Goal: Information Seeking & Learning: Check status

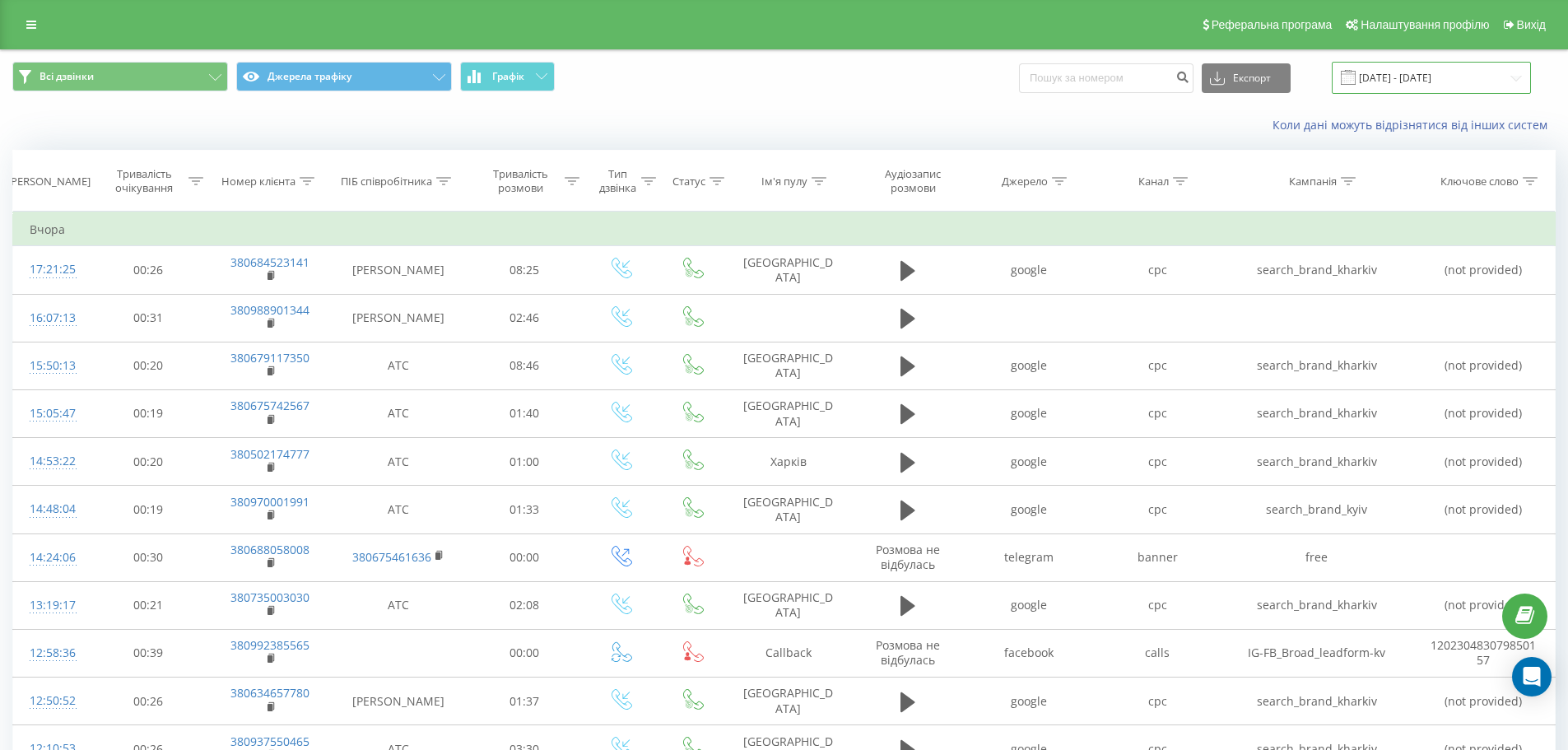
click at [1379, 80] on input "[DATE] - [DATE]" at bounding box center [1431, 78] width 199 height 32
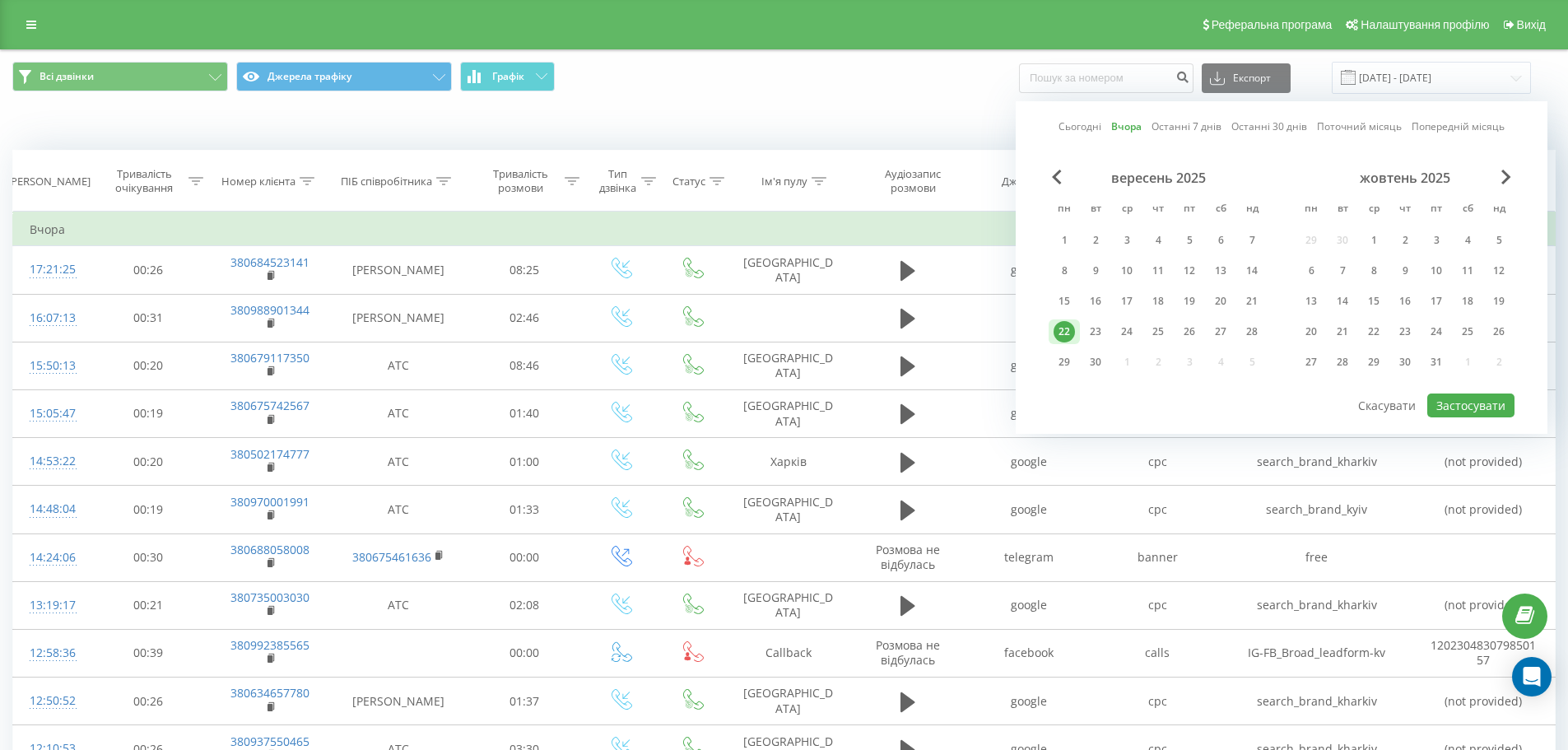
click at [1072, 328] on div "22" at bounding box center [1064, 332] width 22 height 22
click at [1486, 407] on button "Застосувати" at bounding box center [1470, 405] width 87 height 24
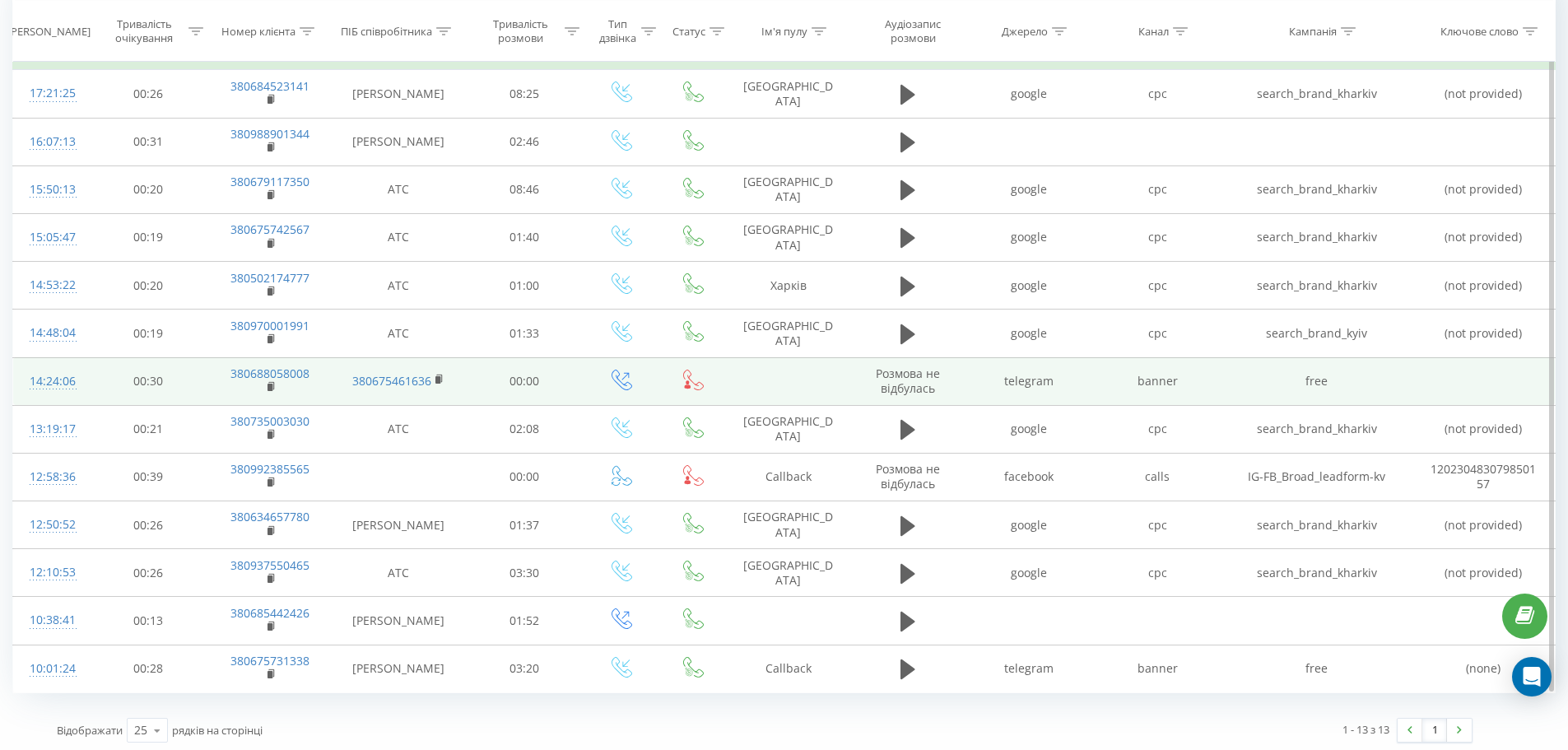
scroll to position [181, 0]
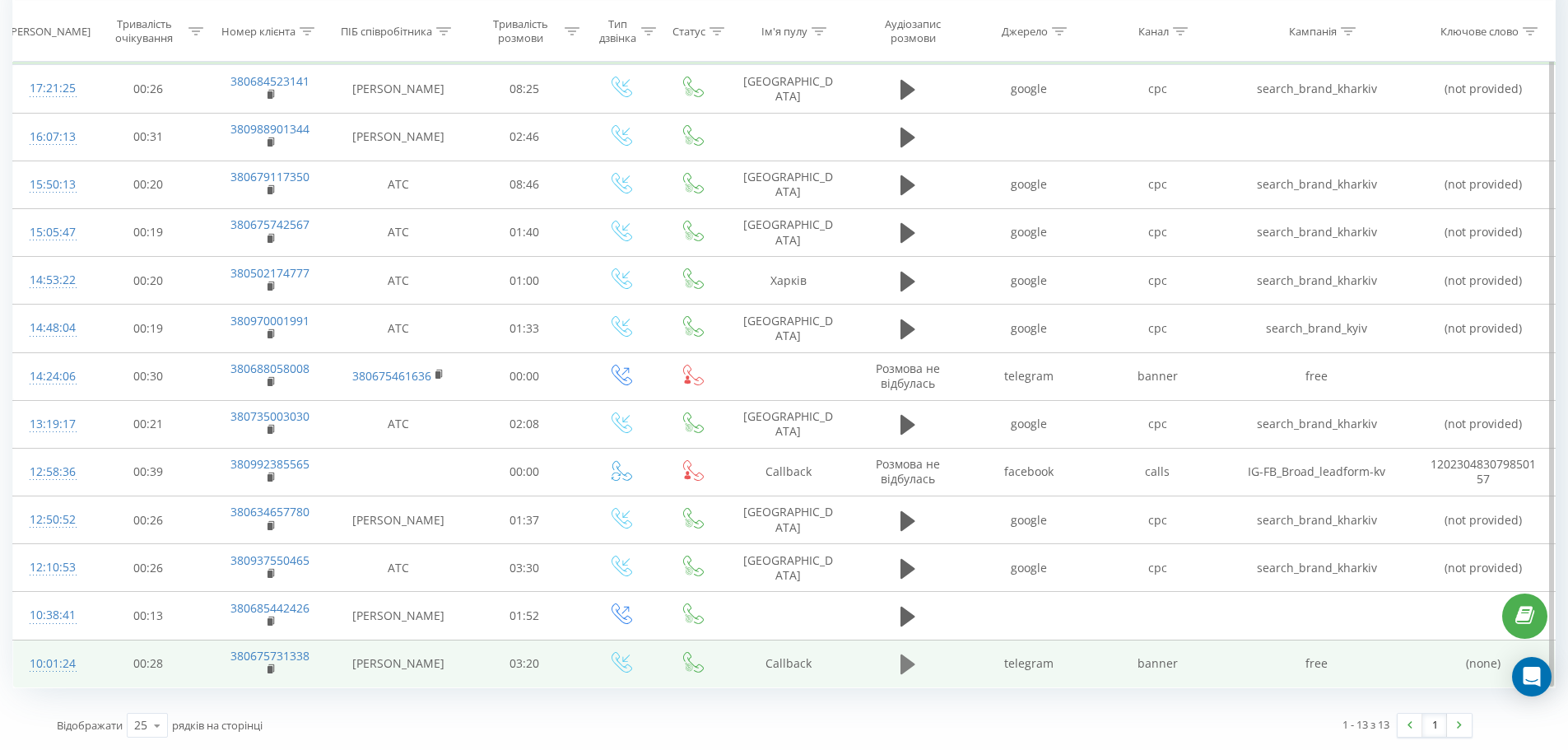
click at [908, 666] on icon at bounding box center [907, 664] width 15 height 20
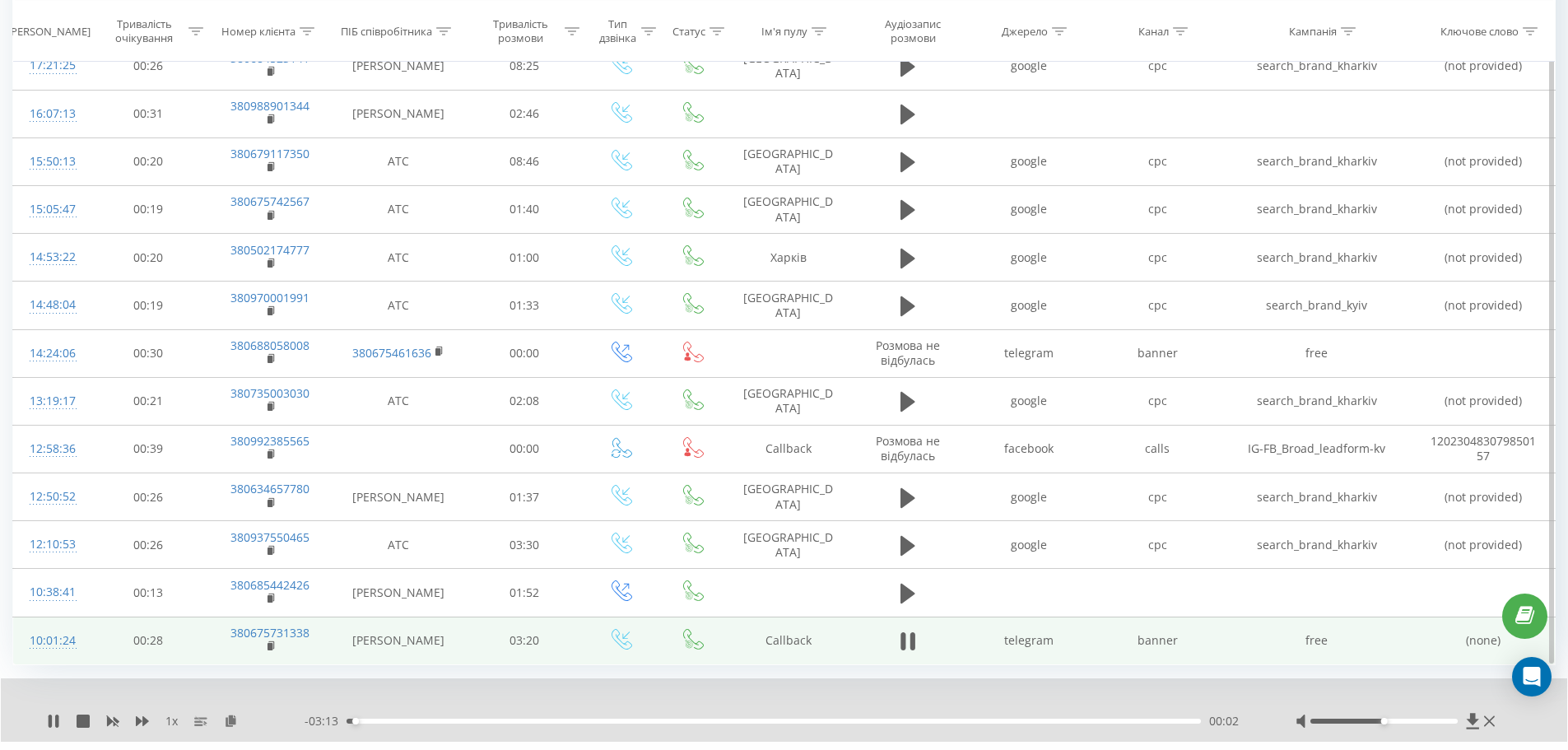
scroll to position [244, 0]
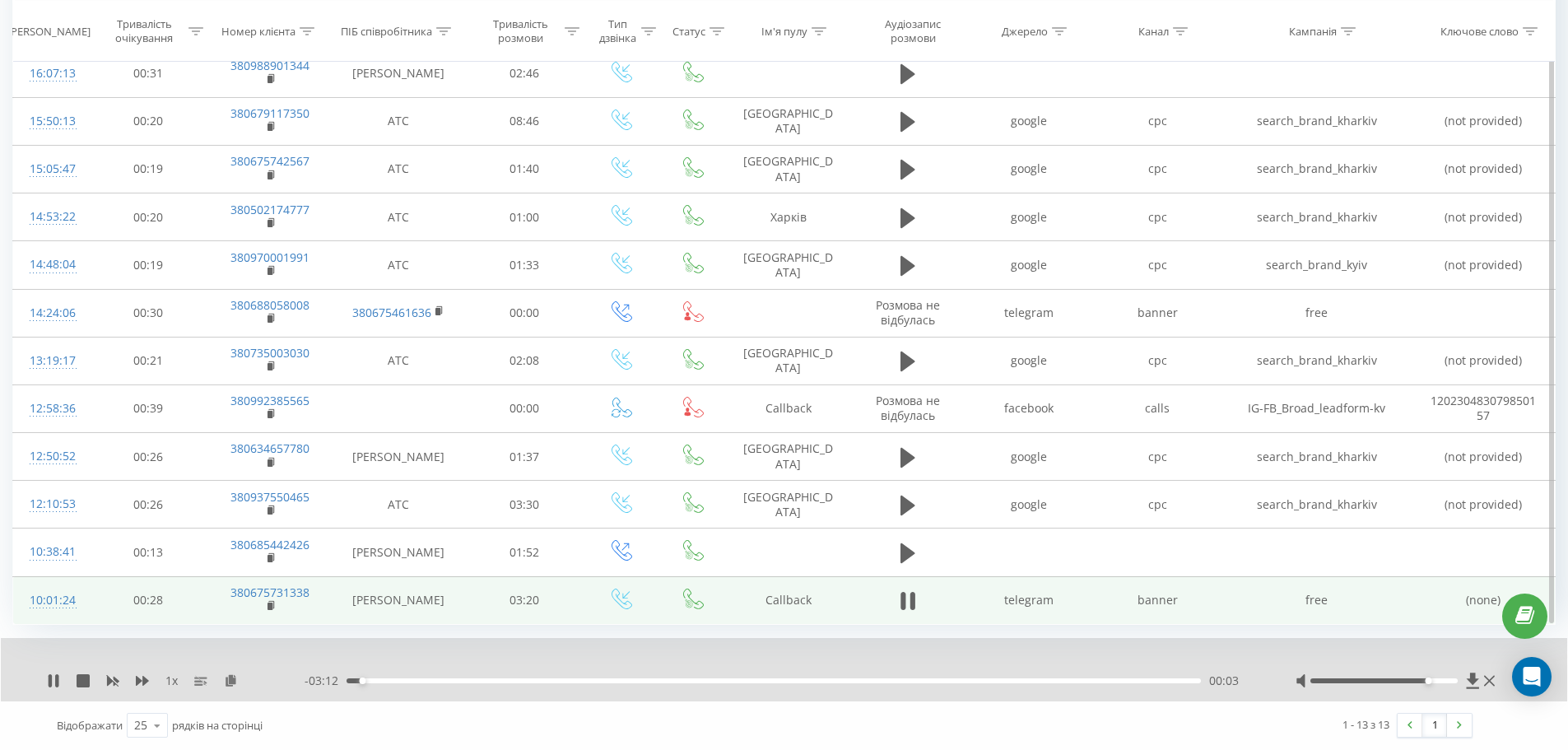
drag, startPoint x: 1391, startPoint y: 681, endPoint x: 1434, endPoint y: 685, distance: 43.2
click at [1434, 685] on div at bounding box center [1396, 680] width 203 height 17
click at [269, 602] on icon at bounding box center [271, 605] width 6 height 8
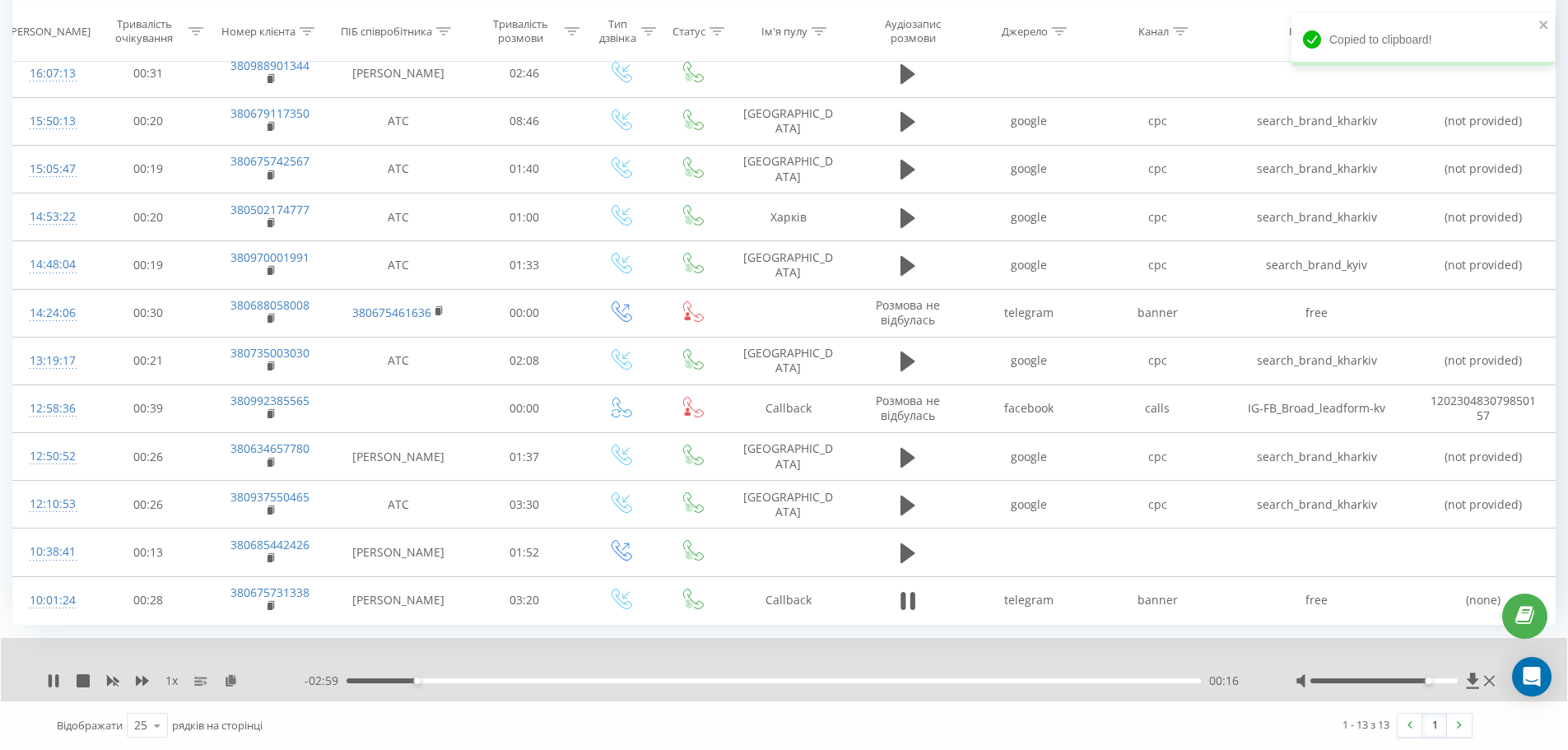
drag, startPoint x: 28, startPoint y: 601, endPoint x: 106, endPoint y: 641, distance: 87.7
click at [101, 651] on div "1 x - 02:59 00:16 00:16" at bounding box center [784, 670] width 1566 height 64
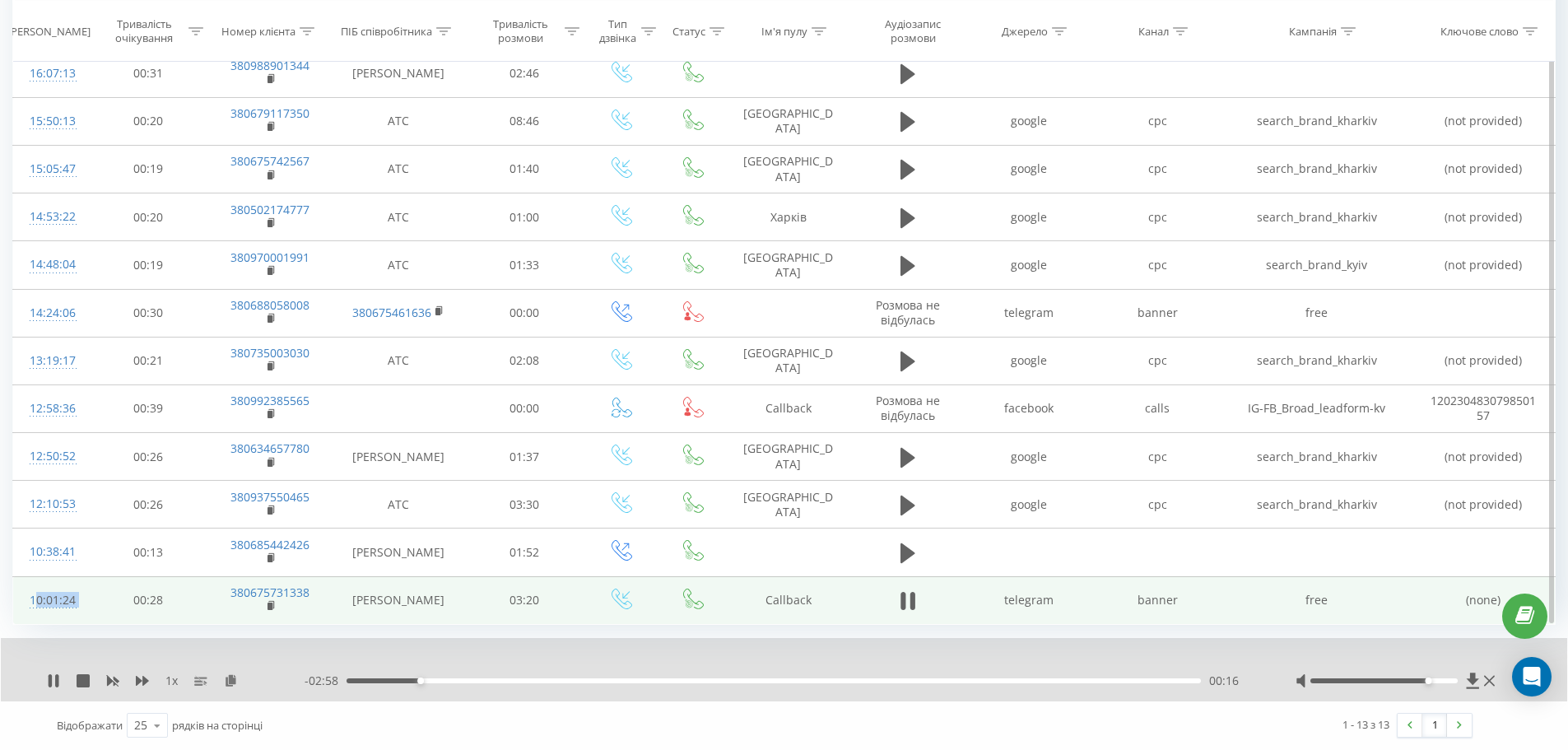
drag, startPoint x: 100, startPoint y: 603, endPoint x: 21, endPoint y: 601, distance: 79.0
click at [21, 601] on tr "10:01:24 00:28 380675731338 [PERSON_NAME] 03:20 Callback telegram banner free (…" at bounding box center [784, 600] width 1542 height 48
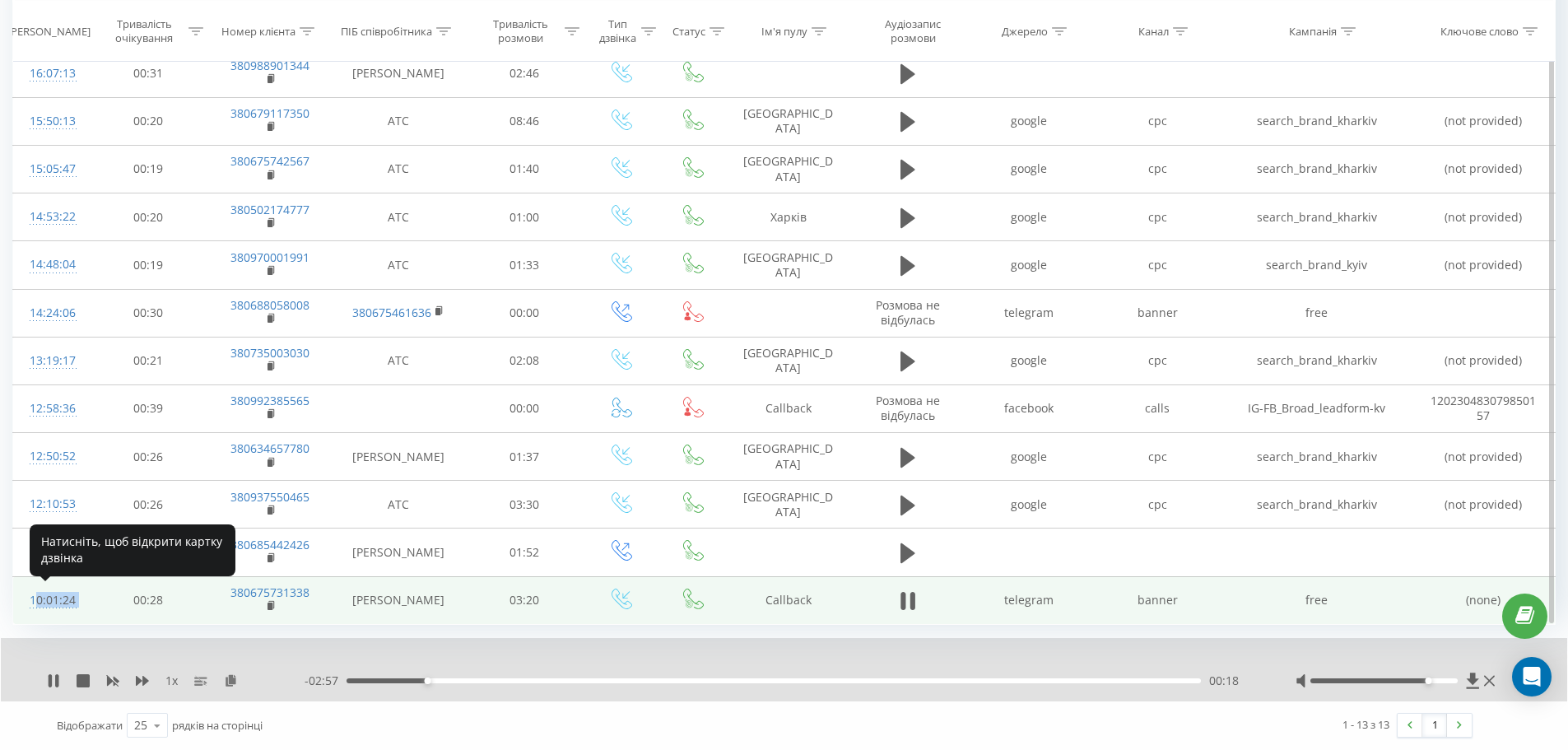
copy div "10:01:24"
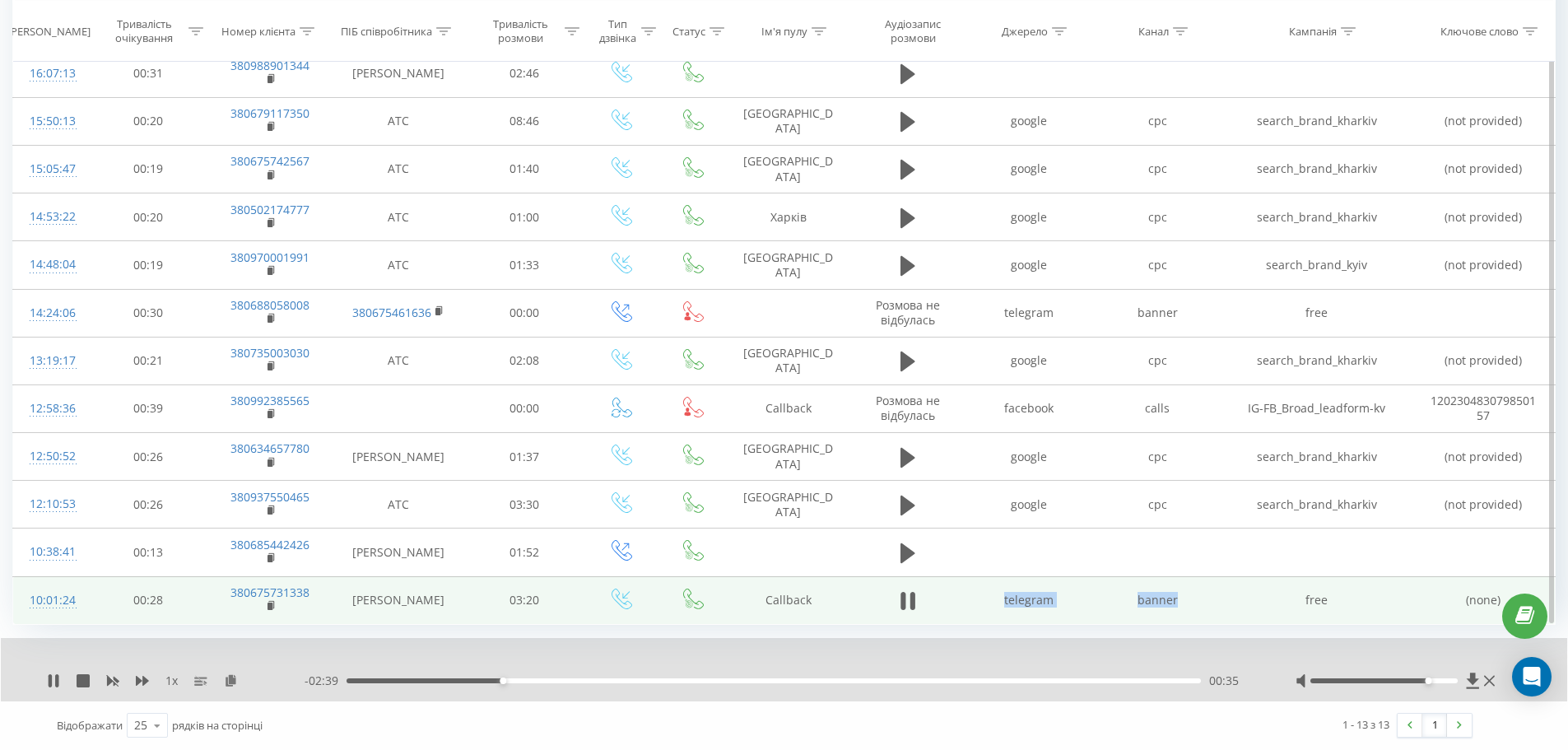
drag, startPoint x: 1004, startPoint y: 598, endPoint x: 1205, endPoint y: 603, distance: 201.1
click at [1205, 603] on tr "10:01:24 00:28 380675731338 [PERSON_NAME] 03:20 Callback telegram banner free (…" at bounding box center [784, 600] width 1542 height 48
copy tr "telegram banner"
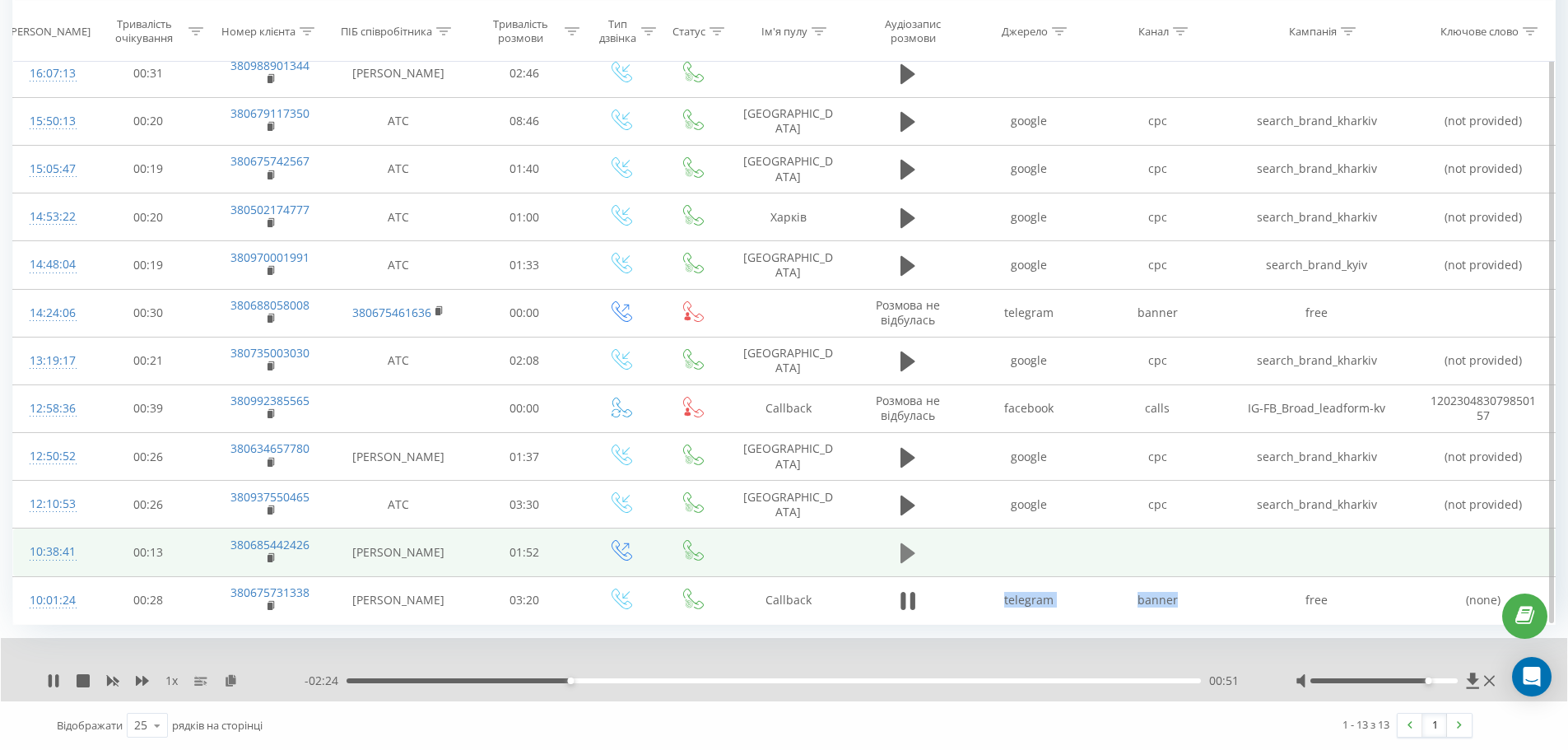
click at [907, 557] on icon at bounding box center [907, 553] width 15 height 20
click at [399, 680] on div "00:01" at bounding box center [774, 680] width 854 height 5
click at [271, 557] on rect at bounding box center [269, 559] width 5 height 8
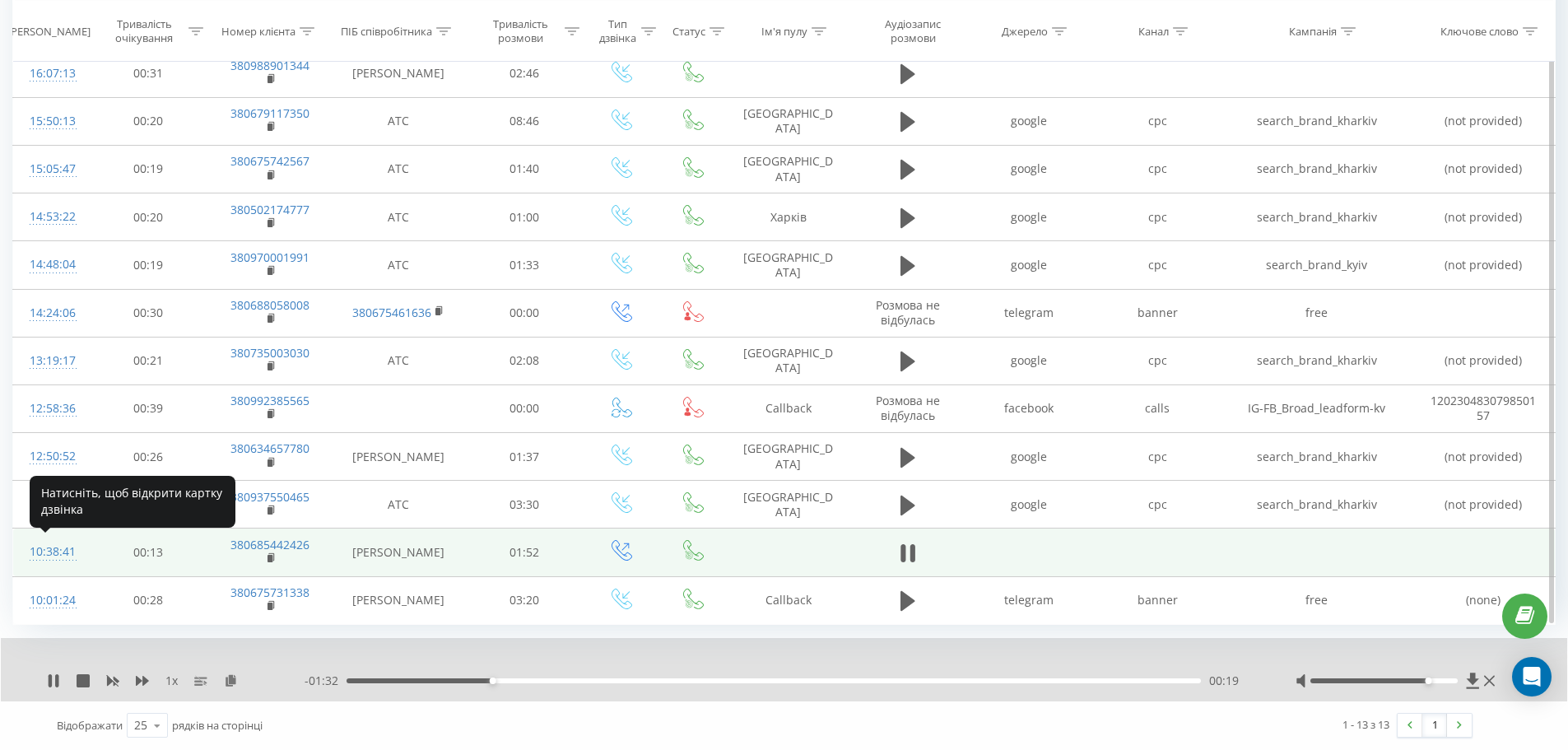
drag, startPoint x: 30, startPoint y: 545, endPoint x: 97, endPoint y: 560, distance: 68.7
click at [97, 560] on td "00:13" at bounding box center [149, 552] width 120 height 48
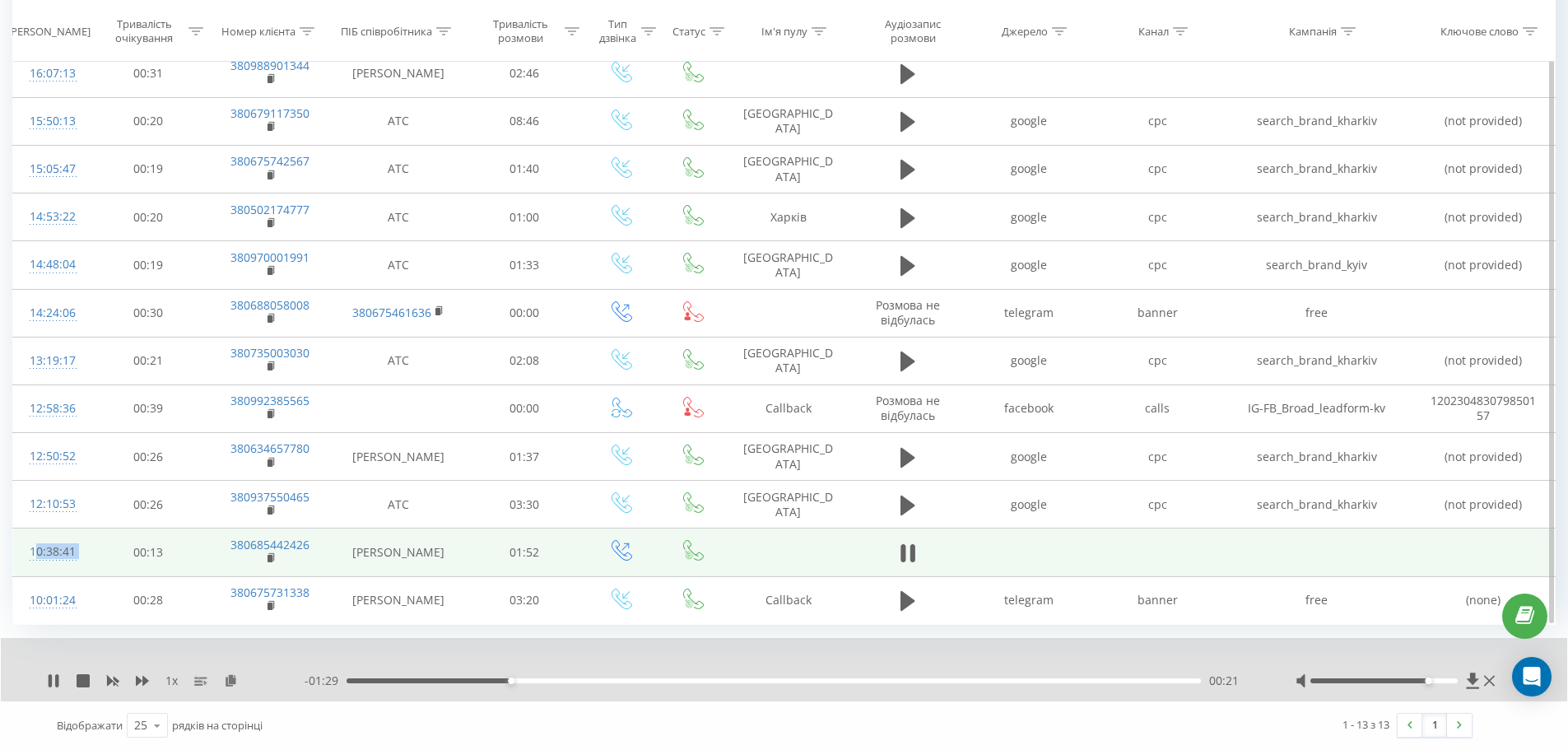
drag, startPoint x: 80, startPoint y: 556, endPoint x: 18, endPoint y: 556, distance: 62.0
click at [18, 556] on tr "10:38:41 00:13 380685442426 [PERSON_NAME] 01:52" at bounding box center [784, 552] width 1542 height 48
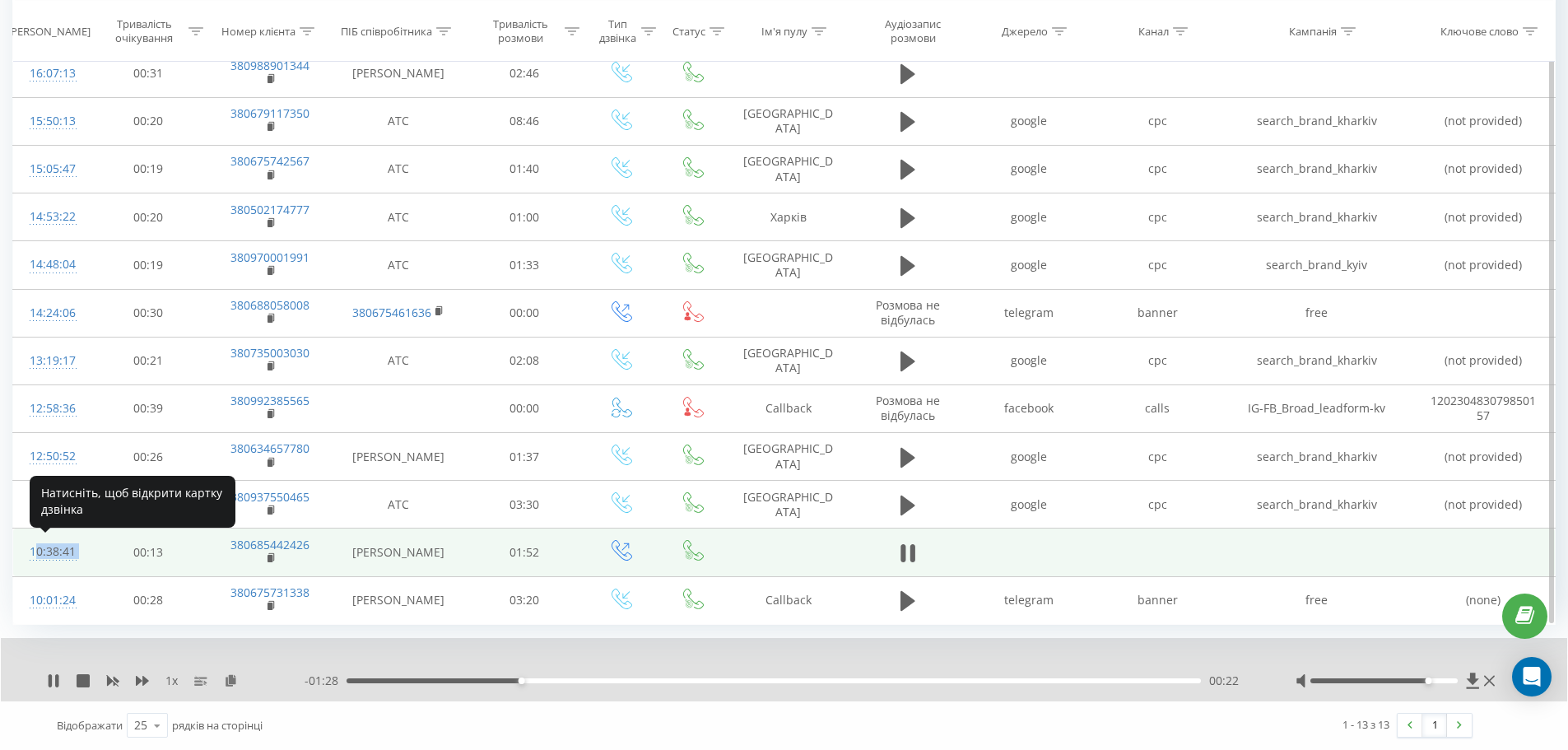
copy div "10:38:41"
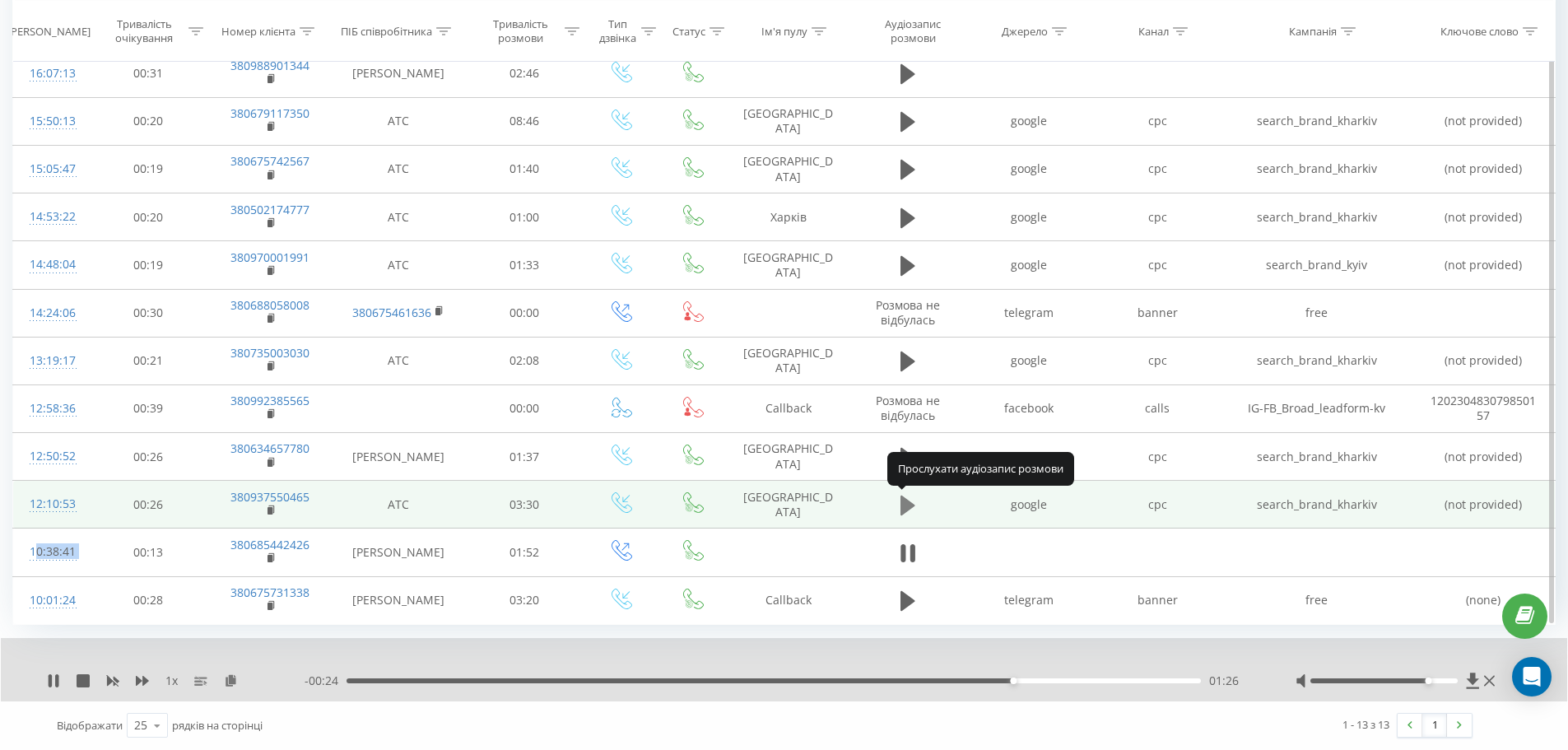
click at [907, 509] on icon at bounding box center [907, 506] width 15 height 20
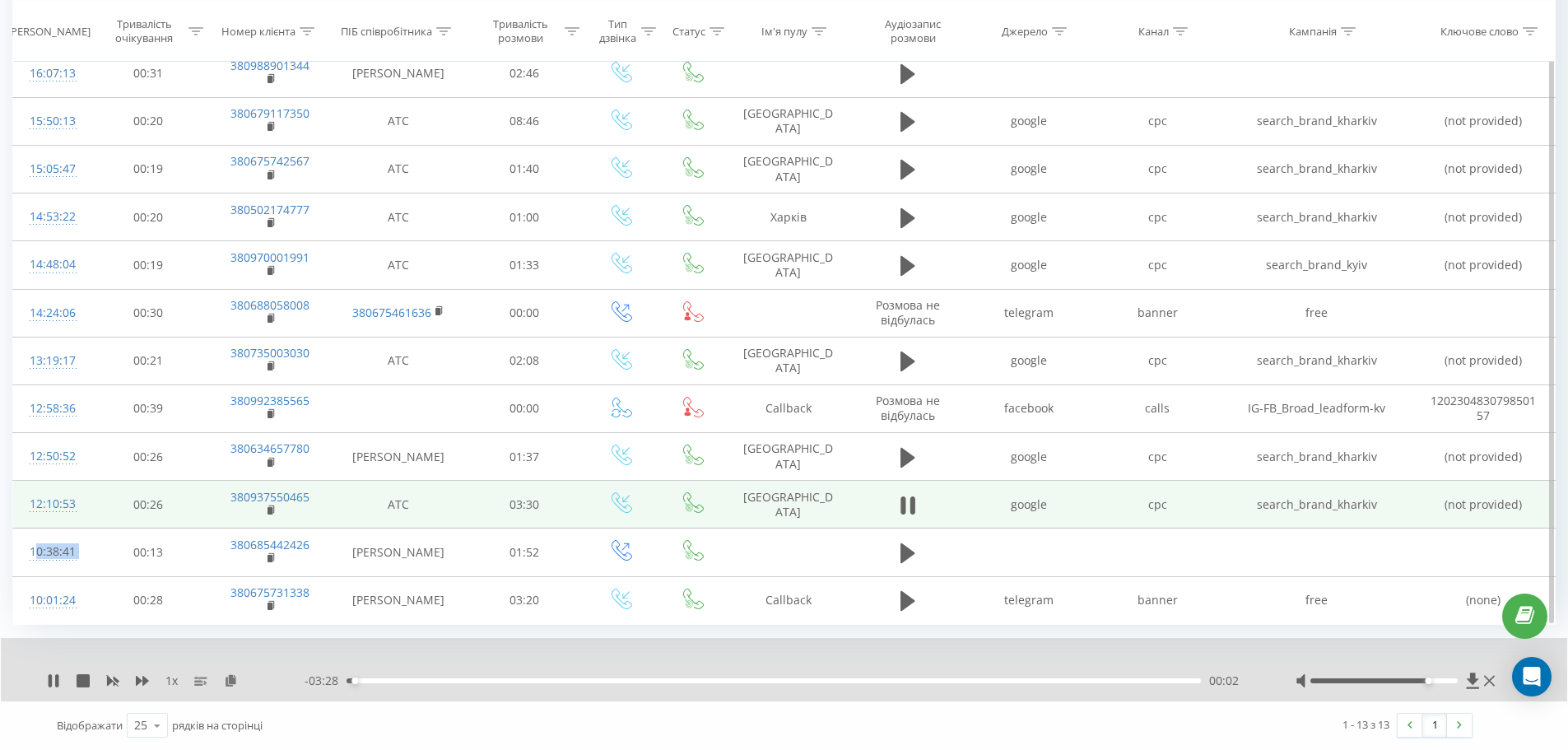
click at [384, 679] on div "00:02" at bounding box center [774, 680] width 854 height 5
click at [406, 678] on div "00:14" at bounding box center [774, 680] width 854 height 5
drag, startPoint x: 430, startPoint y: 678, endPoint x: 455, endPoint y: 679, distance: 25.0
click at [455, 679] on div "00:23" at bounding box center [774, 680] width 854 height 5
click at [485, 679] on div "00:34" at bounding box center [774, 680] width 854 height 5
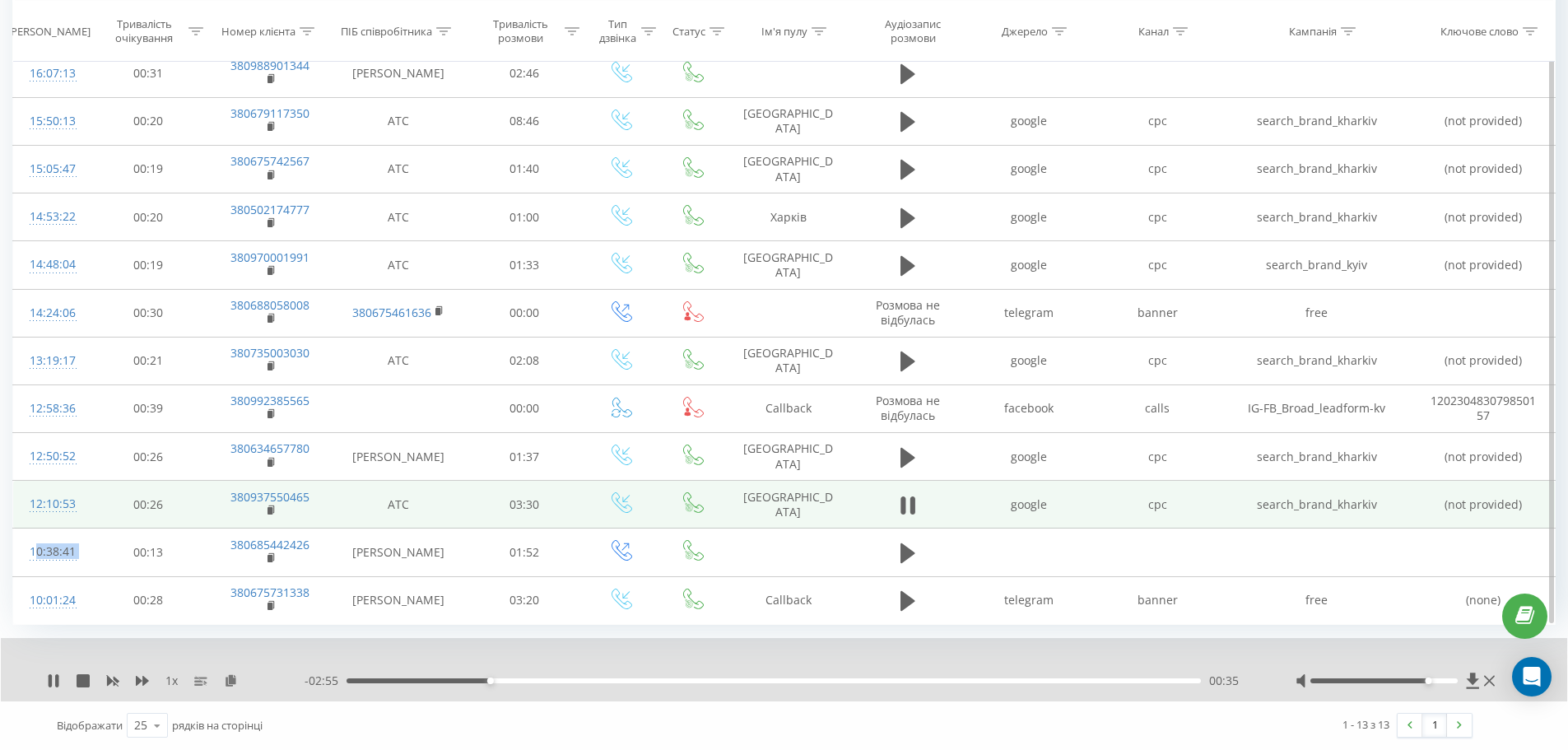
click at [523, 679] on div "00:35" at bounding box center [774, 680] width 854 height 5
click at [269, 507] on rect at bounding box center [269, 510] width 5 height 8
drag, startPoint x: 82, startPoint y: 507, endPoint x: 28, endPoint y: 505, distance: 54.0
click at [28, 505] on tr "12:10:53 00:26 380937550465 АТС 03:30 [GEOGRAPHIC_DATA] google cpc search_brand…" at bounding box center [784, 505] width 1542 height 48
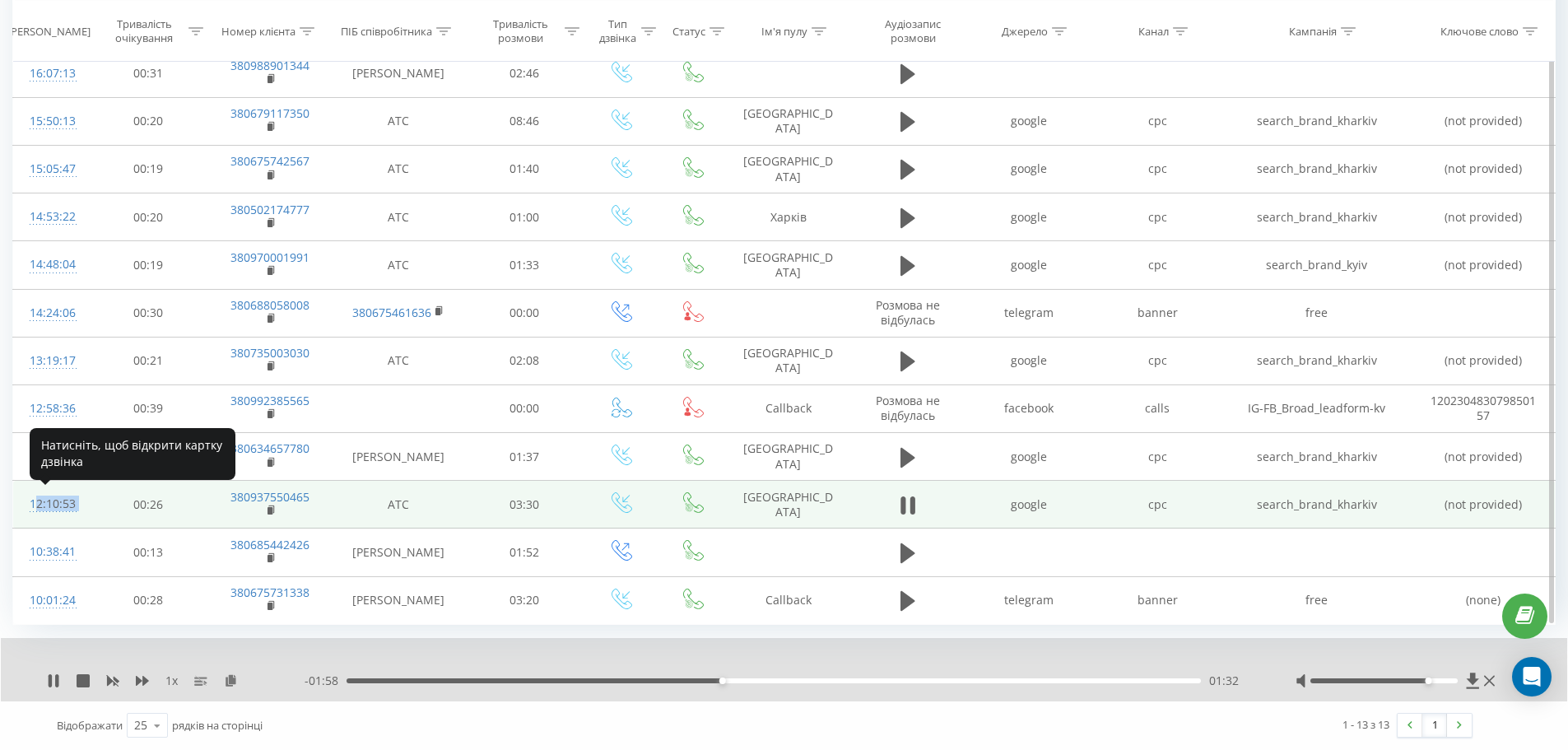
copy div "12:10:53"
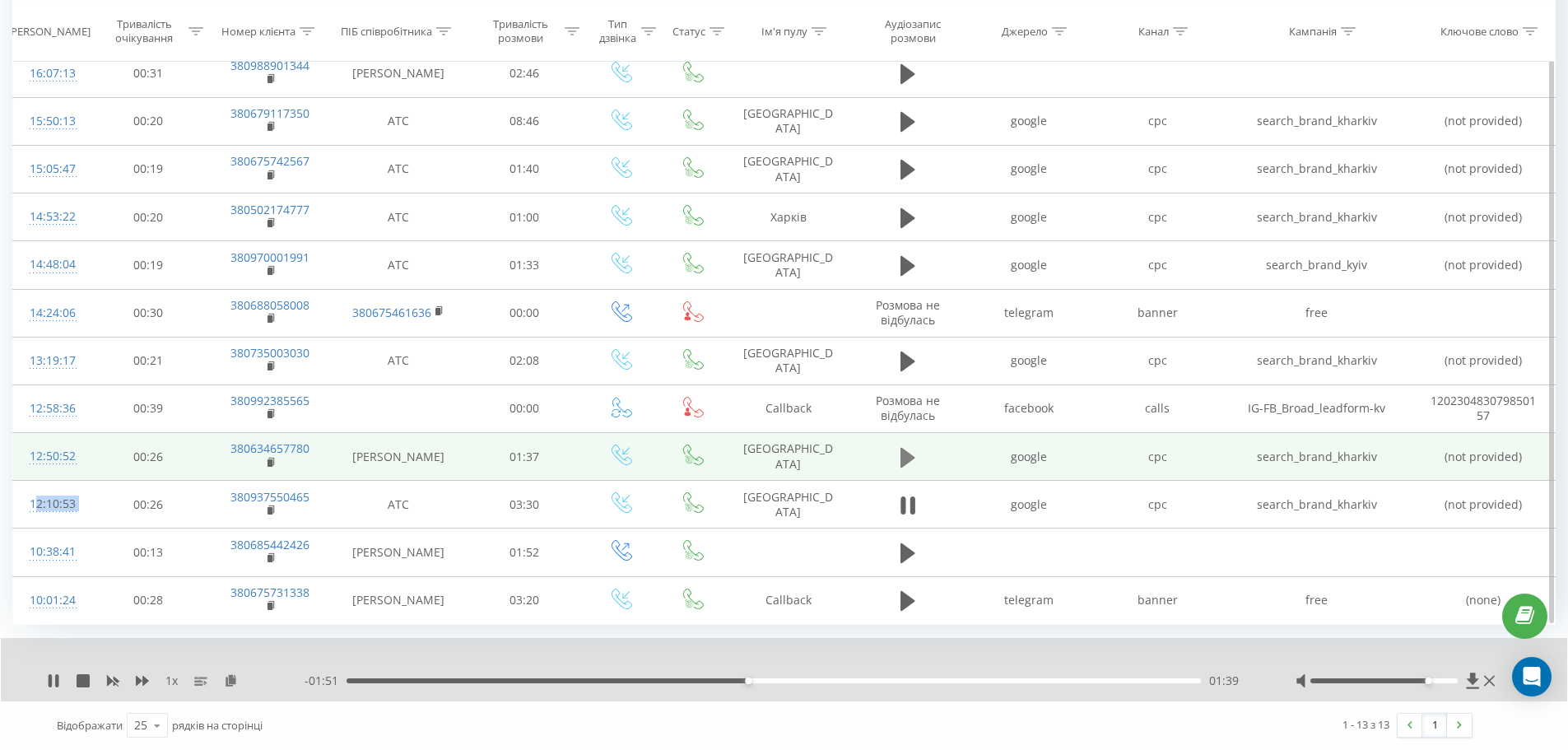
click at [902, 458] on icon at bounding box center [907, 456] width 15 height 20
click at [267, 459] on icon at bounding box center [271, 462] width 9 height 12
drag, startPoint x: 79, startPoint y: 452, endPoint x: 27, endPoint y: 458, distance: 52.3
click at [27, 458] on td "12:50:52" at bounding box center [51, 456] width 77 height 48
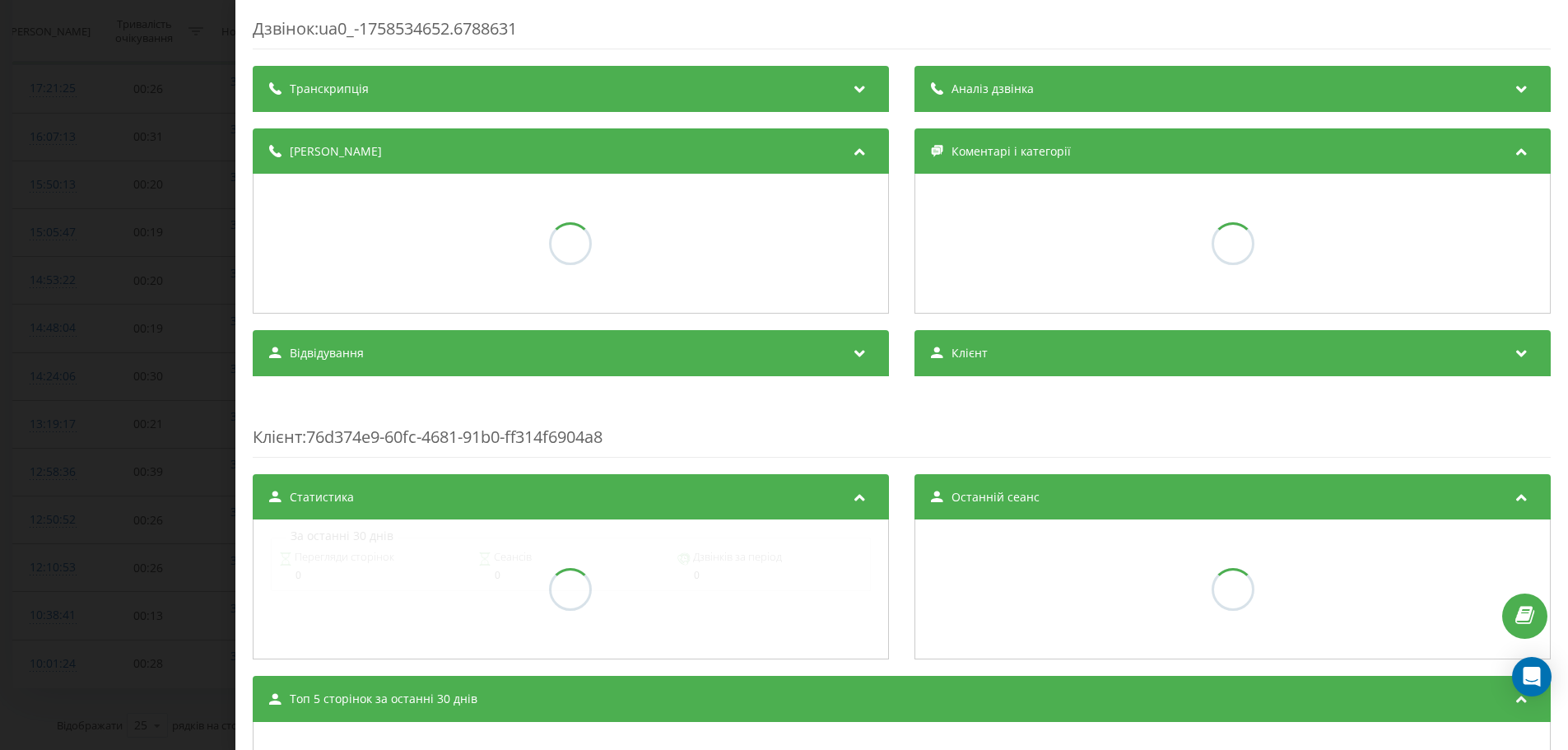
scroll to position [181, 0]
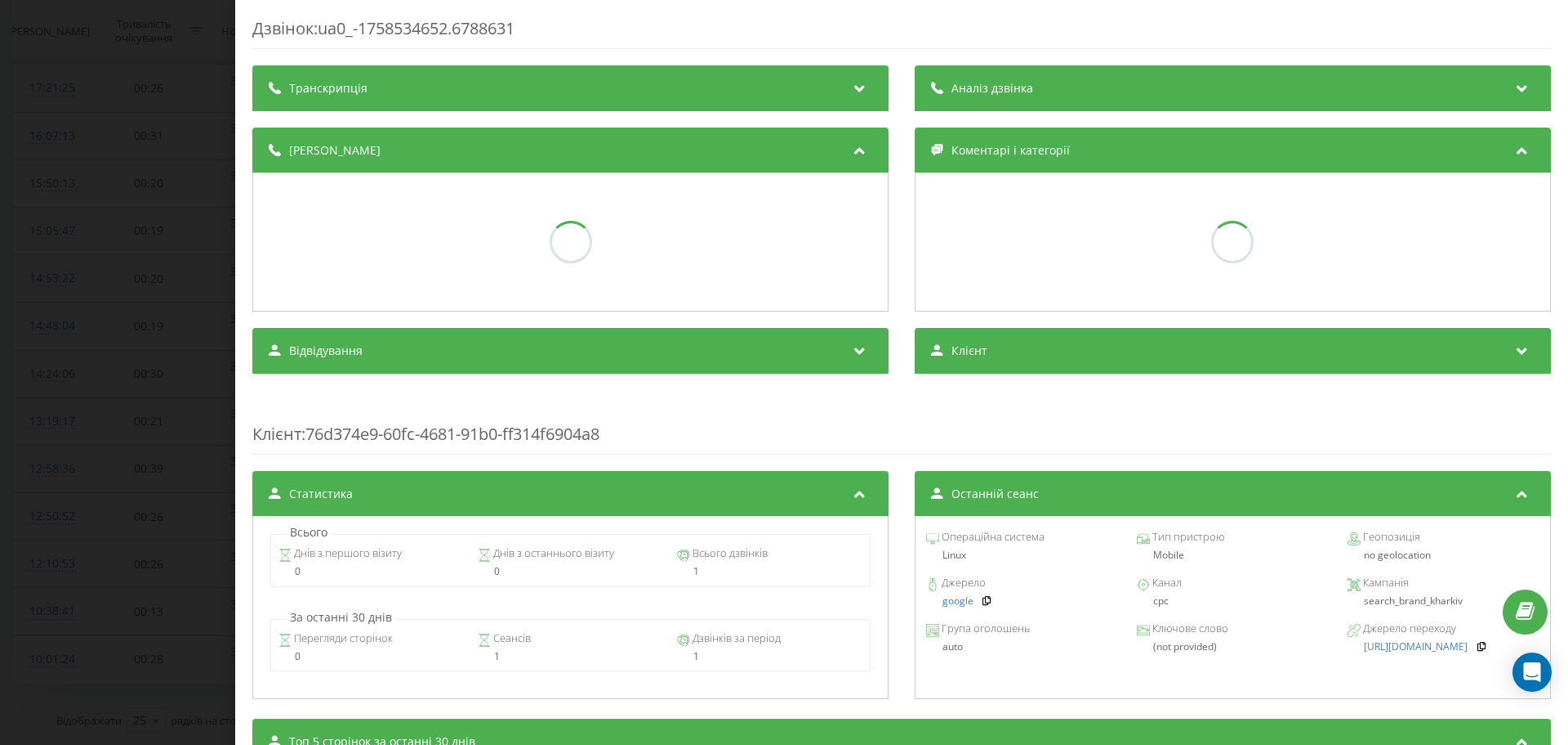
click at [116, 50] on div "Дзвінок : ua0_-1758534652.6788631 Транскрипція Аналіз дзвінка Деталі дзвінка Ко…" at bounding box center [784, 372] width 1568 height 745
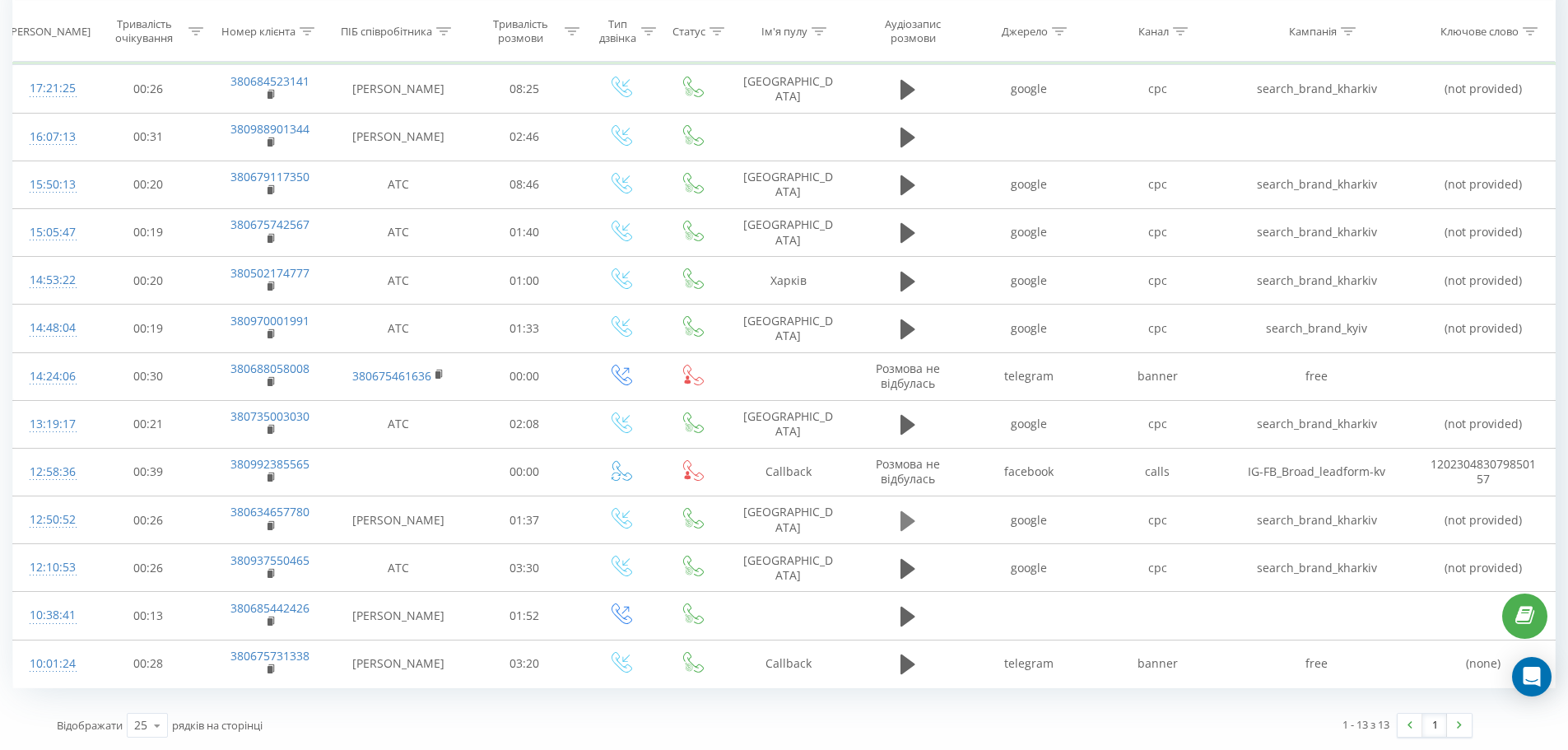
click at [907, 518] on icon at bounding box center [907, 520] width 15 height 20
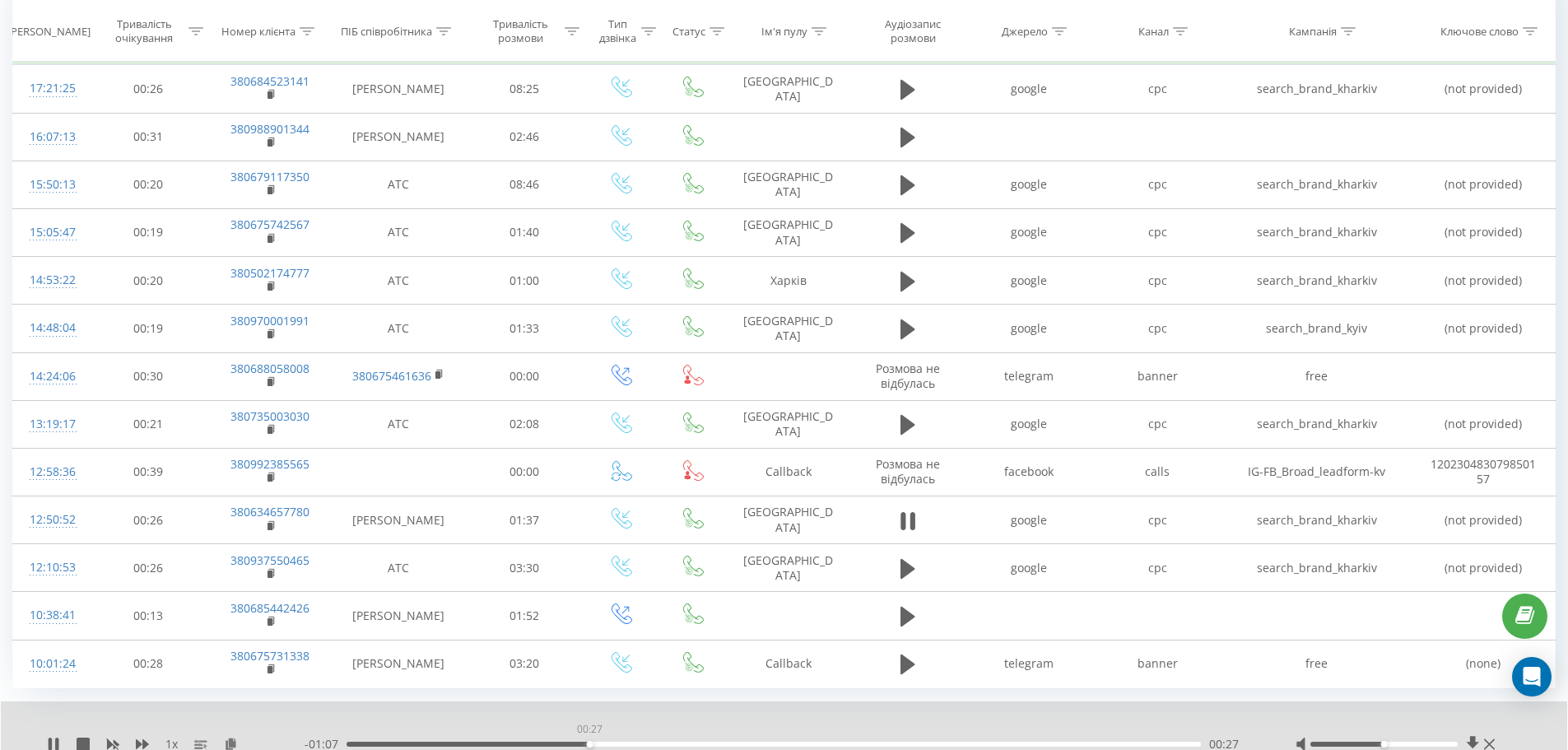
click at [589, 742] on div "00:27" at bounding box center [774, 743] width 854 height 5
drag, startPoint x: 1383, startPoint y: 745, endPoint x: 1462, endPoint y: 745, distance: 79.0
click at [1462, 745] on div at bounding box center [1396, 743] width 203 height 17
click at [903, 522] on icon at bounding box center [902, 520] width 5 height 18
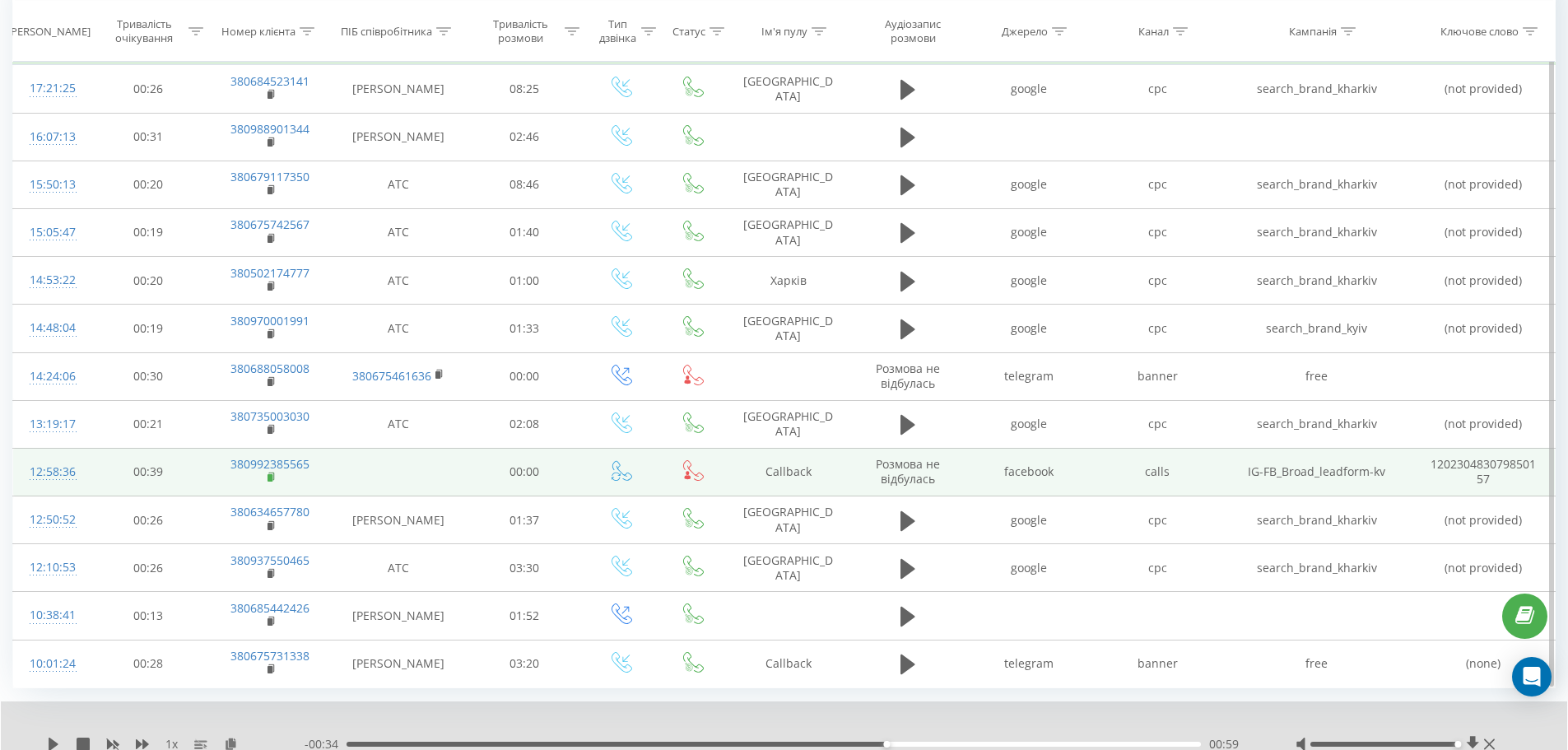
click at [272, 477] on rect at bounding box center [269, 478] width 5 height 8
click at [272, 475] on rect at bounding box center [269, 478] width 5 height 8
click at [269, 475] on rect at bounding box center [269, 478] width 5 height 8
drag, startPoint x: 998, startPoint y: 479, endPoint x: 1064, endPoint y: 470, distance: 66.6
click at [1064, 470] on td "facebook" at bounding box center [1028, 471] width 129 height 48
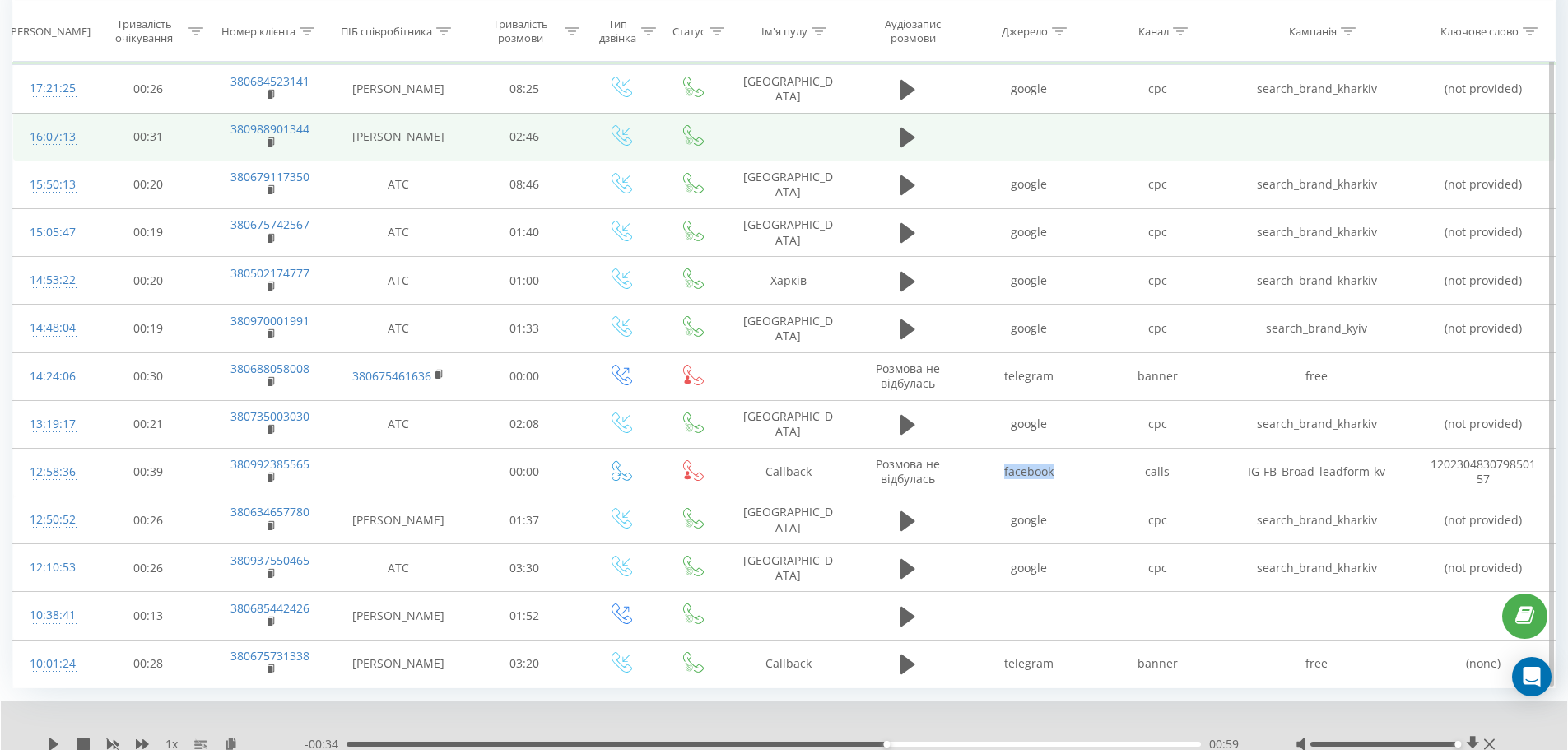
copy td "facebook"
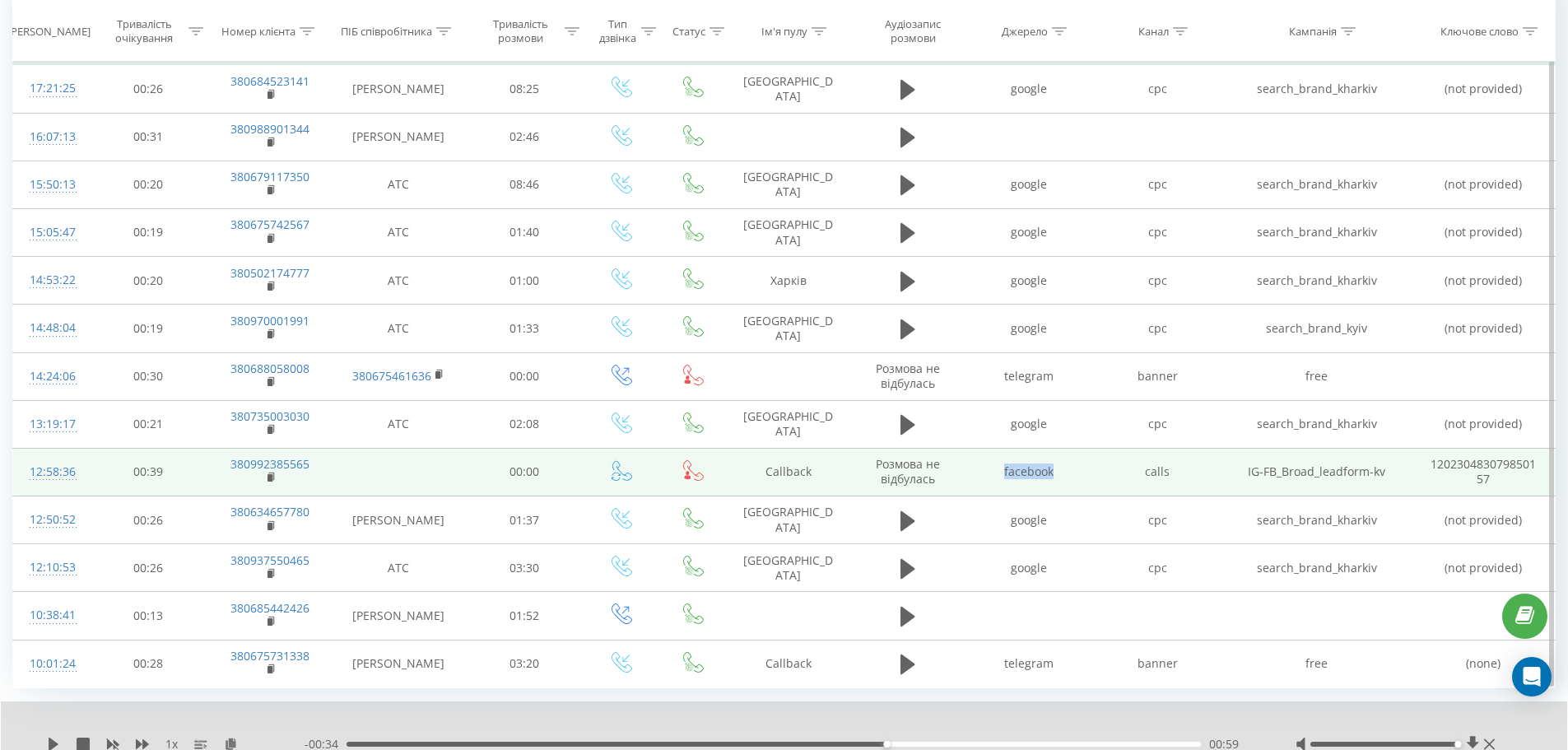
drag, startPoint x: 86, startPoint y: 466, endPoint x: 23, endPoint y: 465, distance: 63.0
click at [23, 465] on td "12:58:36" at bounding box center [51, 471] width 77 height 48
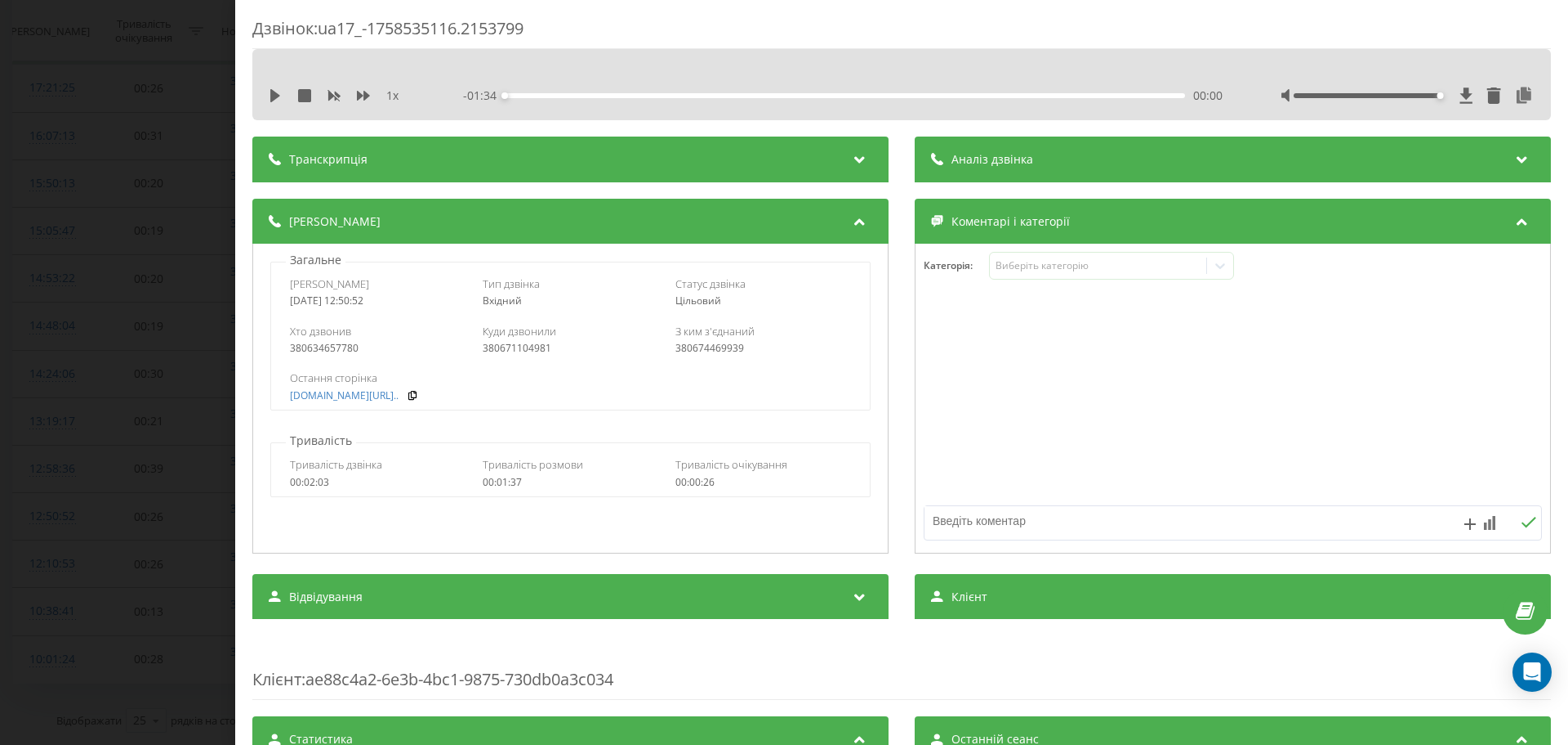
click at [74, 457] on div "Дзвінок : ua17_-1758535116.2153799 1 x - 01:34 00:00 00:00 Транскрипція Для AI-…" at bounding box center [784, 372] width 1568 height 745
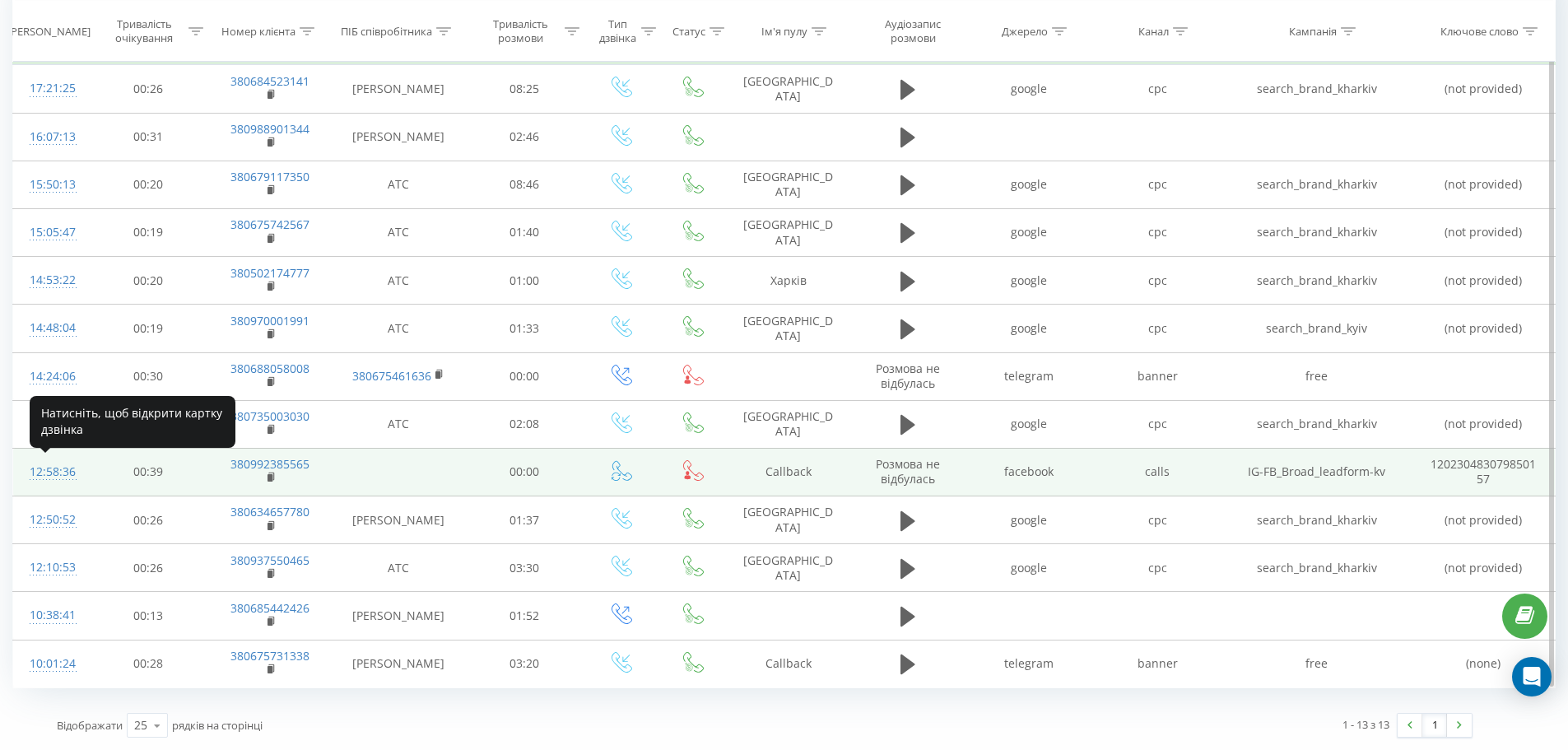
drag, startPoint x: 54, startPoint y: 480, endPoint x: 15, endPoint y: 491, distance: 40.5
click at [15, 491] on td "12:58:36" at bounding box center [51, 471] width 77 height 48
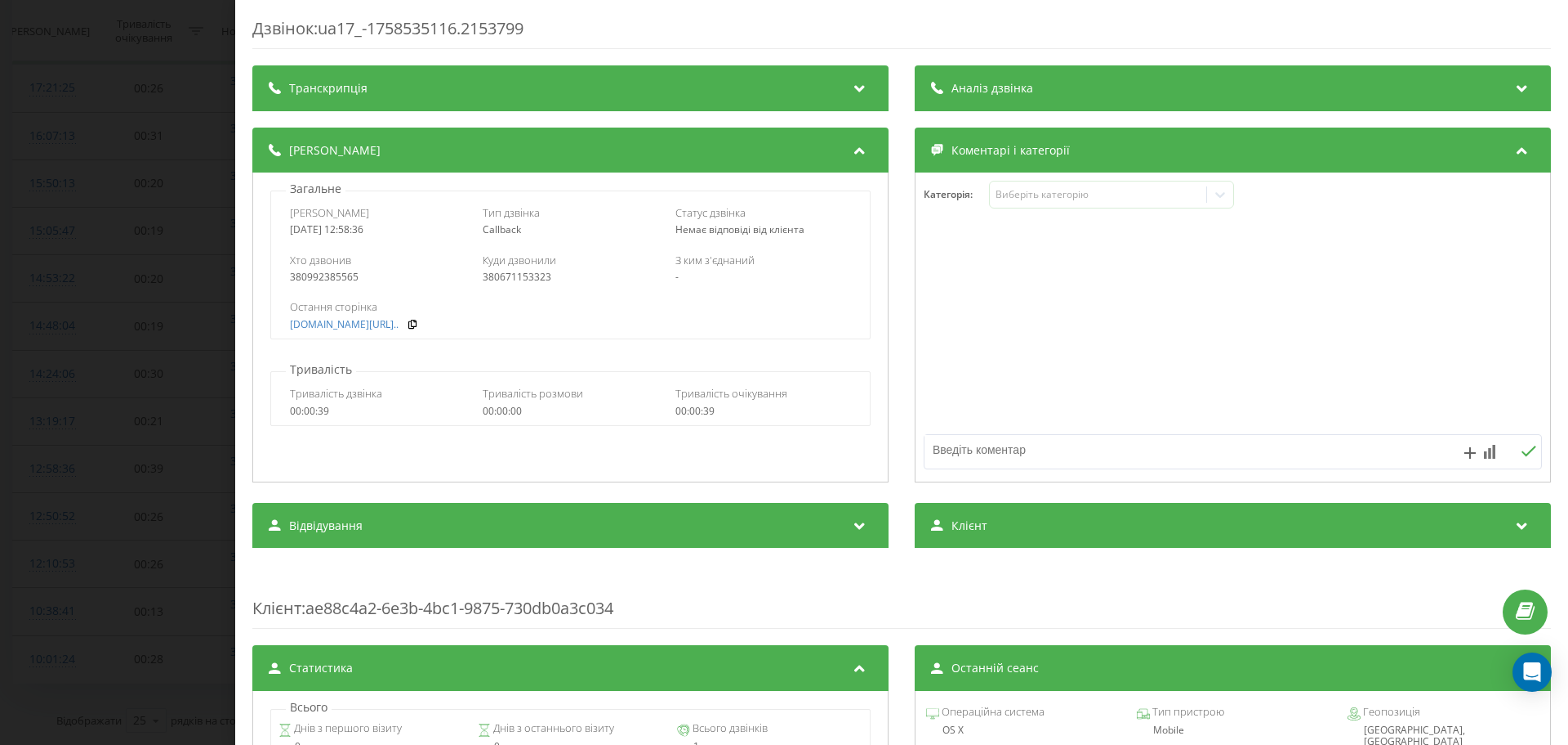
click at [100, 460] on div "Дзвінок : ua17_-1758535116.2153799 Транскрипція Для AI-аналізу майбутніх дзвінк…" at bounding box center [784, 372] width 1568 height 745
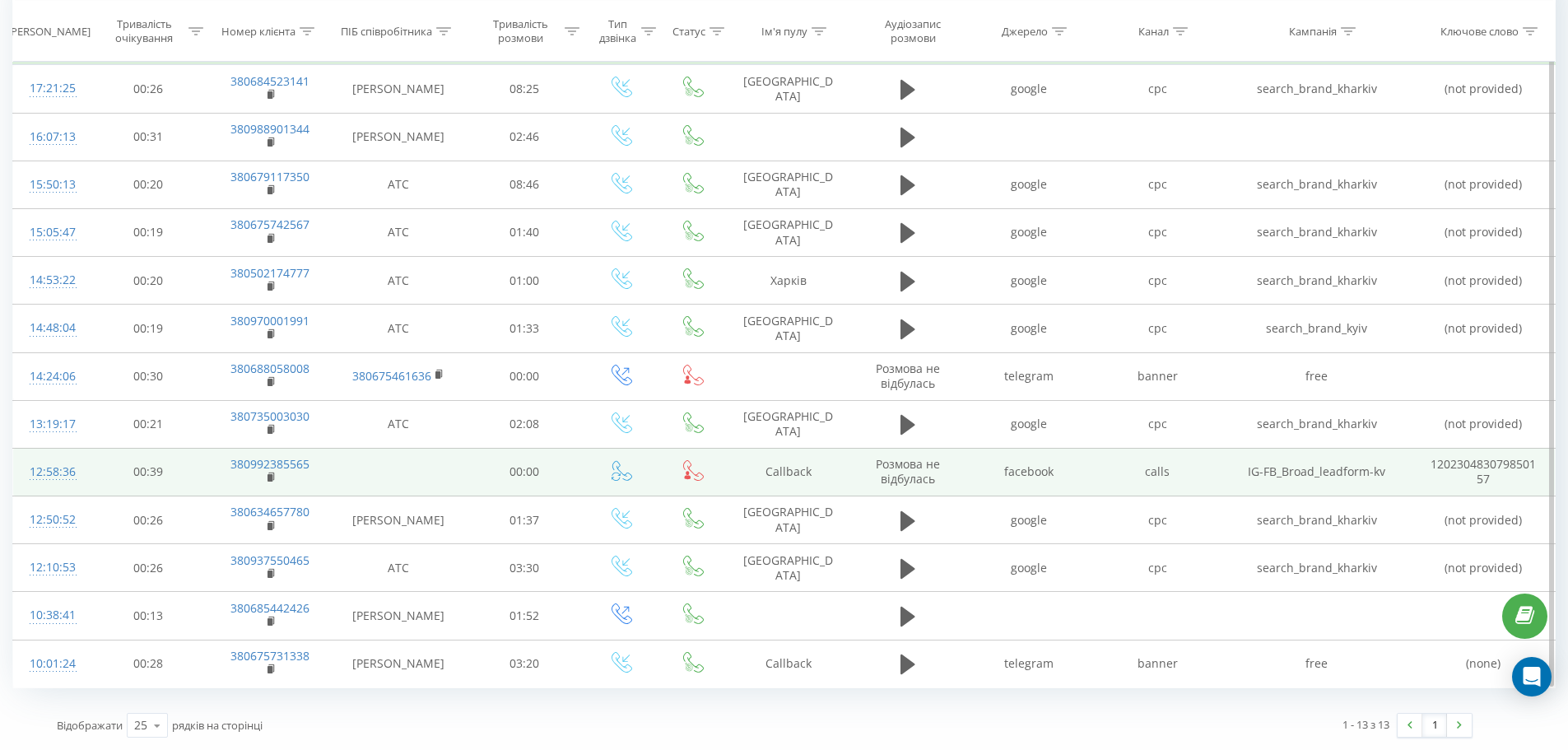
drag, startPoint x: 79, startPoint y: 474, endPoint x: 30, endPoint y: 468, distance: 49.4
click at [30, 468] on td "12:58:36" at bounding box center [51, 471] width 77 height 48
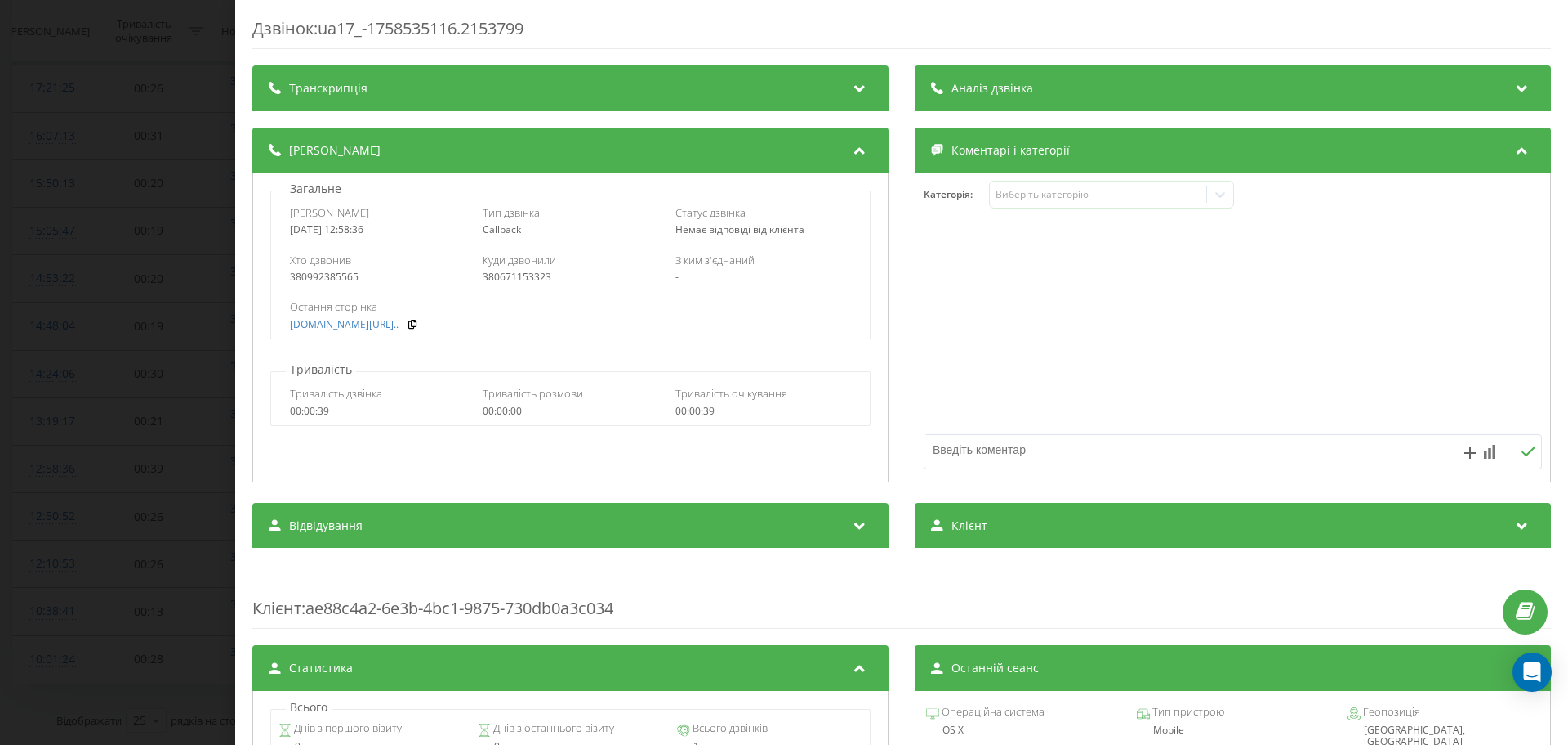
click at [44, 467] on div "Дзвінок : ua17_-1758535116.2153799 Транскрипція Для AI-аналізу майбутніх дзвінк…" at bounding box center [784, 372] width 1568 height 745
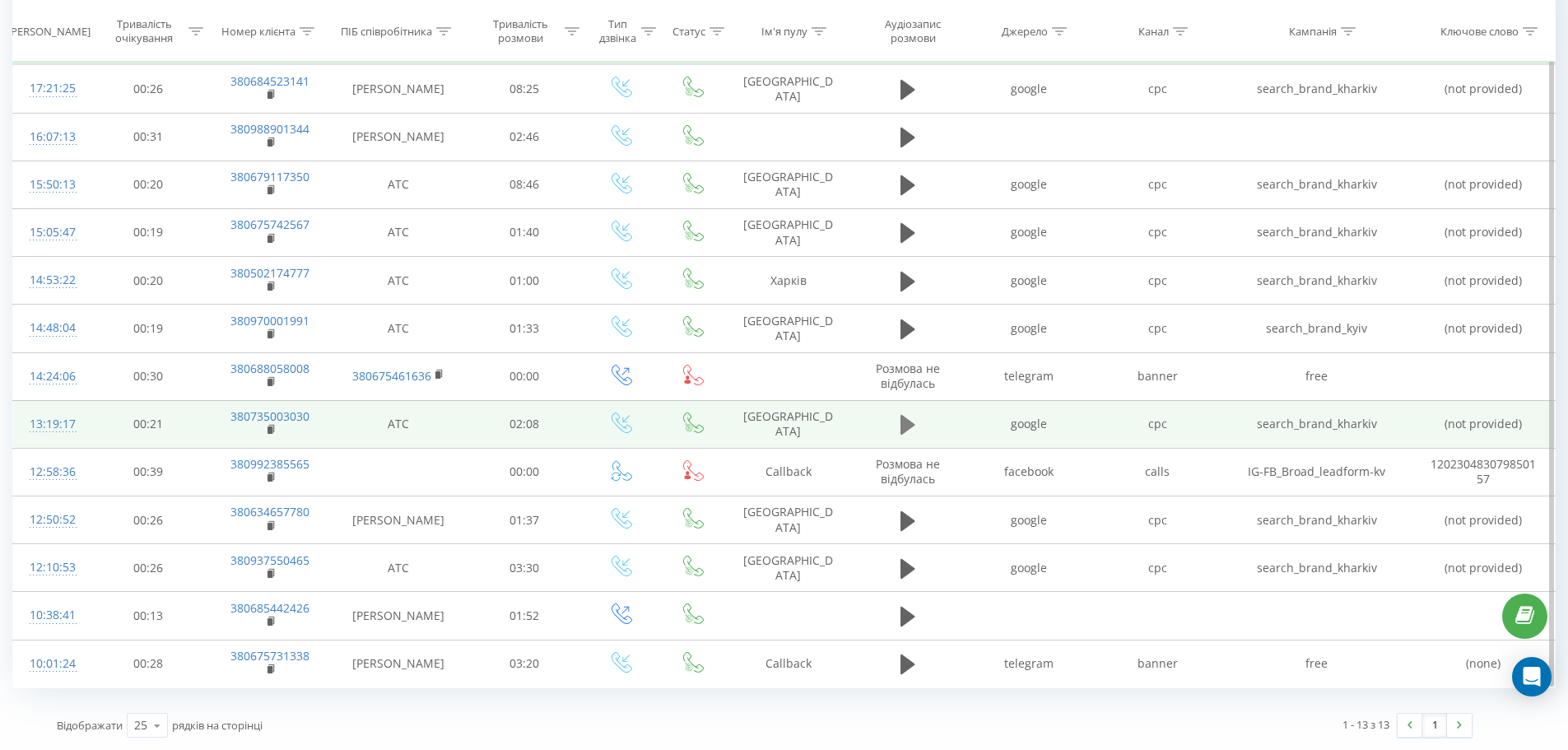
click at [910, 427] on icon at bounding box center [907, 424] width 15 height 20
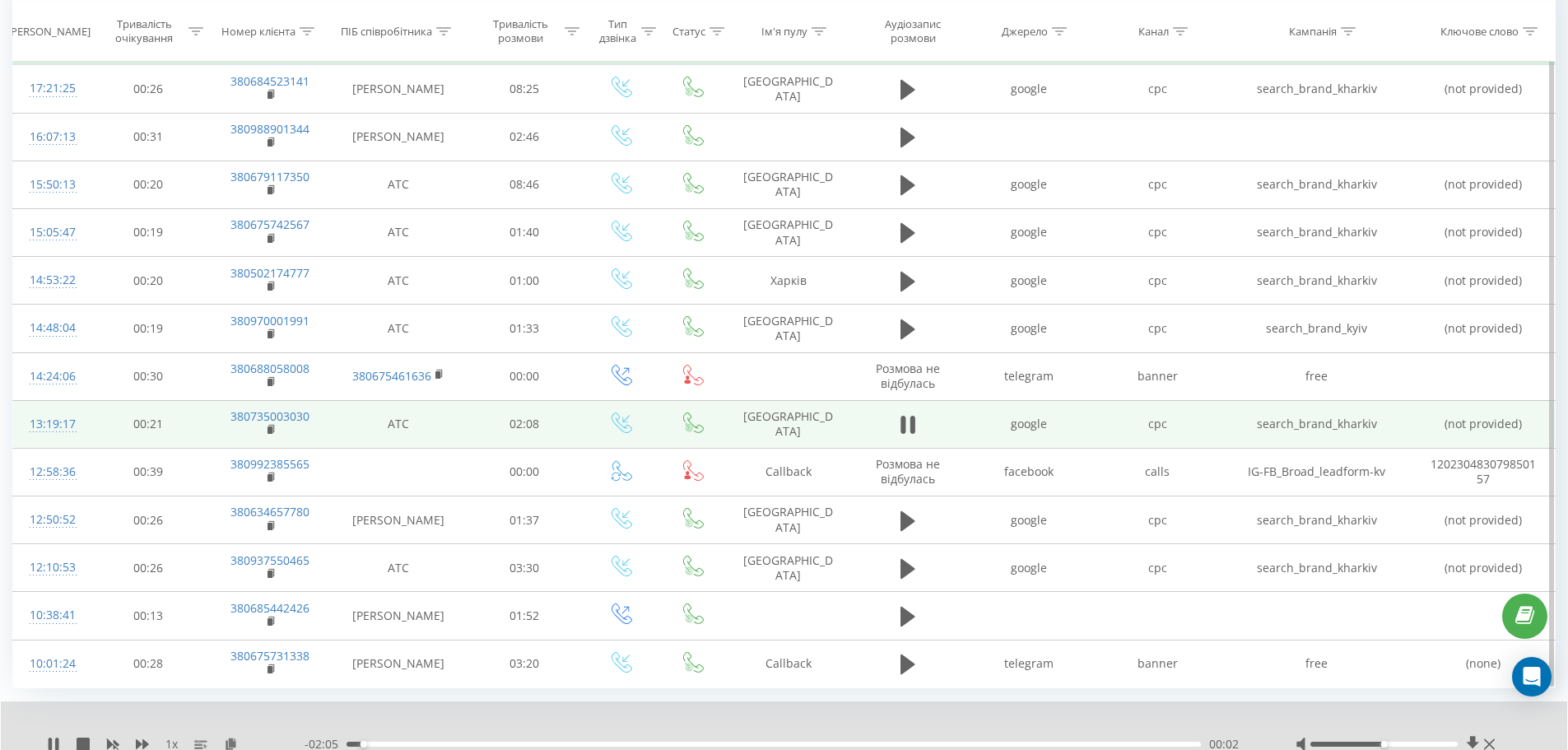
click at [404, 747] on div "- 02:05 00:02 00:02" at bounding box center [779, 743] width 949 height 17
click at [406, 744] on div "00:02" at bounding box center [774, 743] width 854 height 5
drag, startPoint x: 439, startPoint y: 743, endPoint x: 460, endPoint y: 740, distance: 21.2
click at [451, 741] on div "00:13" at bounding box center [774, 743] width 854 height 5
drag, startPoint x: 1388, startPoint y: 744, endPoint x: 1497, endPoint y: 747, distance: 109.0
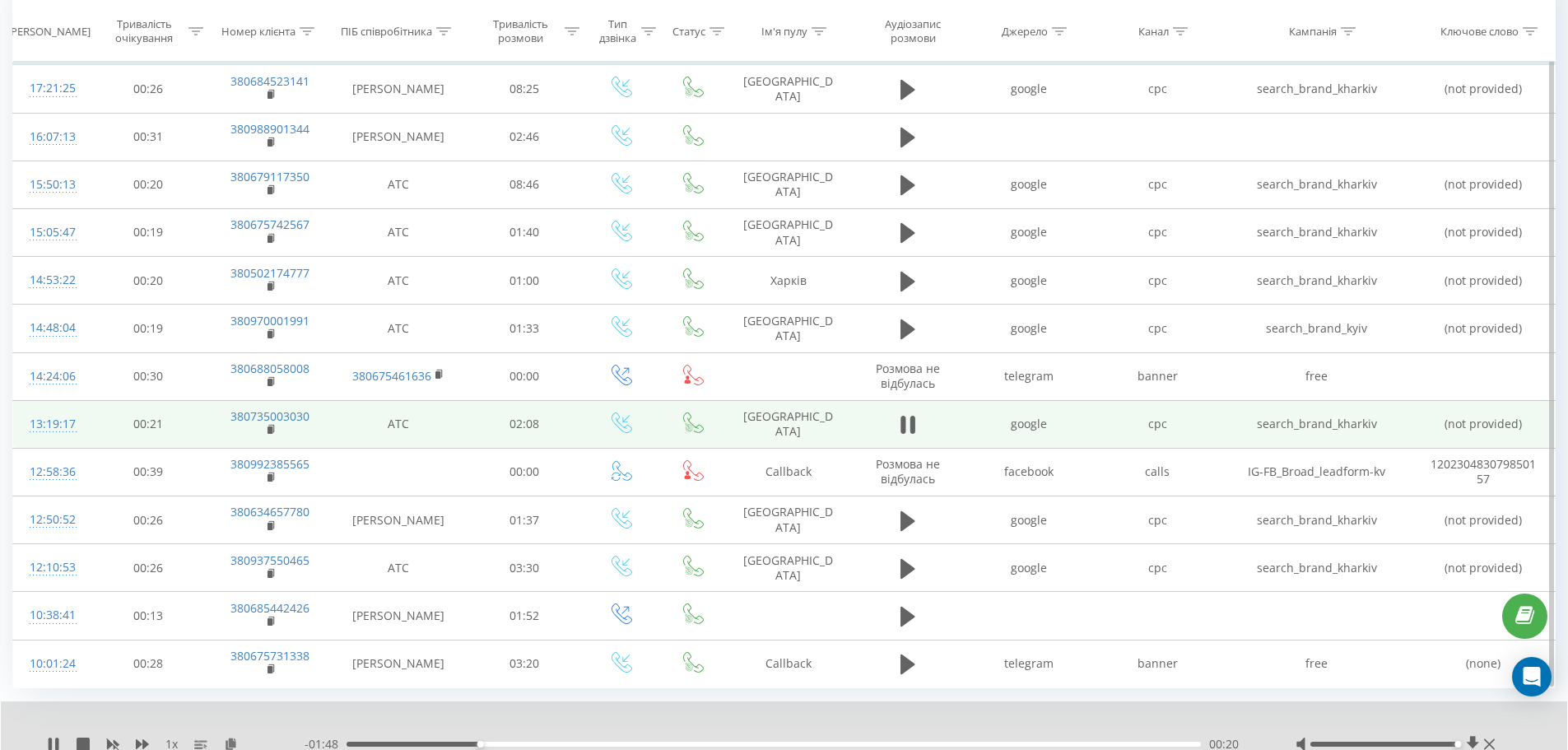
click at [1497, 747] on div at bounding box center [1396, 743] width 203 height 17
click at [273, 434] on icon at bounding box center [271, 430] width 9 height 12
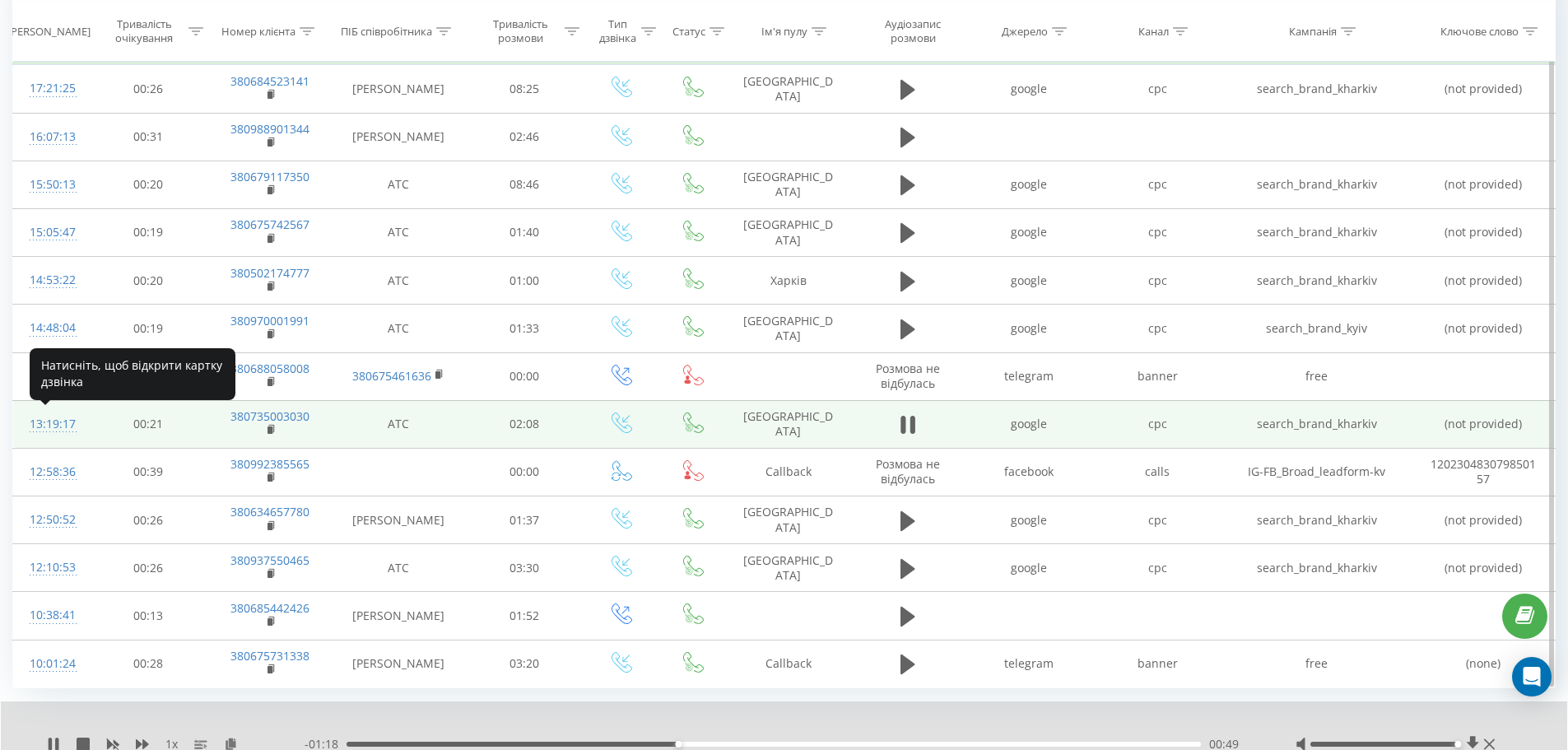
drag, startPoint x: 30, startPoint y: 419, endPoint x: 32, endPoint y: 430, distance: 11.2
click at [32, 430] on td "13:19:17" at bounding box center [51, 423] width 77 height 48
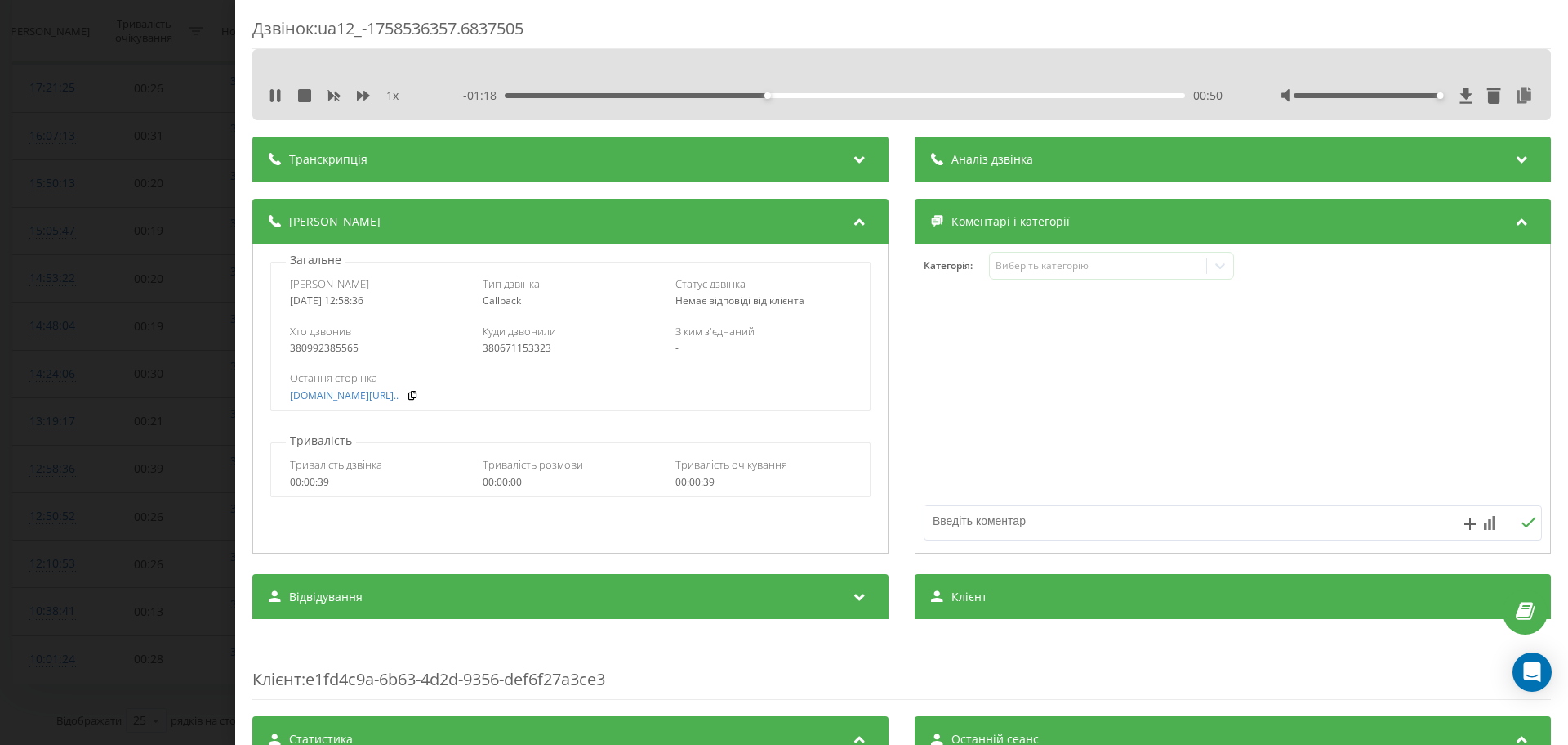
click at [234, 180] on div "Дзвінок : ua12_-1758536357.6837505 1 x - 01:18 00:50 00:50 Транскрипція Для AI-…" at bounding box center [784, 372] width 1568 height 745
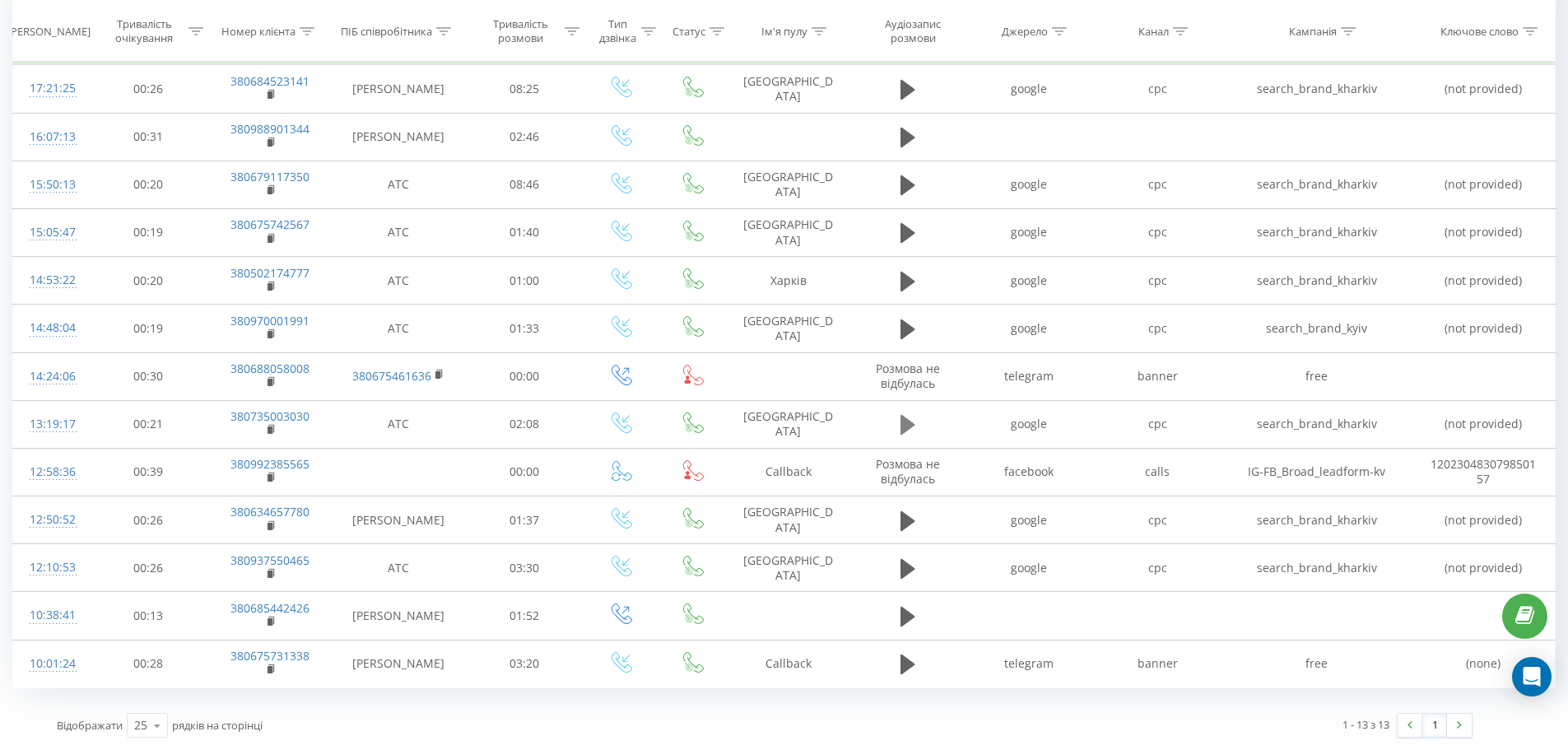
click at [897, 429] on button at bounding box center [907, 424] width 25 height 25
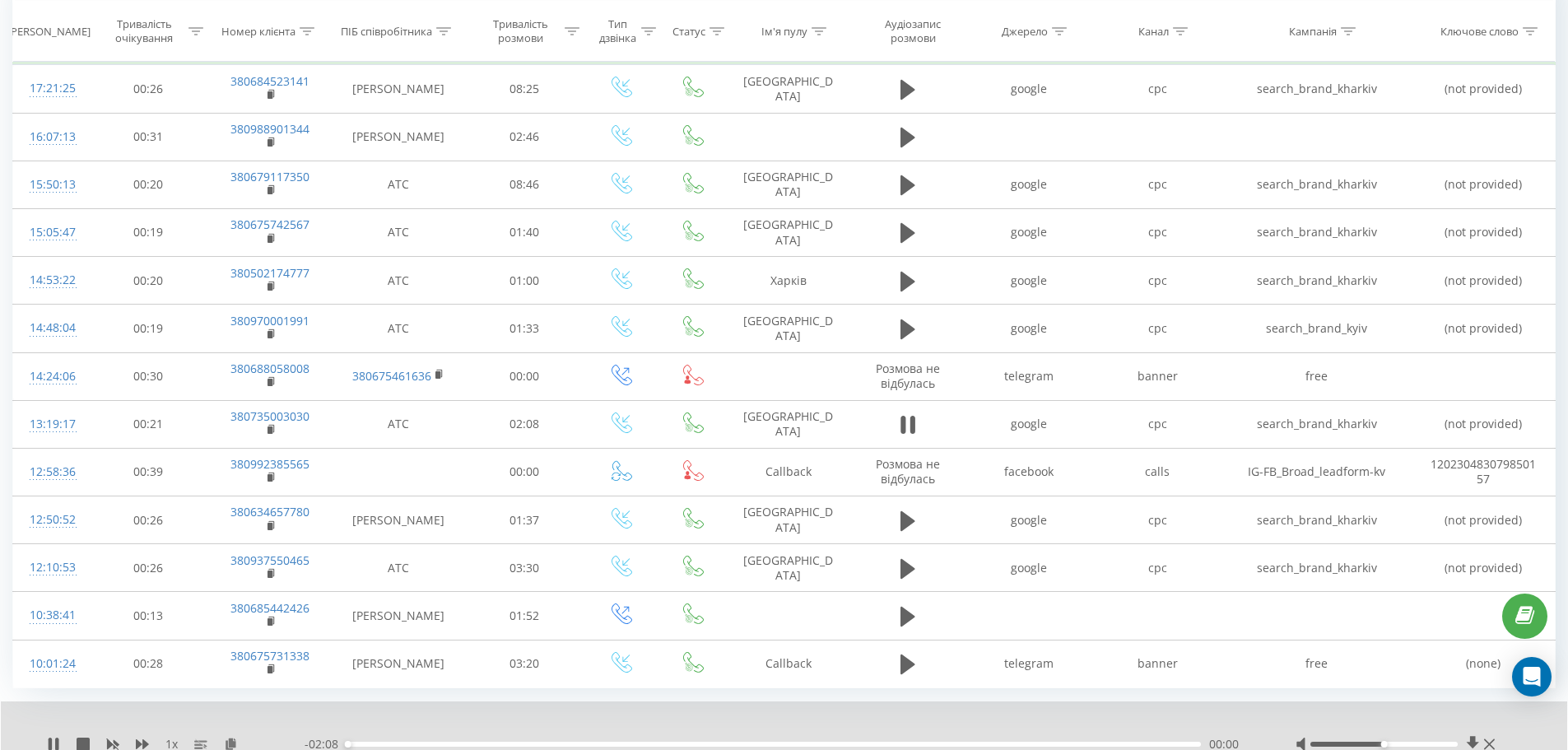
click at [610, 740] on div "- 02:08 00:00 00:00" at bounding box center [779, 743] width 949 height 17
click at [617, 743] on div "00:40" at bounding box center [774, 743] width 854 height 5
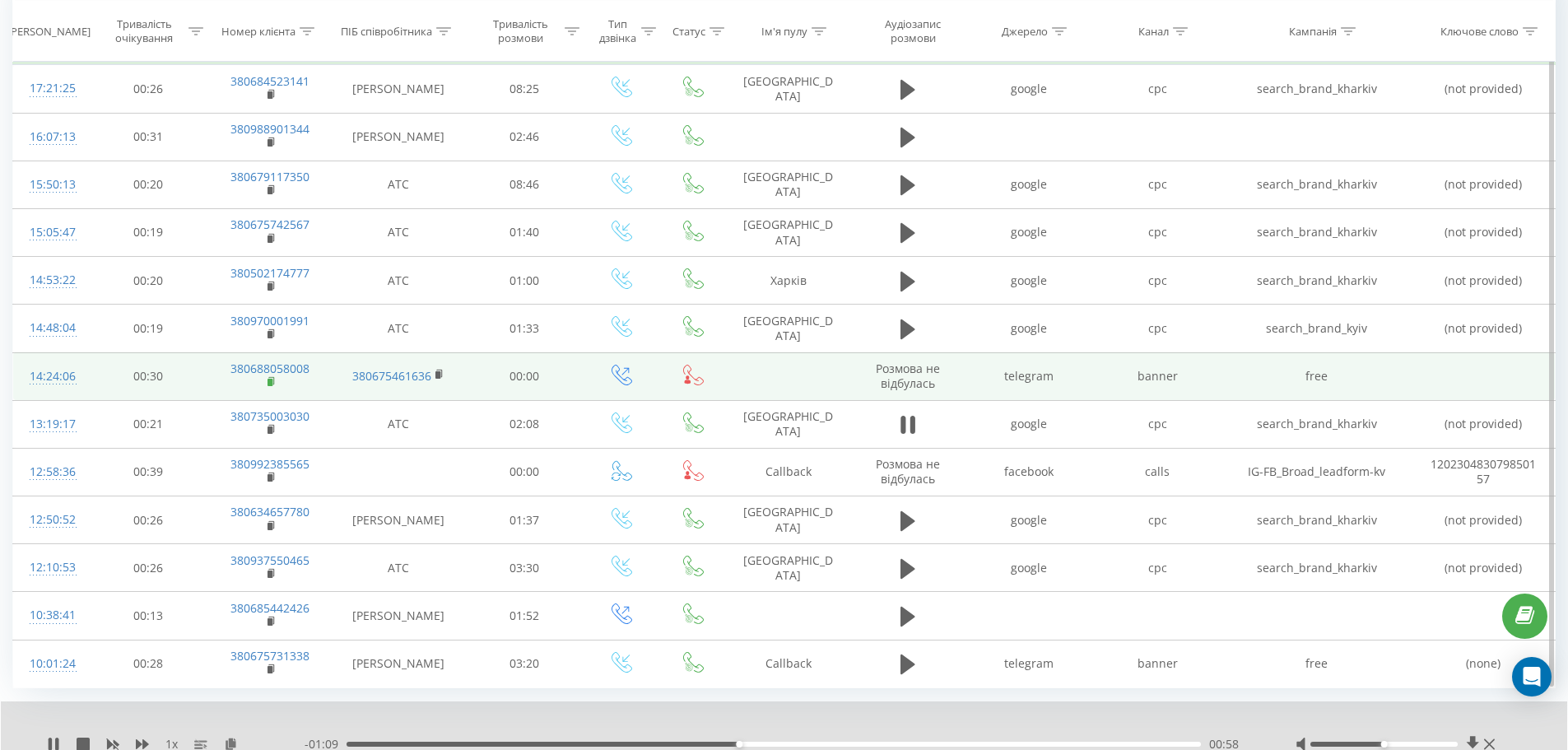
click at [271, 381] on rect at bounding box center [269, 383] width 5 height 8
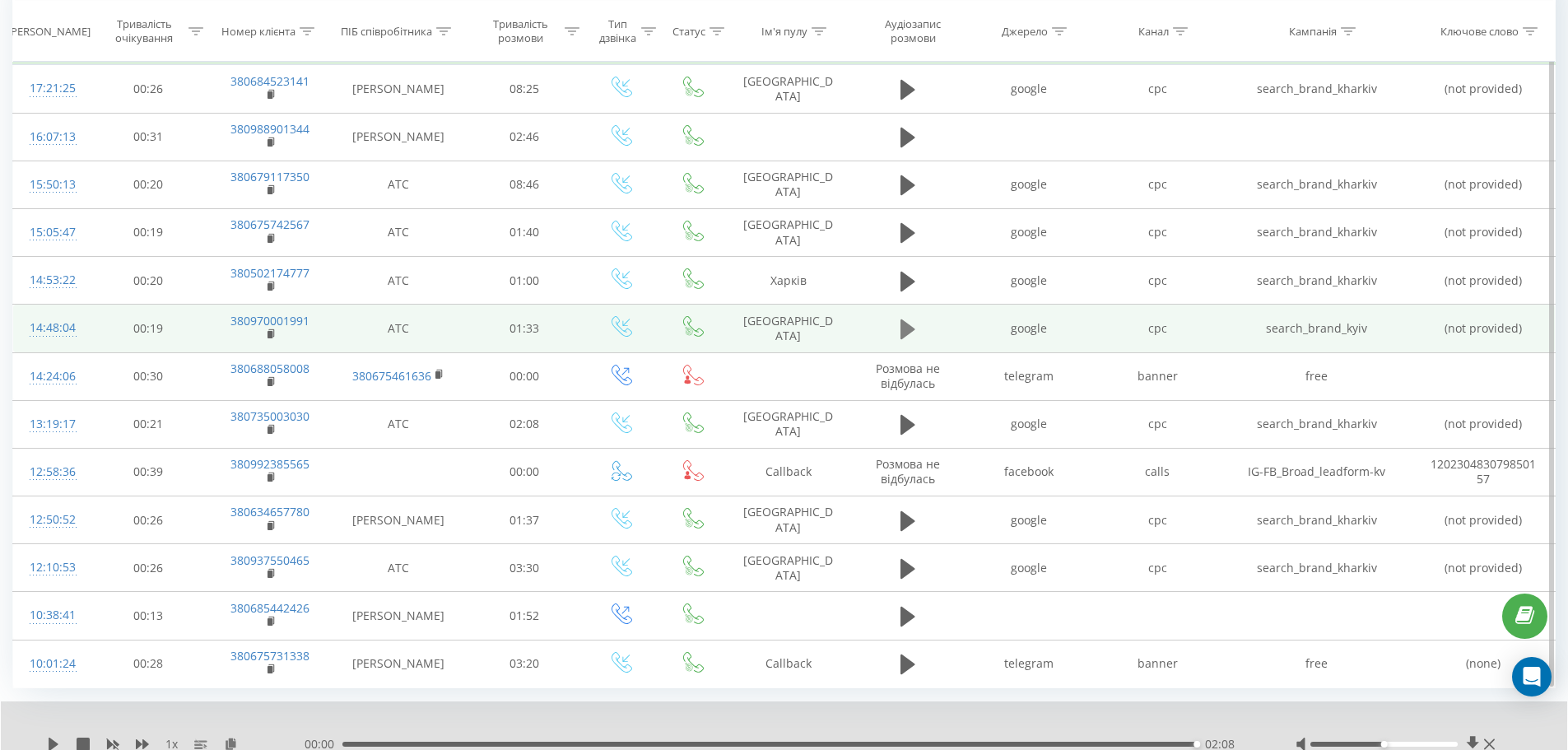
click at [903, 329] on icon at bounding box center [907, 329] width 15 height 20
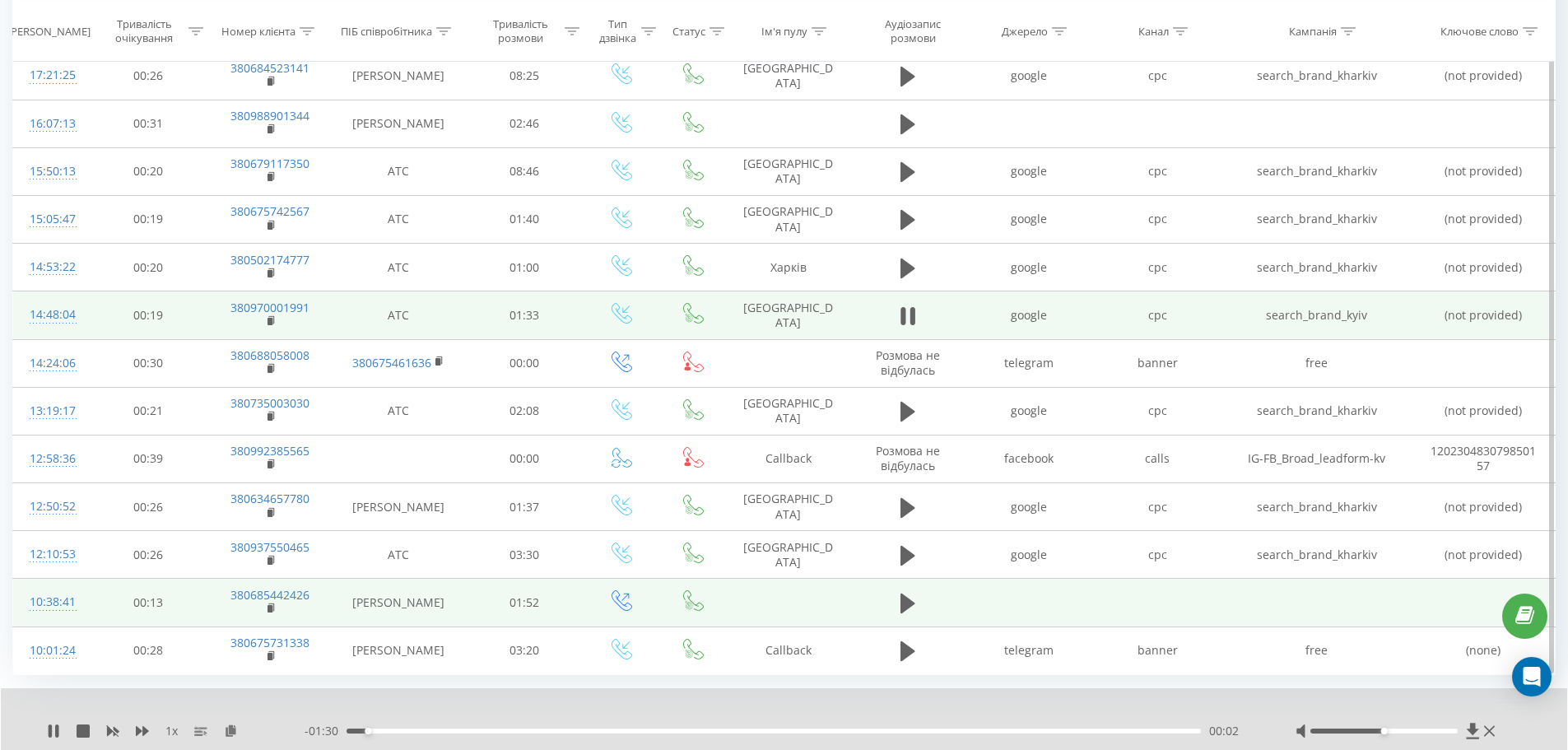
scroll to position [244, 0]
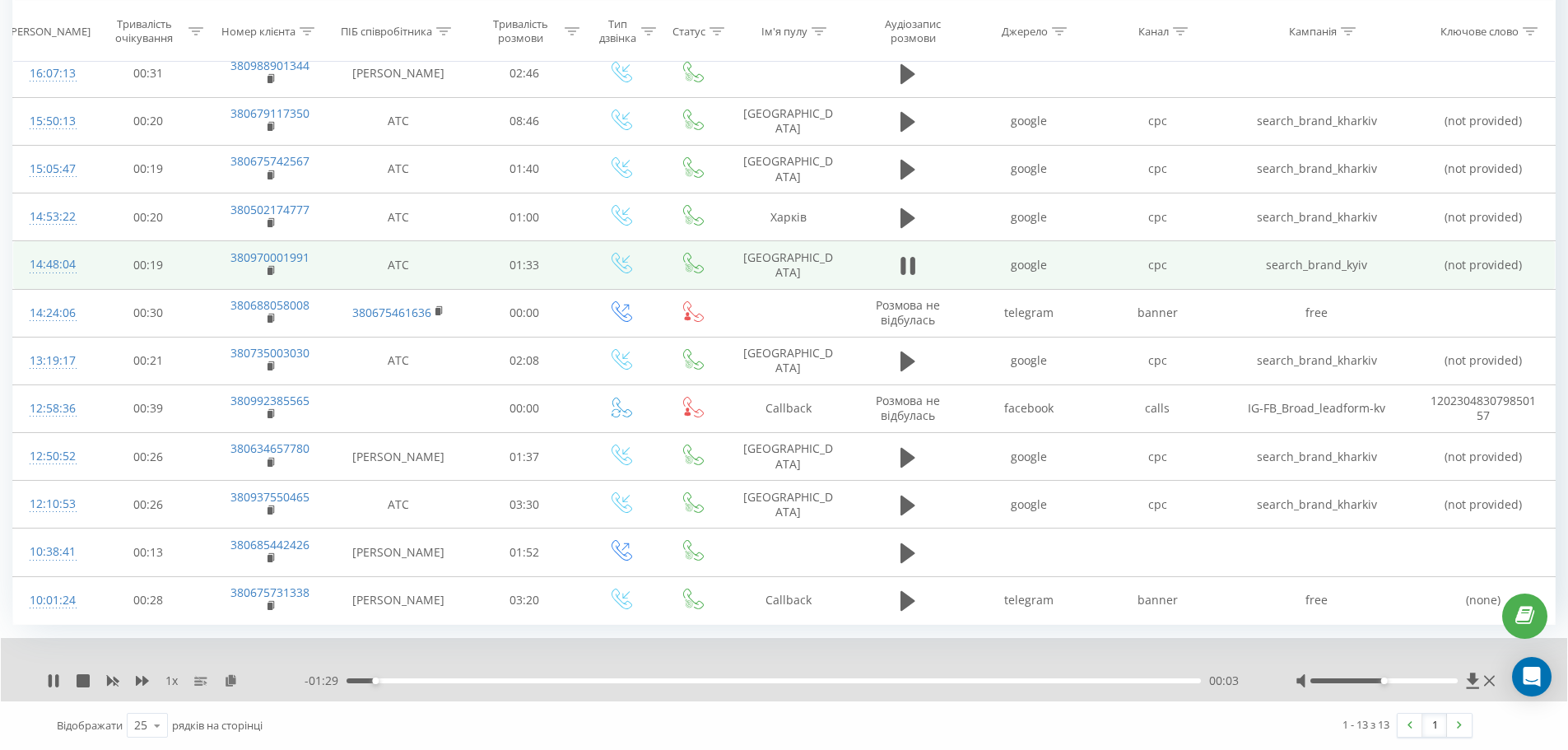
click at [413, 682] on div "00:03" at bounding box center [774, 680] width 854 height 5
drag, startPoint x: 1408, startPoint y: 682, endPoint x: 1452, endPoint y: 681, distance: 44.0
click at [1462, 677] on div at bounding box center [1396, 680] width 203 height 17
click at [492, 678] on div "00:15" at bounding box center [774, 680] width 854 height 5
drag, startPoint x: 529, startPoint y: 678, endPoint x: 547, endPoint y: 678, distance: 18.0
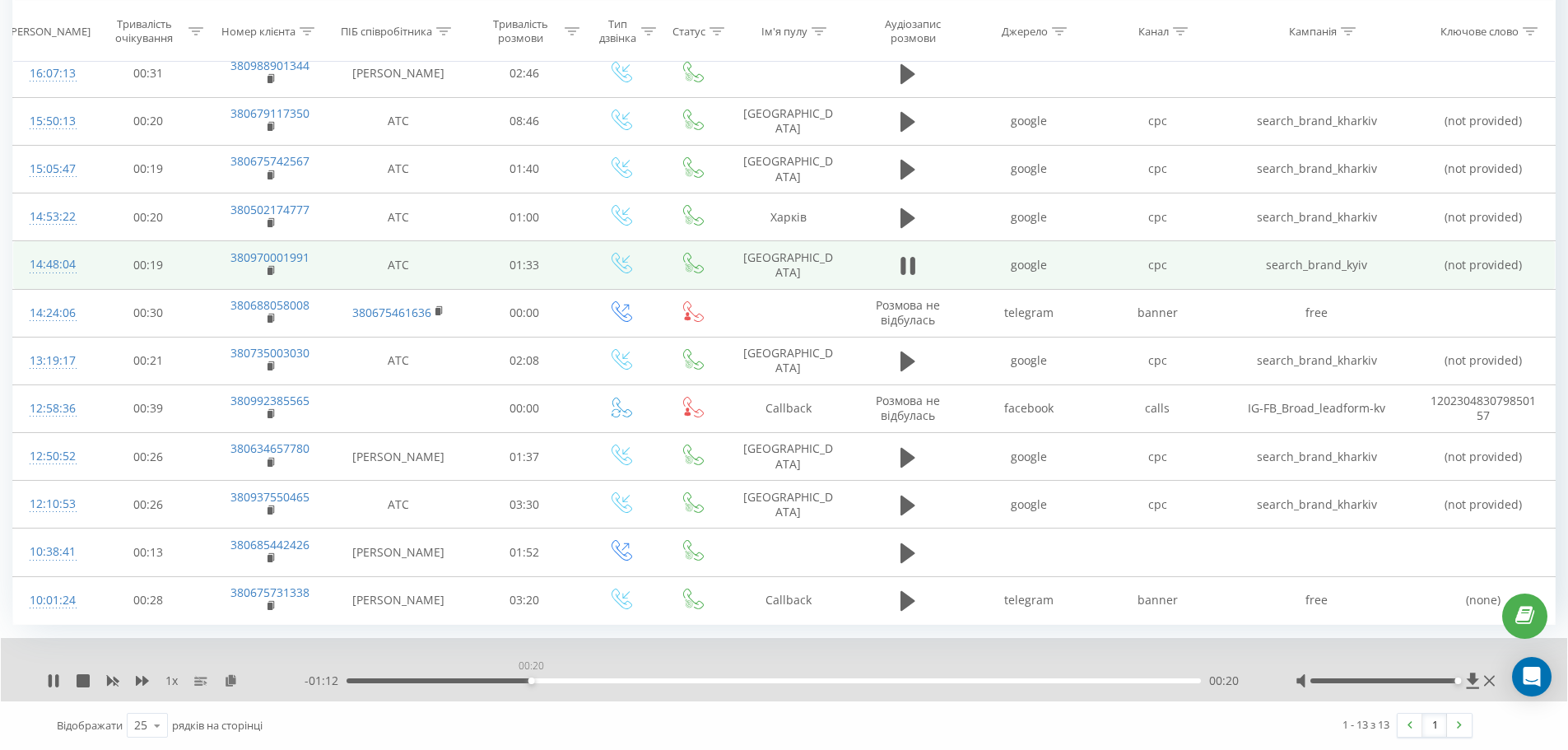
click at [537, 678] on div "00:20" at bounding box center [774, 680] width 854 height 5
click at [271, 272] on rect at bounding box center [269, 271] width 5 height 8
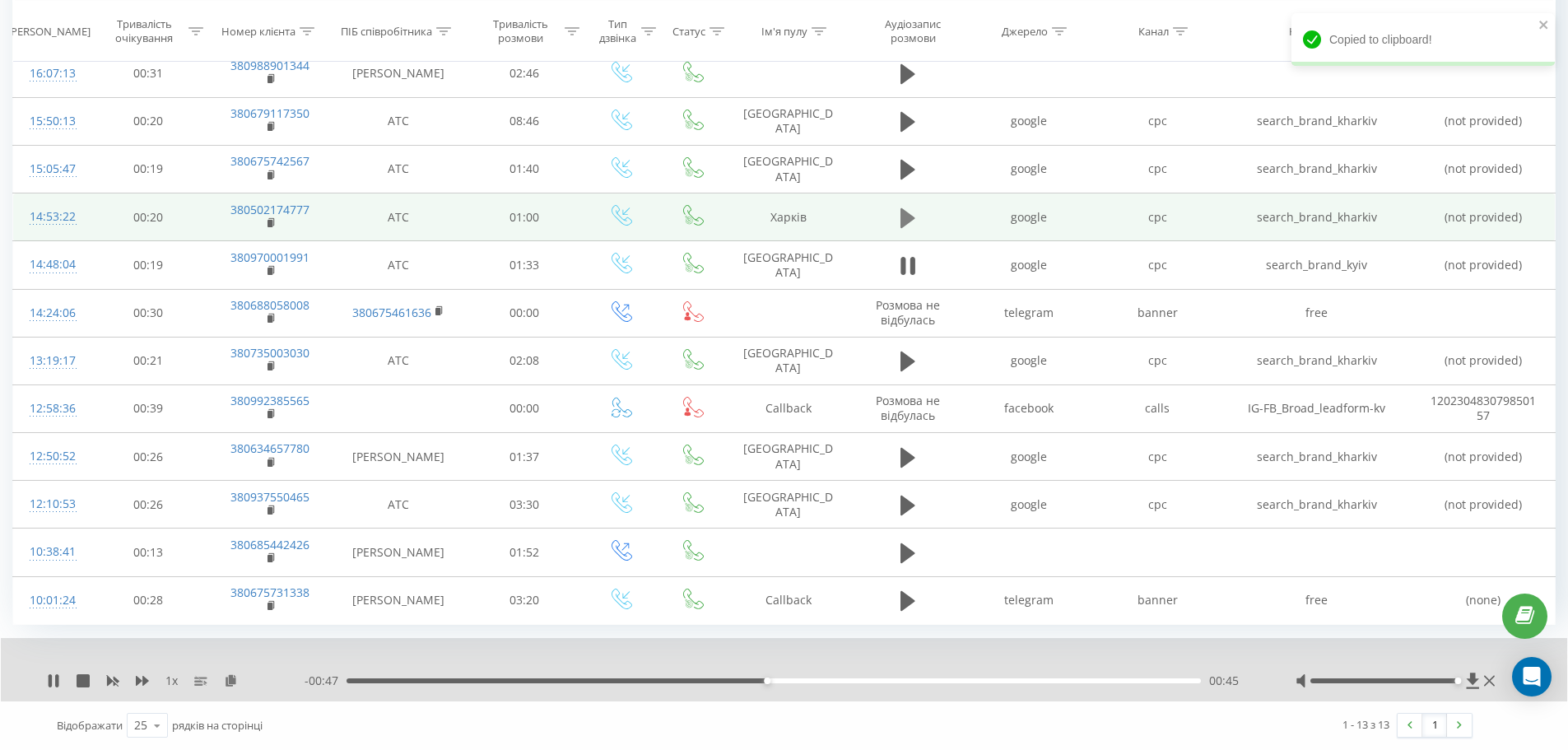
click at [910, 215] on icon at bounding box center [907, 217] width 15 height 20
click at [420, 681] on div "00:01" at bounding box center [774, 680] width 854 height 5
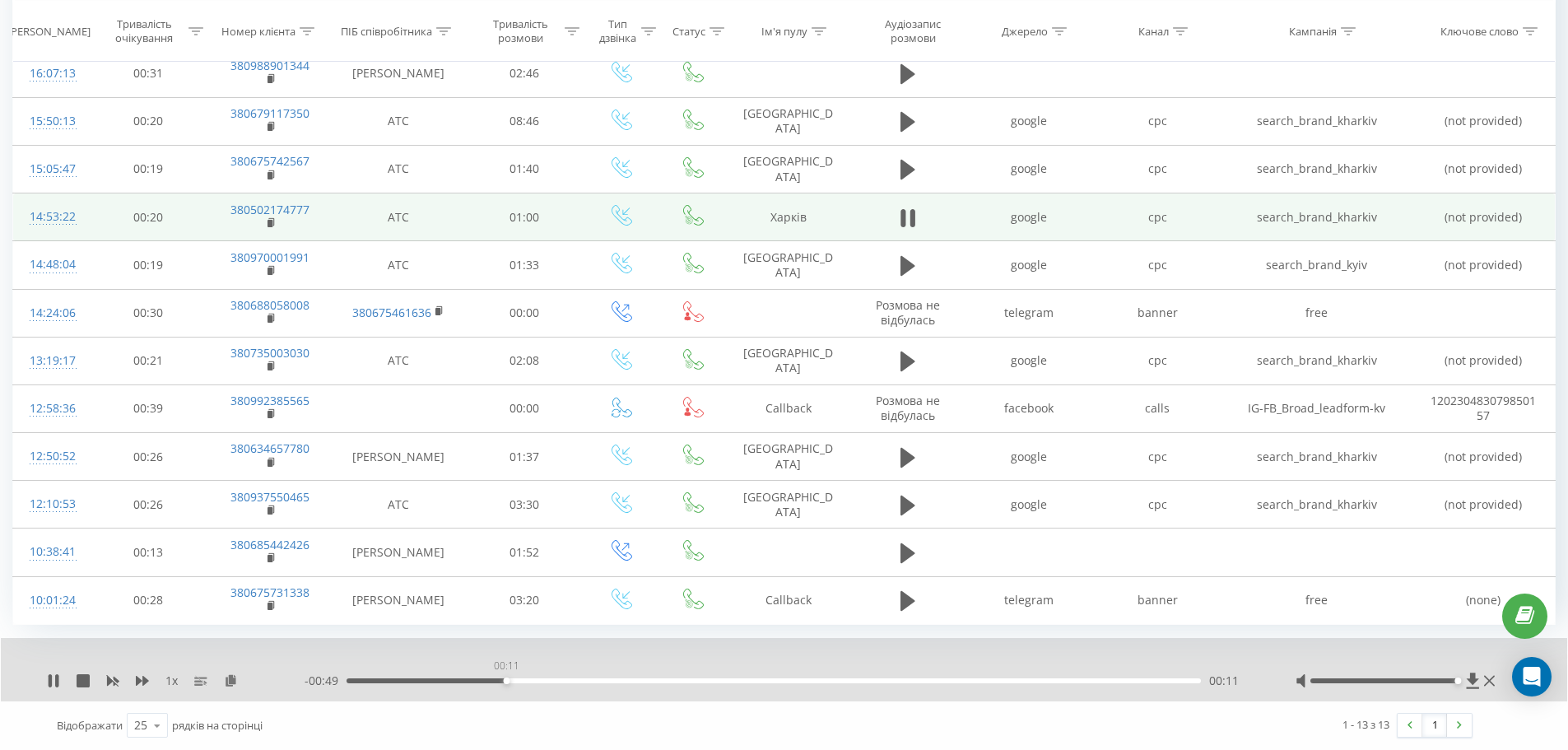
drag, startPoint x: 506, startPoint y: 679, endPoint x: 559, endPoint y: 678, distance: 53.0
click at [509, 678] on div "00:11" at bounding box center [774, 680] width 854 height 5
click at [564, 678] on div "00:15" at bounding box center [774, 680] width 854 height 5
drag, startPoint x: 608, startPoint y: 680, endPoint x: 633, endPoint y: 683, distance: 25.2
click at [612, 681] on div "00:18" at bounding box center [774, 680] width 854 height 5
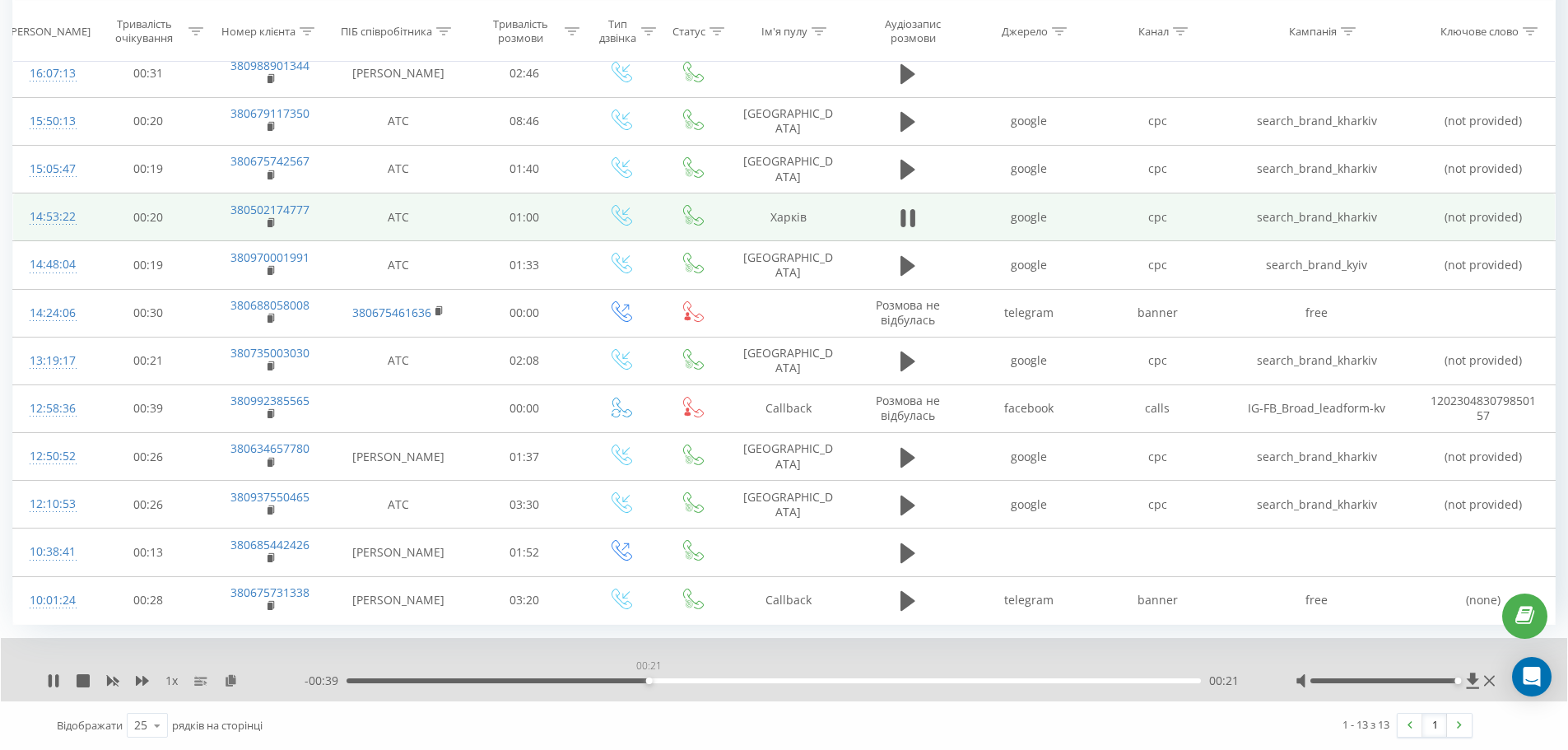
drag, startPoint x: 648, startPoint y: 679, endPoint x: 685, endPoint y: 678, distance: 37.0
click at [652, 679] on div "00:21" at bounding box center [774, 680] width 854 height 5
drag, startPoint x: 698, startPoint y: 678, endPoint x: 720, endPoint y: 678, distance: 22.0
click at [699, 678] on div "00:22" at bounding box center [774, 680] width 854 height 5
click at [271, 228] on icon at bounding box center [271, 223] width 9 height 12
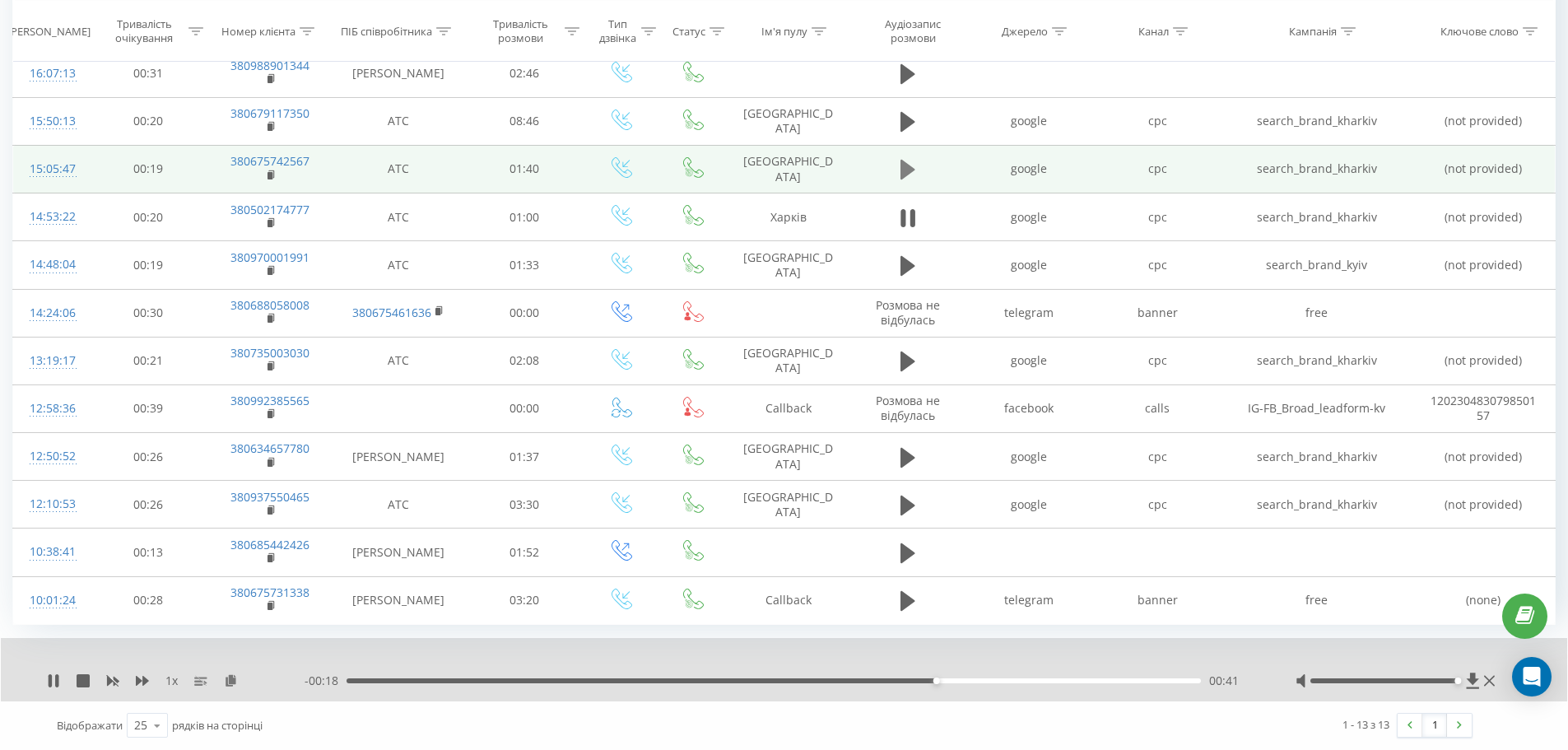
click at [902, 168] on icon at bounding box center [907, 170] width 15 height 20
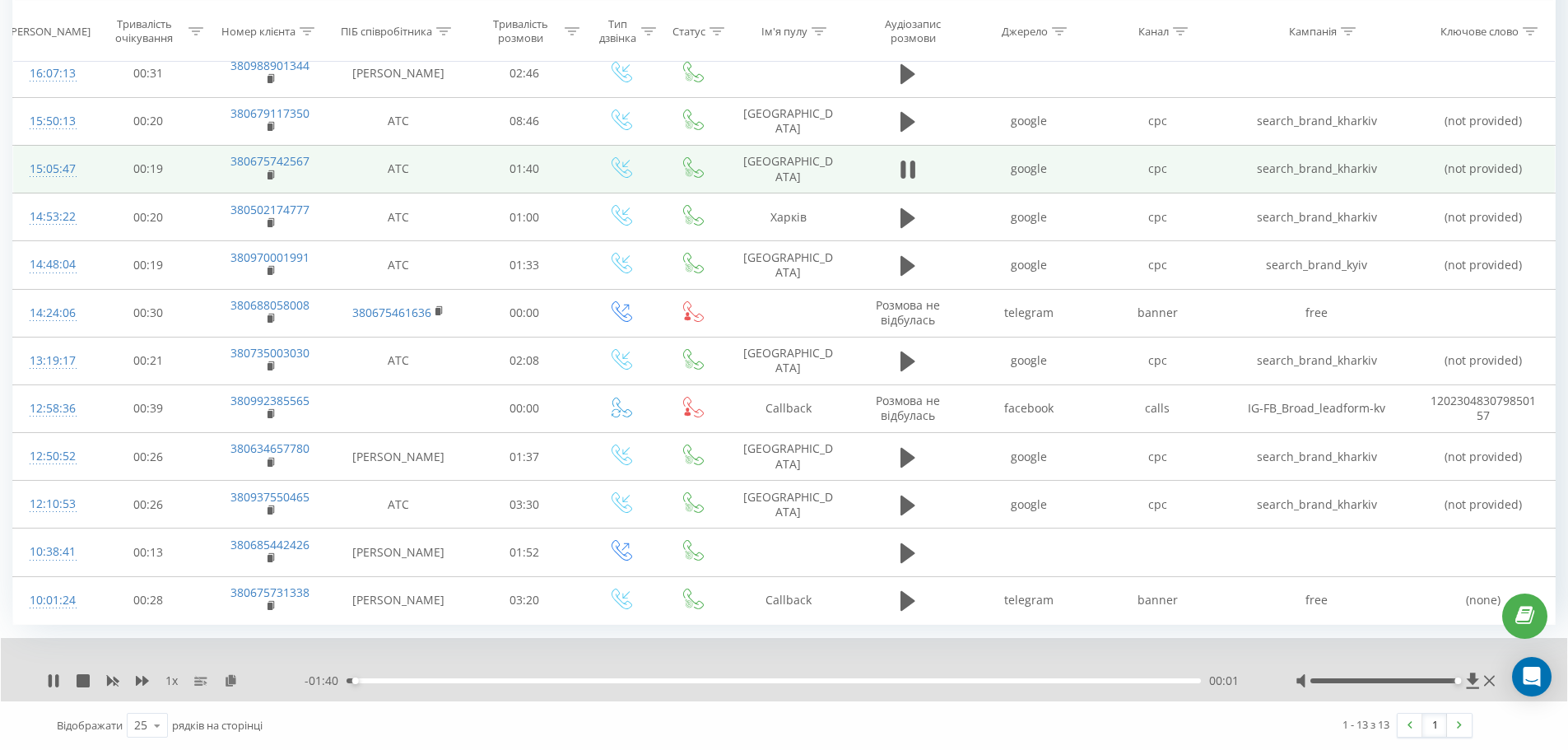
click at [401, 682] on div "00:01" at bounding box center [774, 680] width 854 height 5
click at [460, 678] on div "00:13" at bounding box center [774, 680] width 854 height 5
click at [502, 679] on div "00:18" at bounding box center [774, 680] width 854 height 5
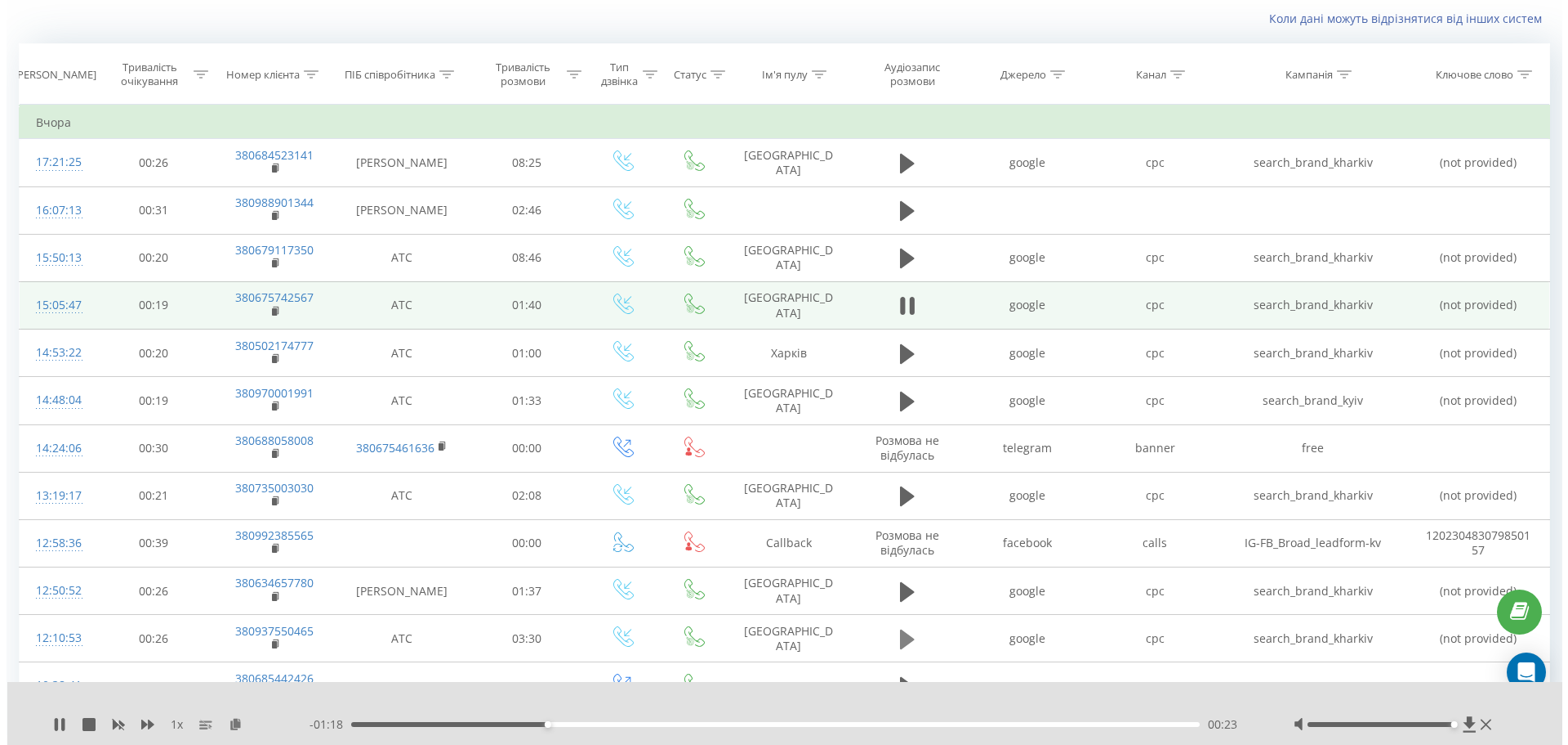
scroll to position [79, 0]
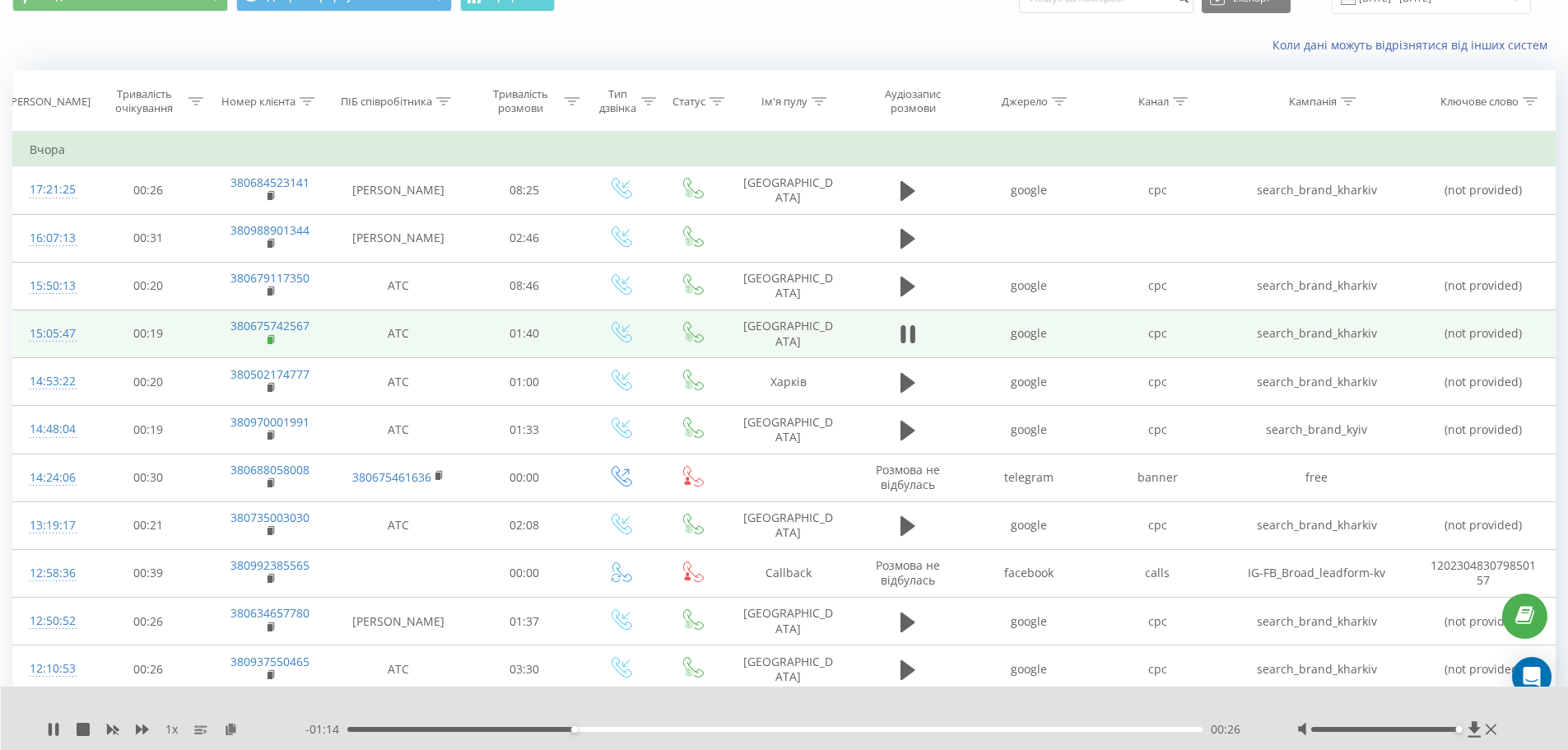
click at [272, 339] on rect at bounding box center [269, 341] width 5 height 8
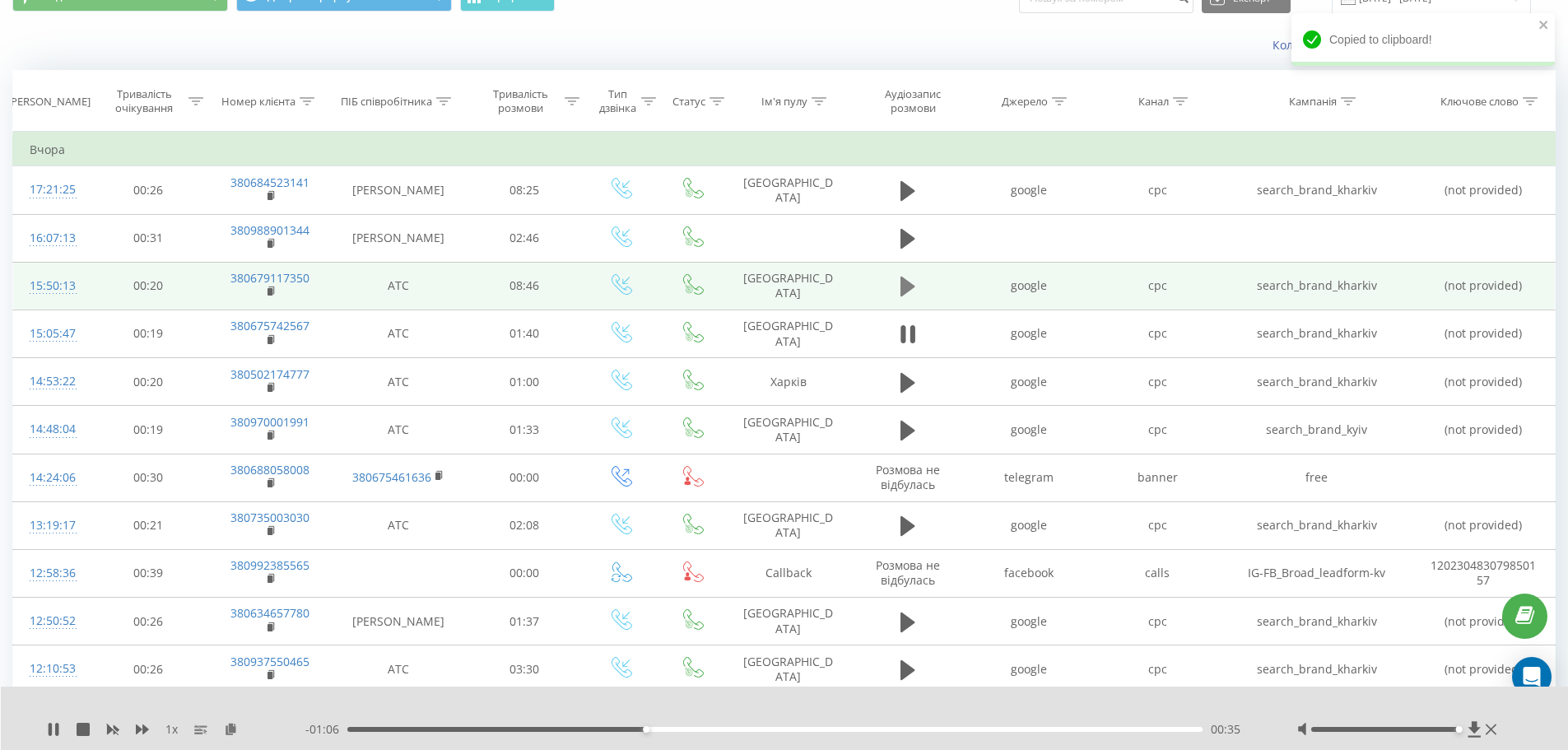
click at [897, 288] on button at bounding box center [907, 286] width 25 height 25
click at [401, 728] on div "00:01" at bounding box center [776, 728] width 856 height 5
click at [426, 727] on div "00:49" at bounding box center [776, 728] width 856 height 5
click at [497, 729] on div "01:32" at bounding box center [776, 728] width 856 height 5
drag, startPoint x: 530, startPoint y: 729, endPoint x: 542, endPoint y: 729, distance: 12.0
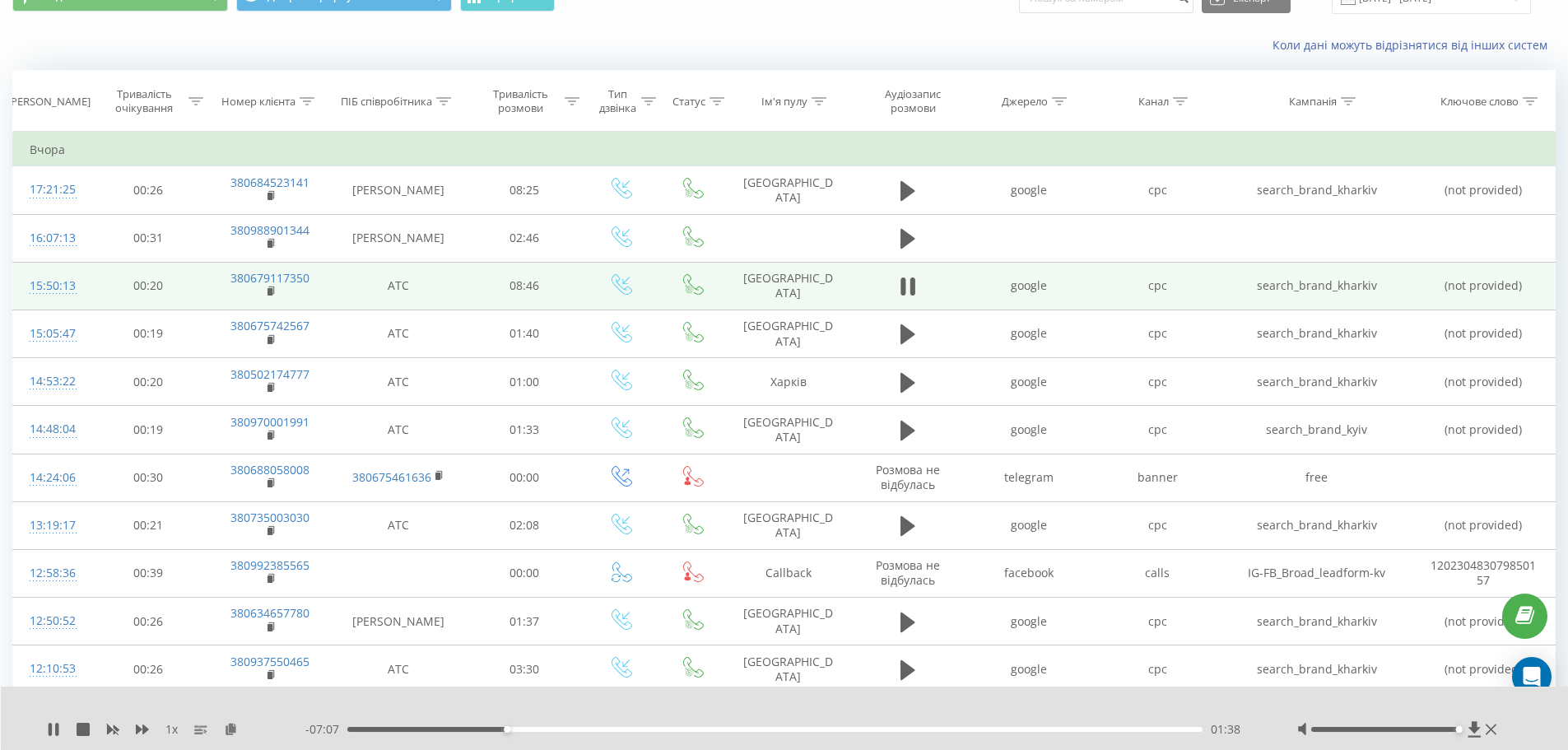
click at [536, 729] on div "01:38" at bounding box center [776, 728] width 856 height 5
click at [560, 728] on div "02:11" at bounding box center [776, 728] width 856 height 5
click at [270, 295] on rect at bounding box center [269, 292] width 5 height 8
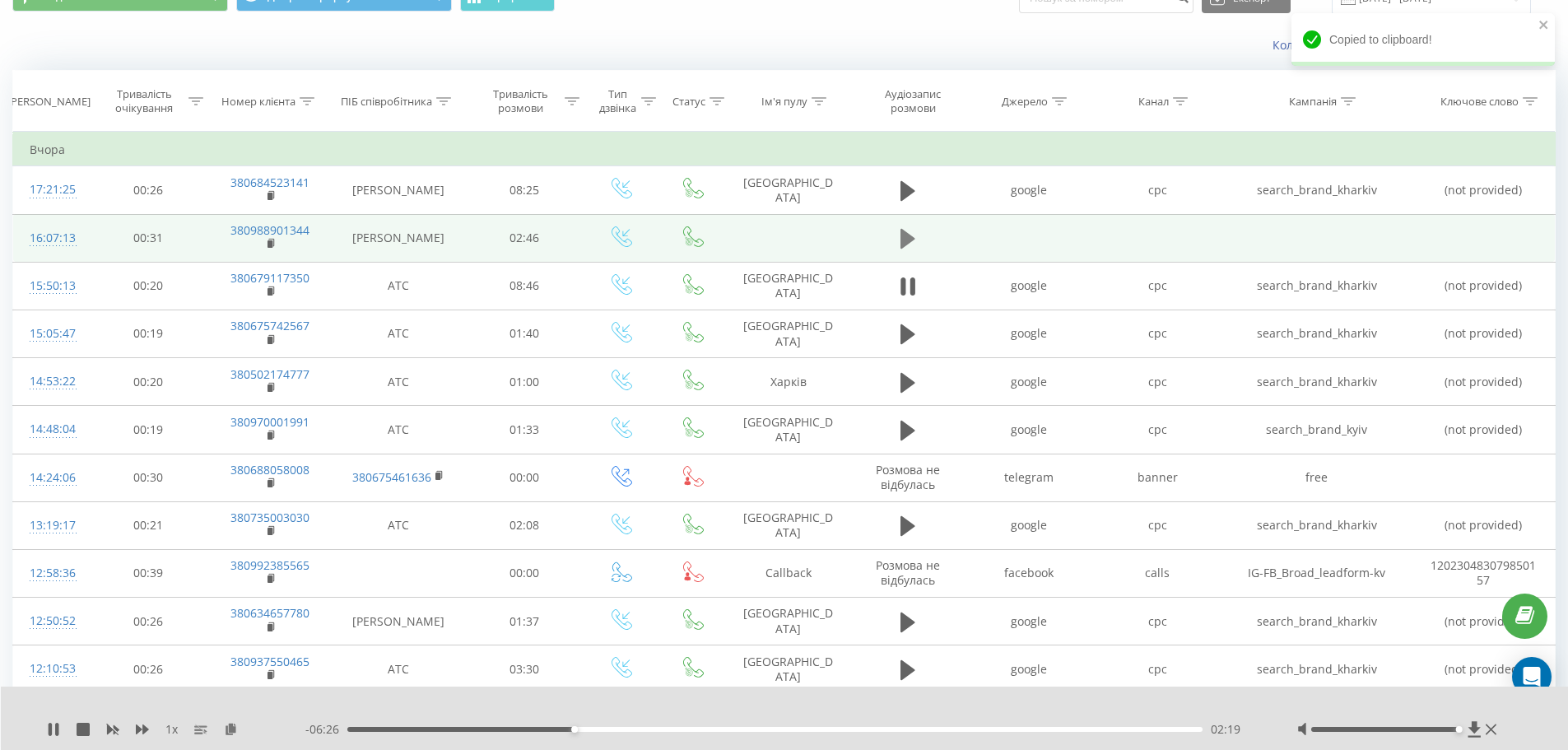
click at [902, 241] on icon at bounding box center [907, 239] width 15 height 20
click at [271, 242] on rect at bounding box center [269, 244] width 5 height 8
drag, startPoint x: 33, startPoint y: 237, endPoint x: 81, endPoint y: 240, distance: 48.1
click at [81, 240] on td "16:07:13" at bounding box center [51, 238] width 77 height 48
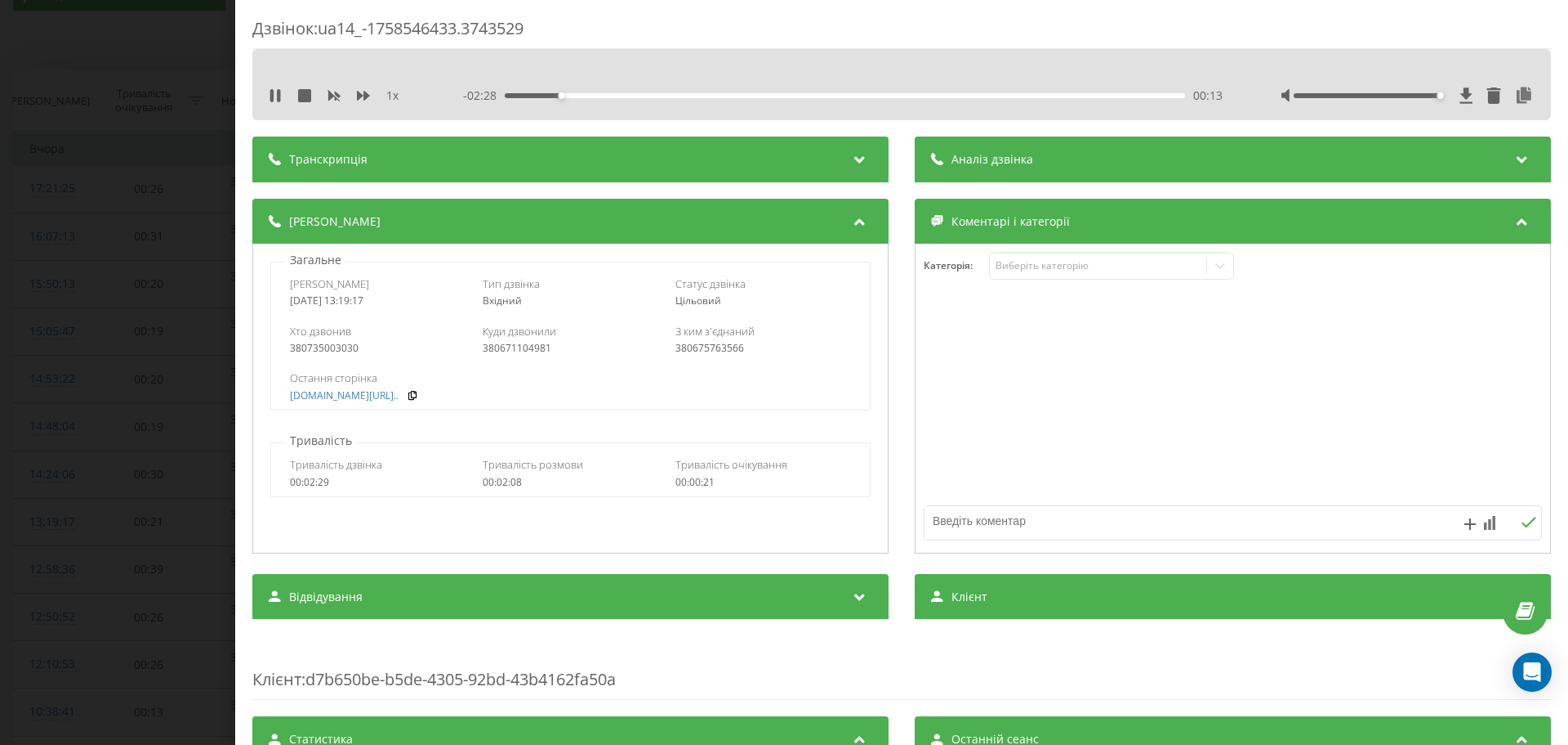
click at [105, 216] on div "Дзвінок : ua14_-1758546433.3743529 1 x - 02:28 00:13 00:13 Транскрипція Для AI-…" at bounding box center [784, 372] width 1568 height 745
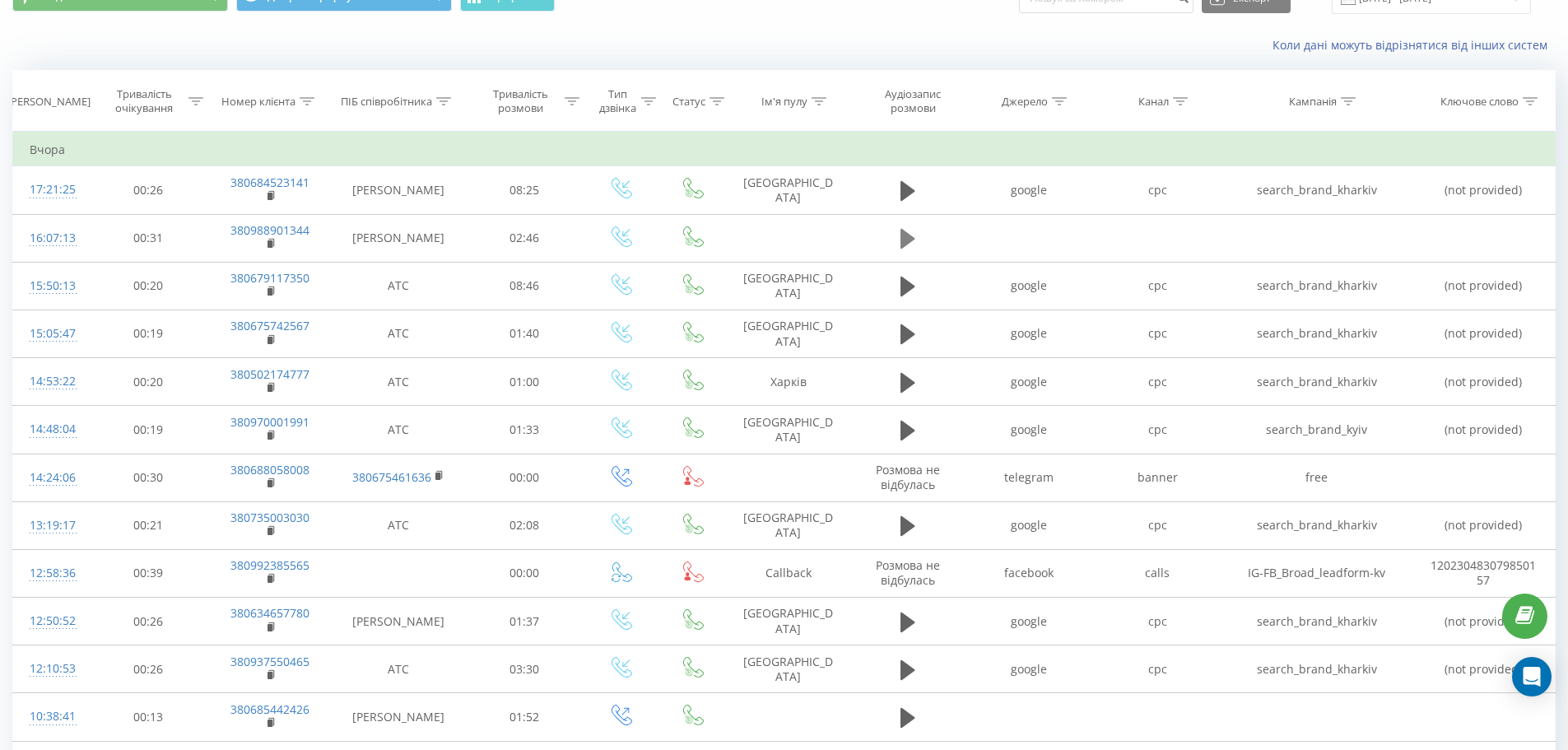
click at [903, 240] on icon at bounding box center [907, 239] width 15 height 20
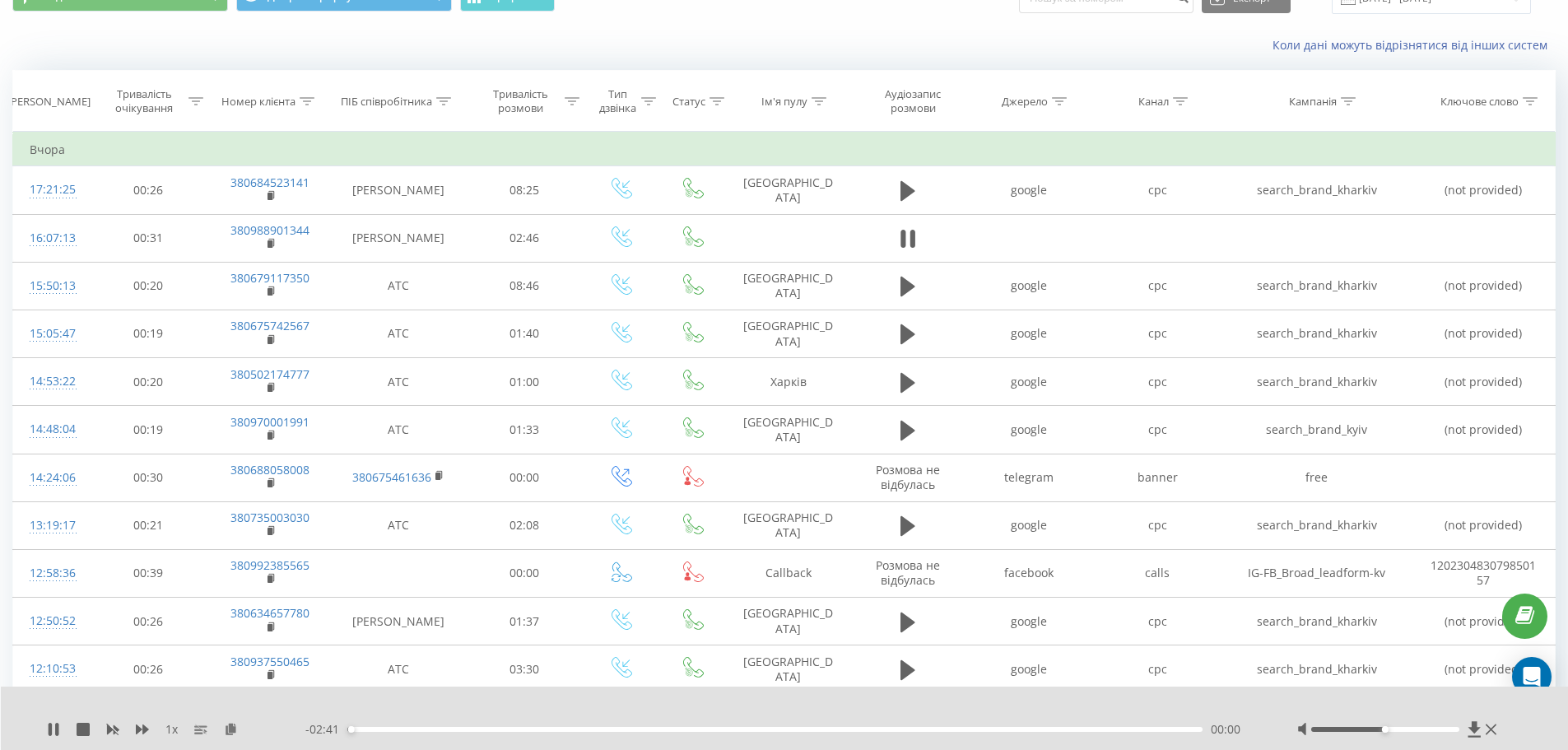
click at [502, 725] on div "- 02:41 00:00 00:00" at bounding box center [781, 728] width 950 height 17
click at [484, 729] on div "00:01" at bounding box center [776, 728] width 856 height 5
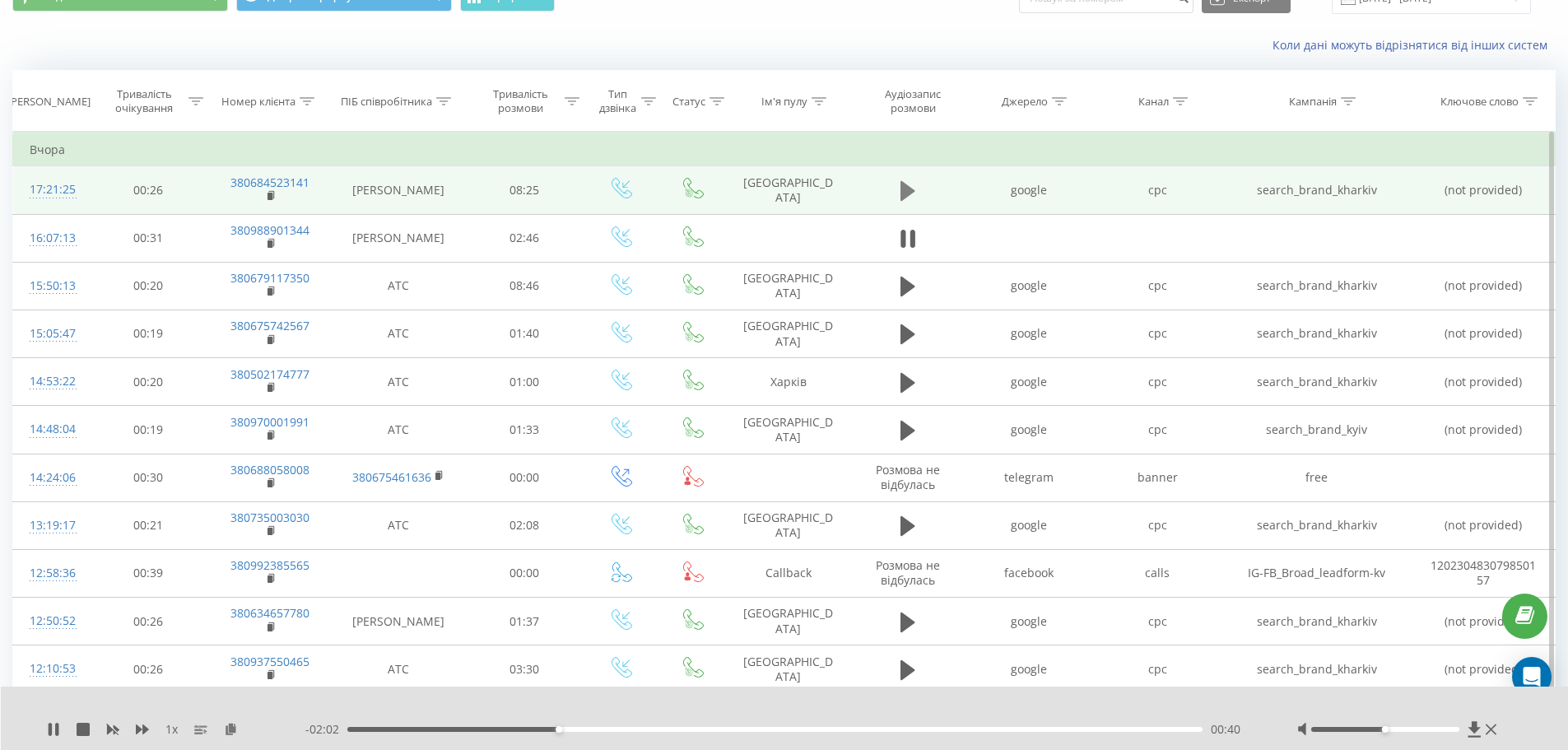
click at [910, 189] on icon at bounding box center [907, 190] width 15 height 20
click at [271, 195] on rect at bounding box center [269, 196] width 5 height 8
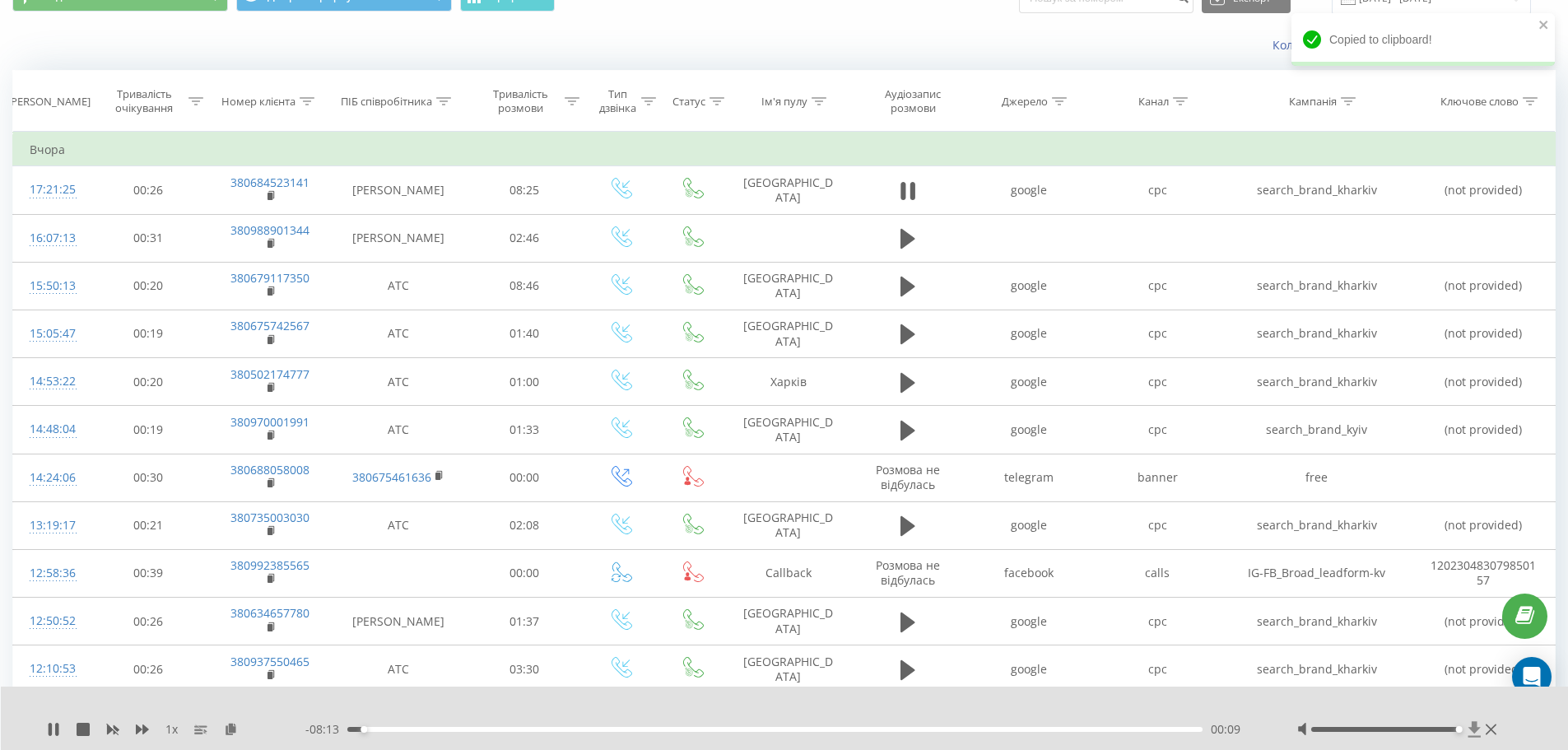
drag, startPoint x: 1386, startPoint y: 729, endPoint x: 1476, endPoint y: 725, distance: 90.1
click at [1476, 725] on div at bounding box center [1399, 728] width 204 height 17
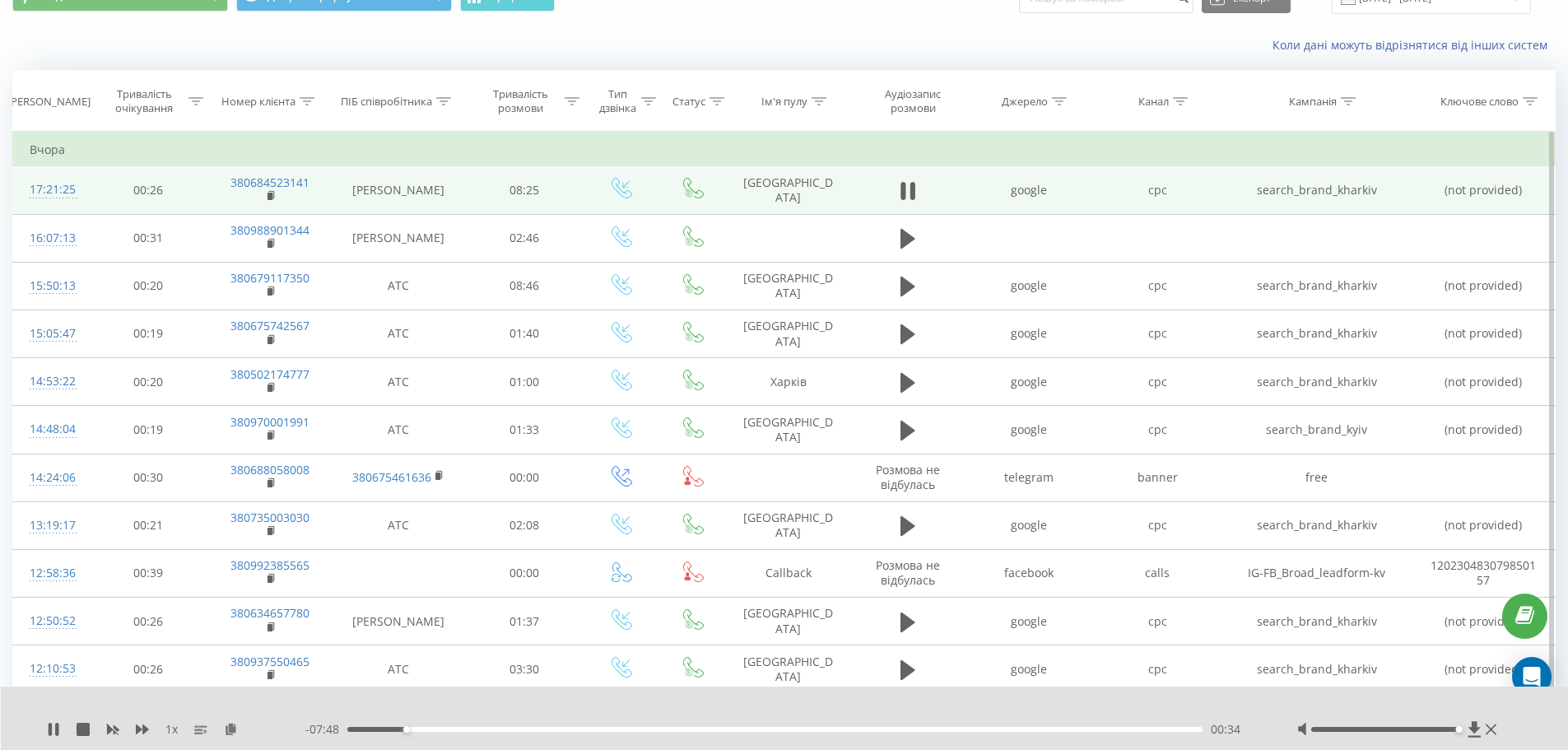
drag, startPoint x: 74, startPoint y: 190, endPoint x: 23, endPoint y: 188, distance: 51.0
click at [23, 188] on td "17:21:25" at bounding box center [51, 189] width 77 height 48
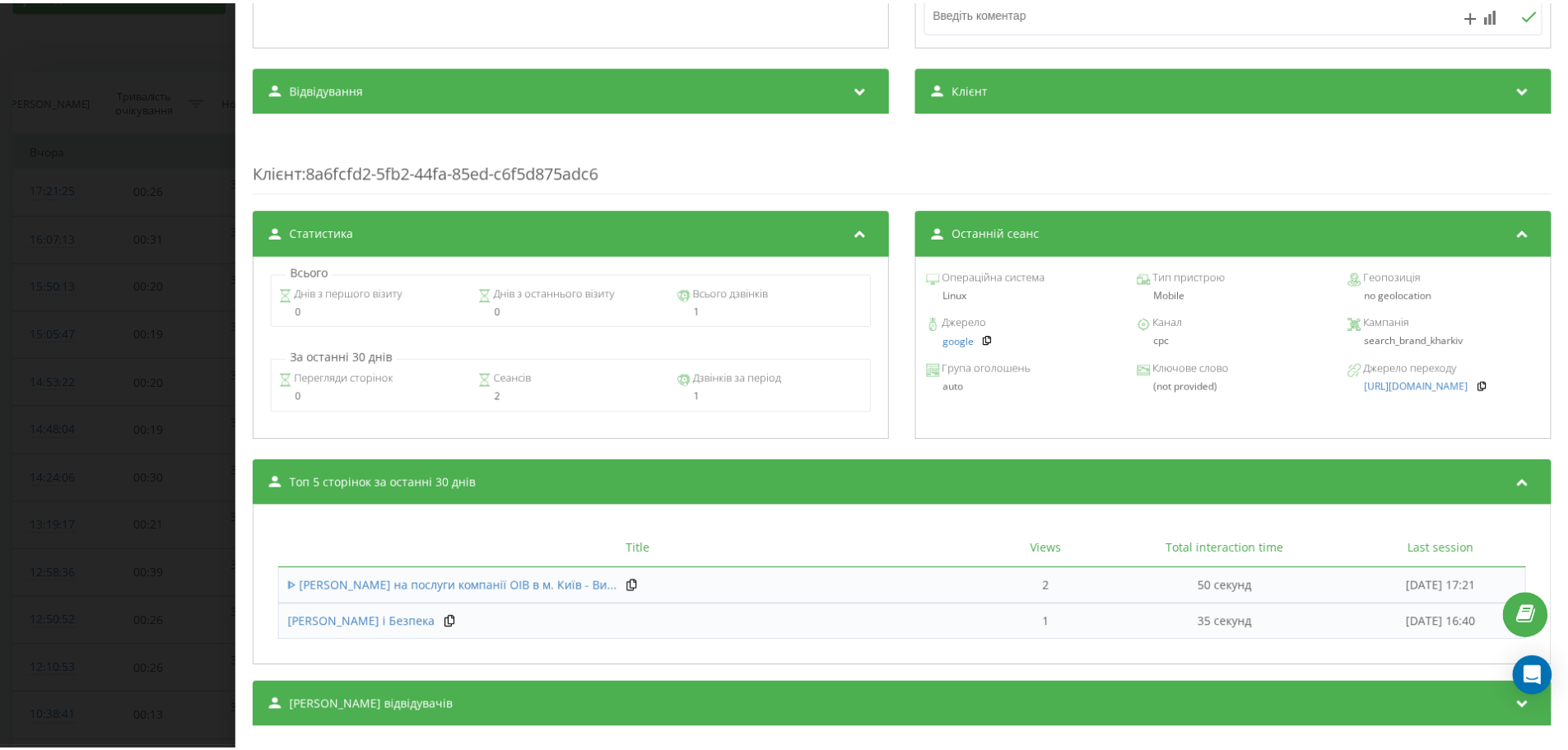
scroll to position [540, 0]
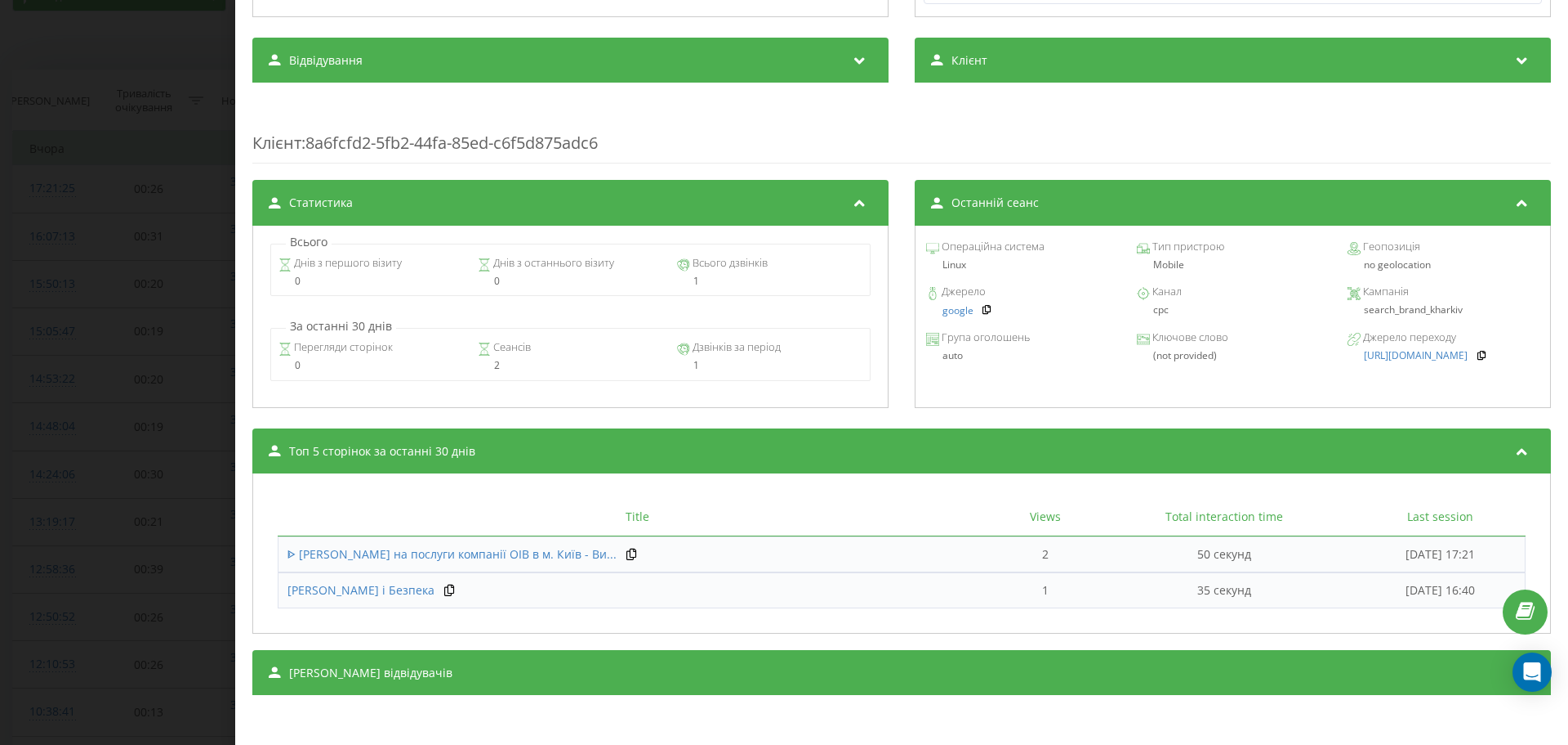
click at [133, 84] on div "Дзвінок : ua0_-1758550885.6874371 1 x - 07:11 01:11 01:11 Транскрипція Для AI-а…" at bounding box center [784, 372] width 1568 height 745
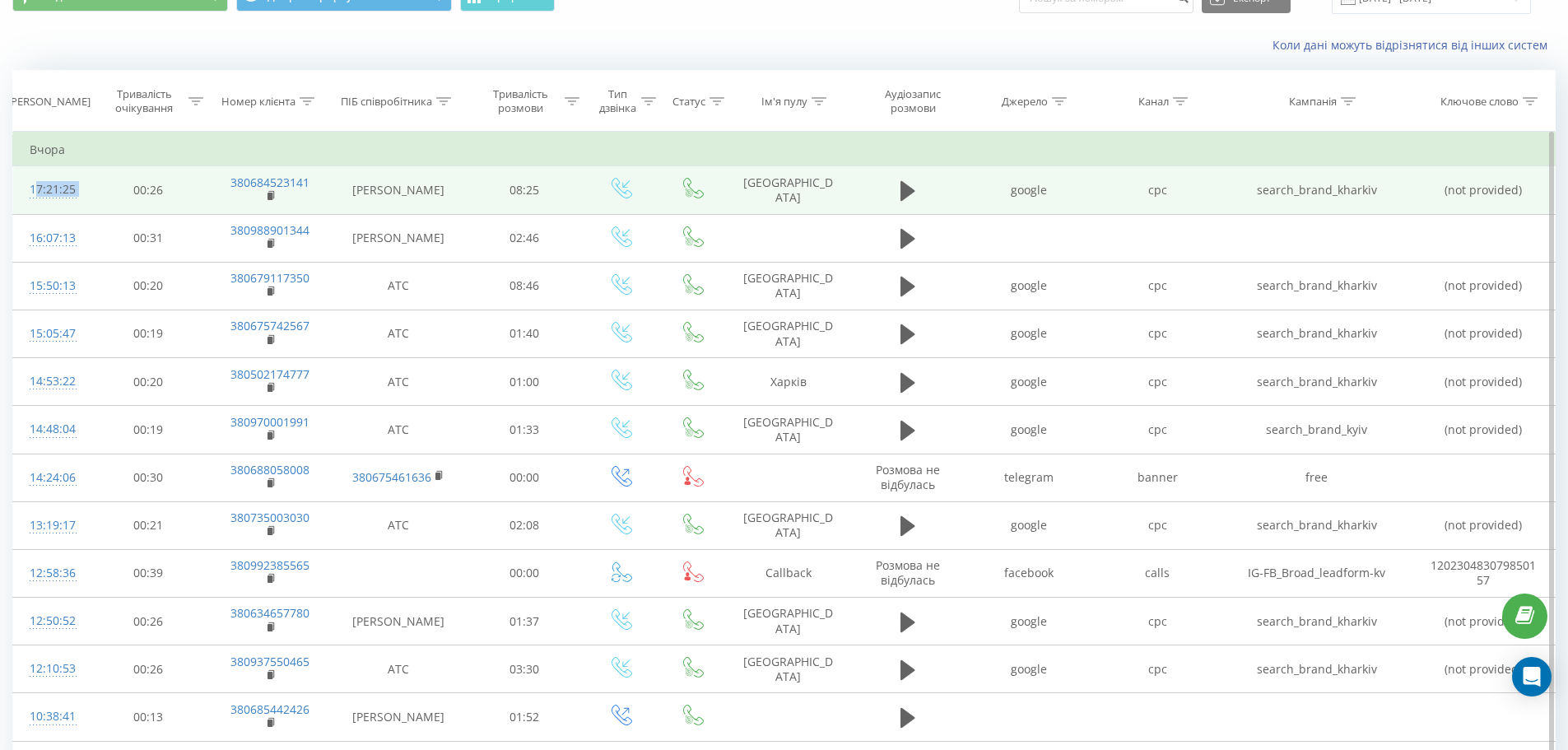
drag, startPoint x: 97, startPoint y: 190, endPoint x: 27, endPoint y: 189, distance: 70.0
click at [27, 189] on tr "17:21:25 00:26 380684523141 [PERSON_NAME] 08:25 Київ google cpc search_brand_kh…" at bounding box center [784, 189] width 1542 height 48
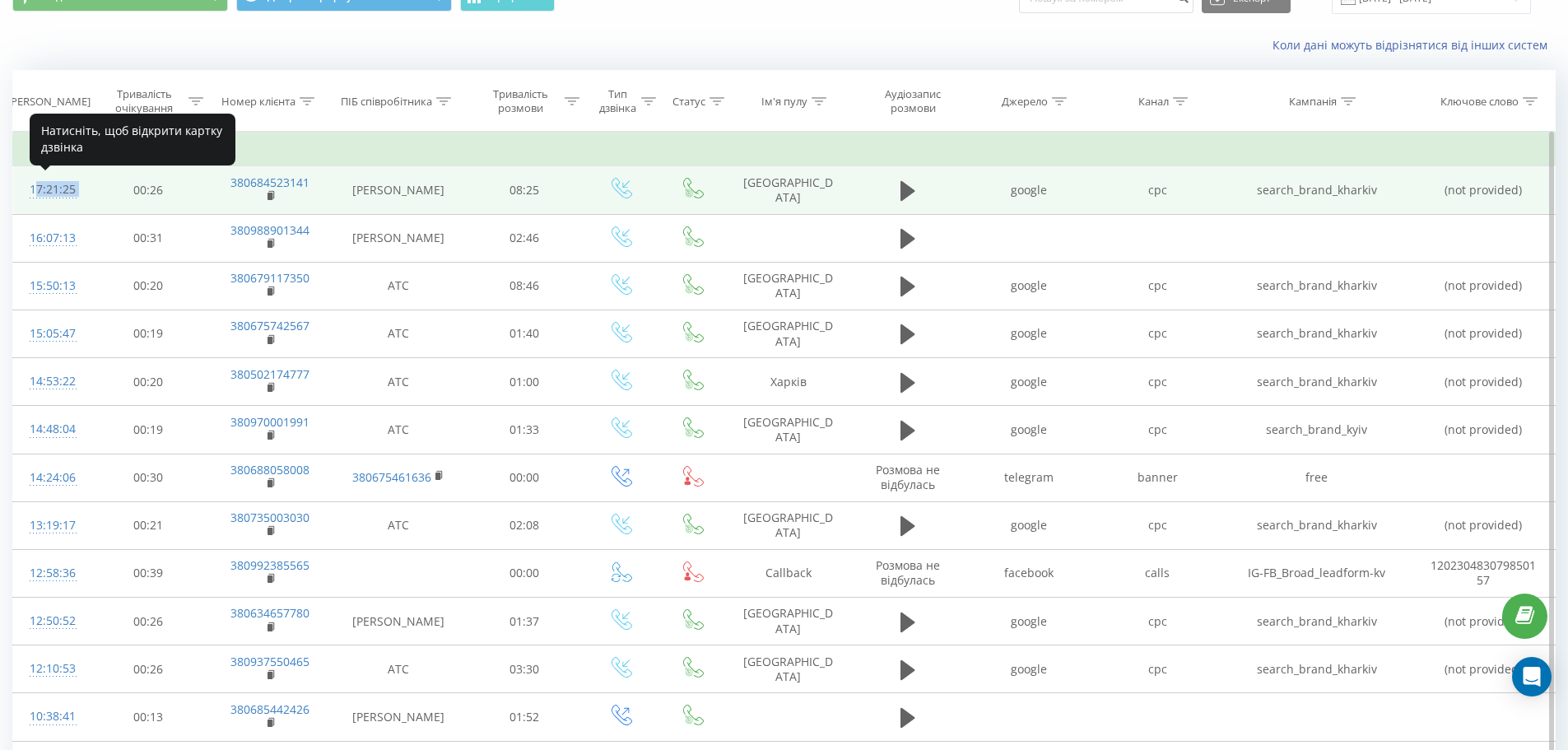
copy div "17:21:25"
